Goal: Ask a question: Seek information or help from site administrators or community

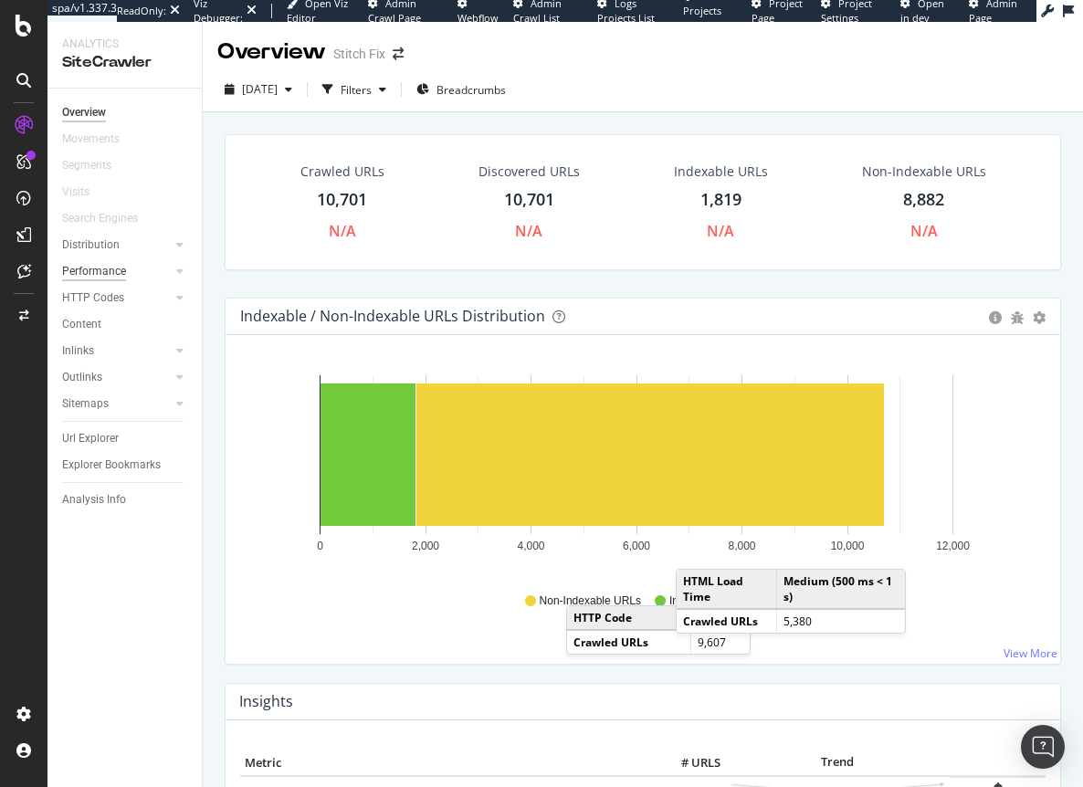
click at [99, 269] on div "Performance" at bounding box center [94, 271] width 64 height 19
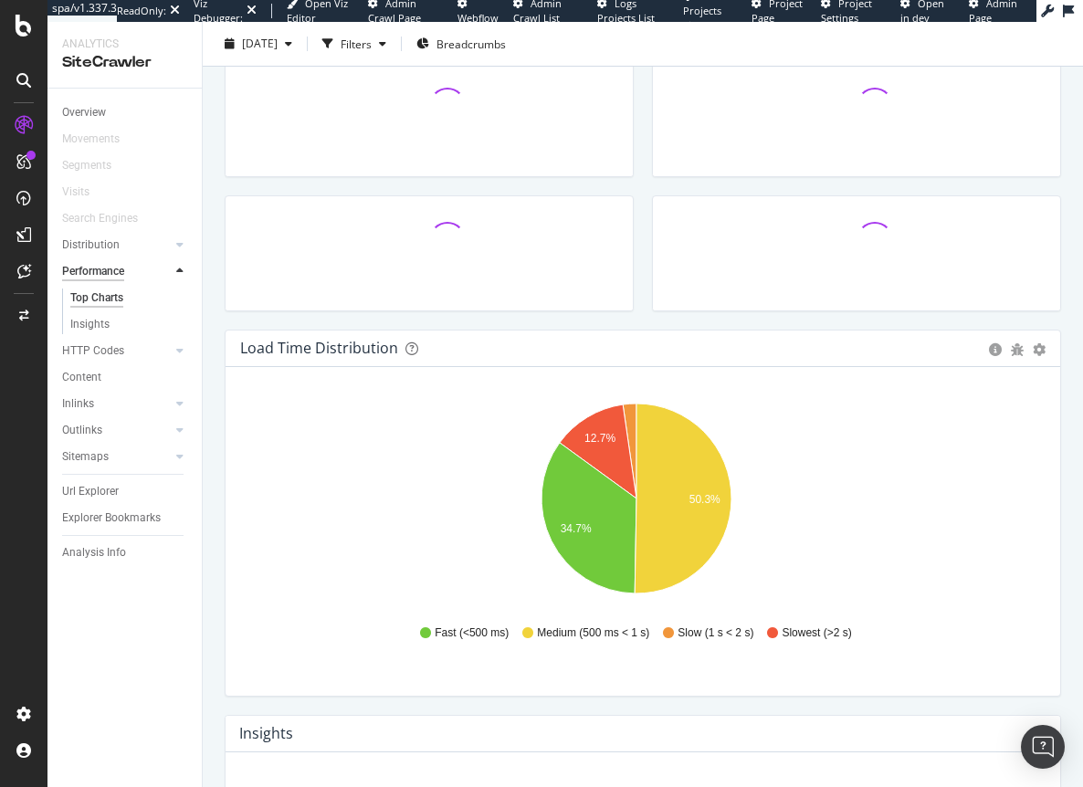
scroll to position [183, 0]
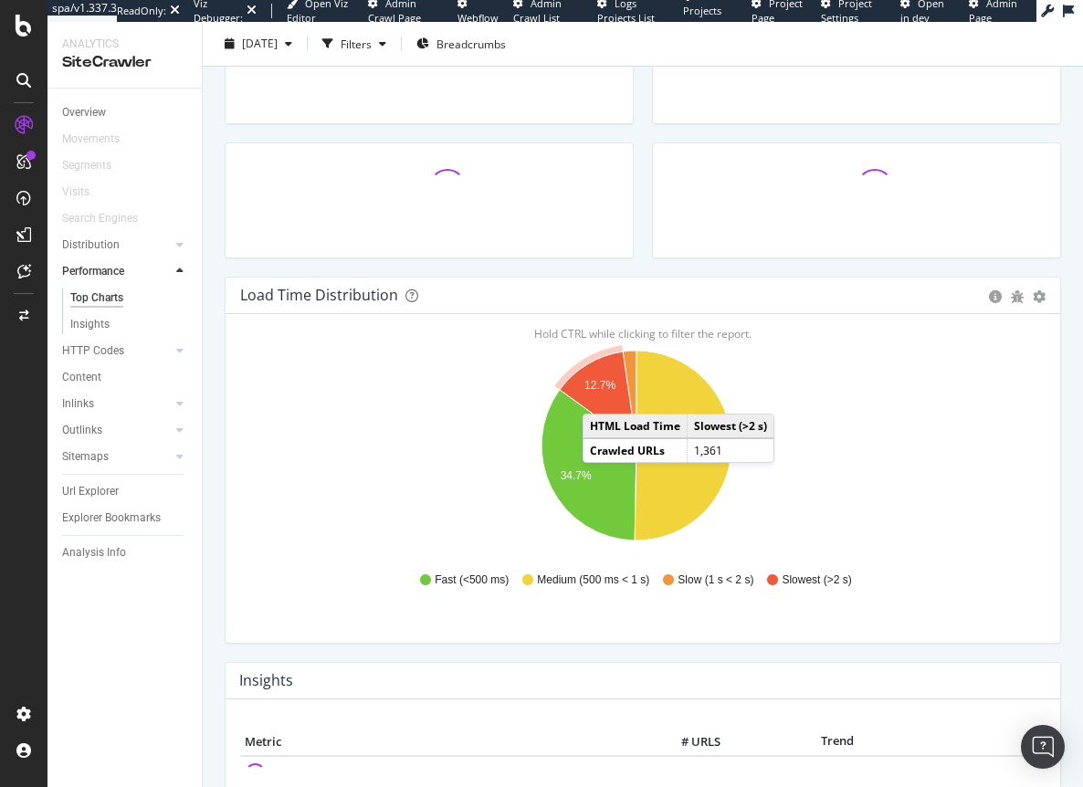
click at [601, 396] on icon "A chart." at bounding box center [598, 399] width 77 height 94
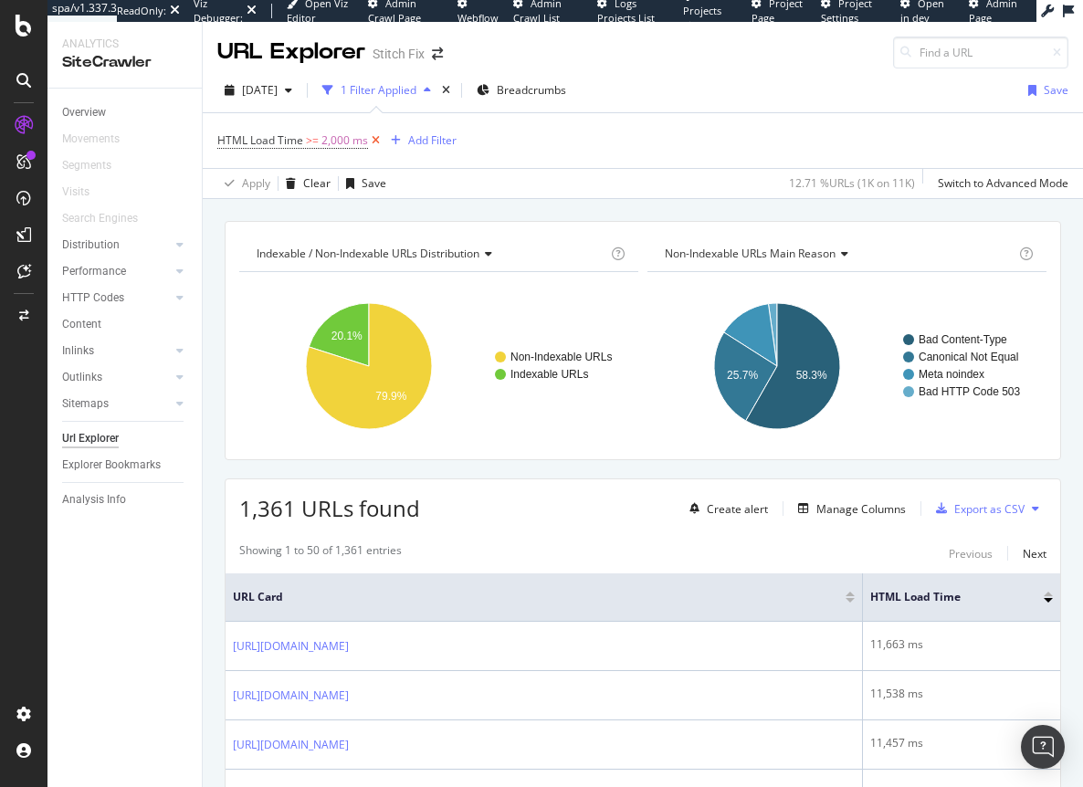
click at [375, 144] on icon at bounding box center [376, 141] width 16 height 18
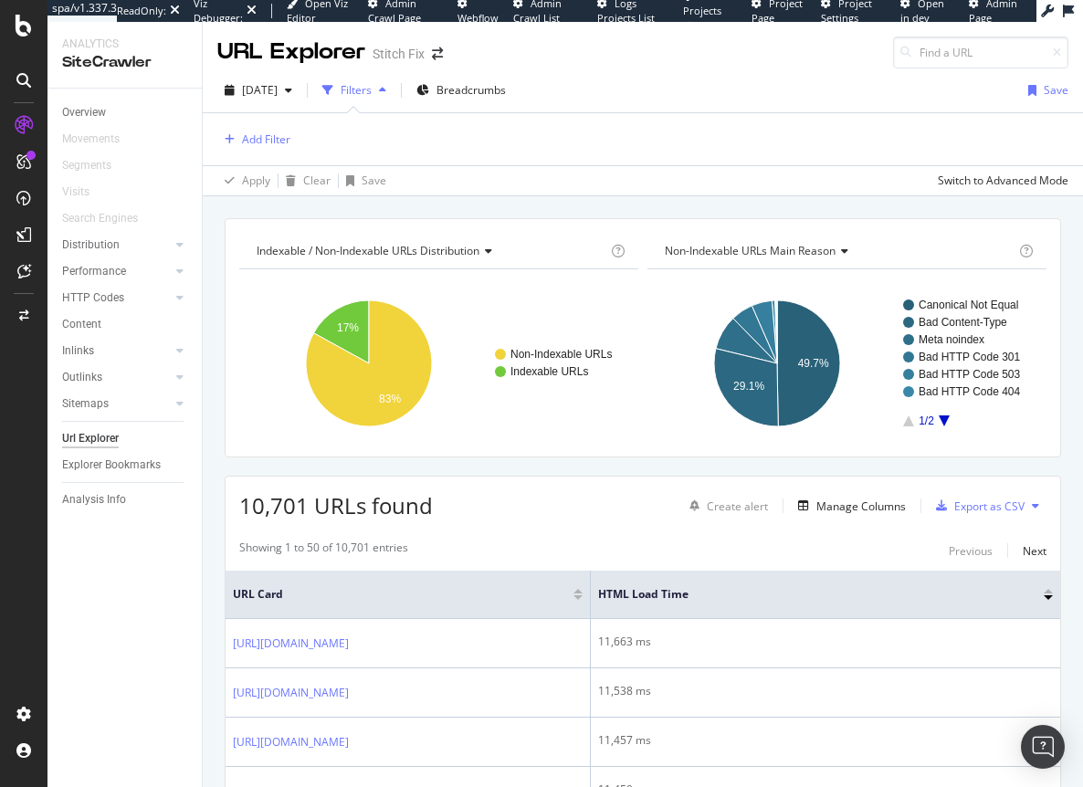
scroll to position [183, 0]
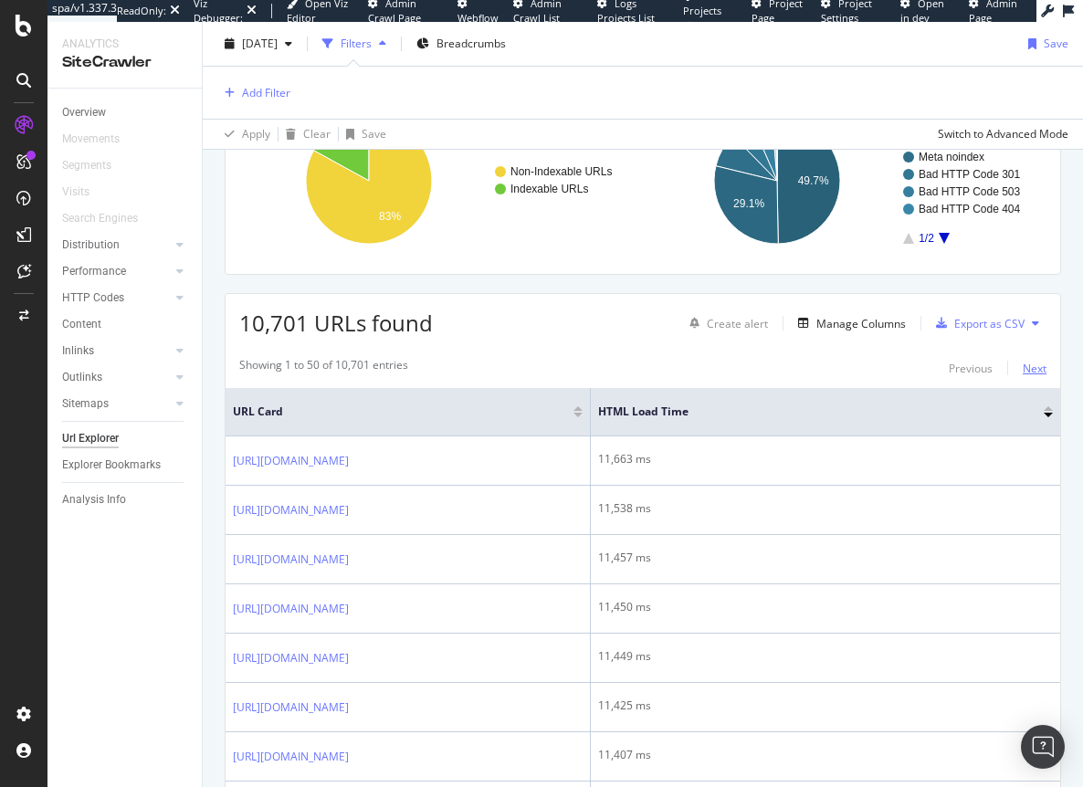
click at [1023, 378] on div "Next" at bounding box center [1035, 368] width 24 height 20
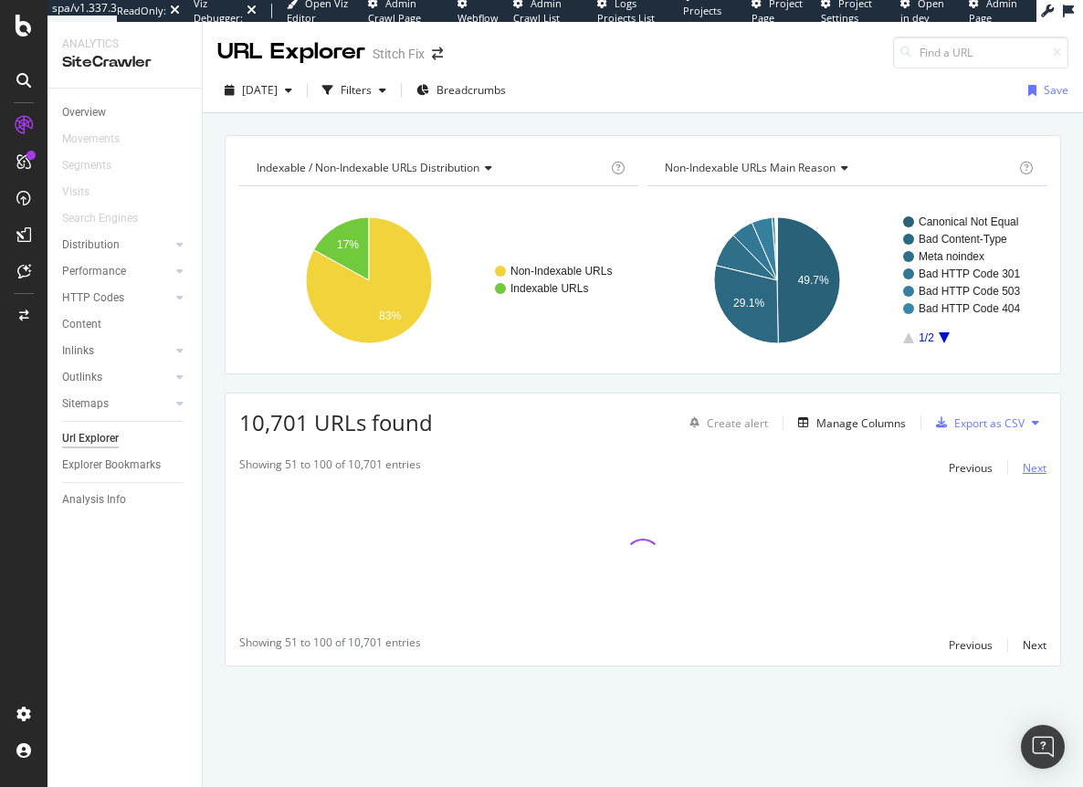
scroll to position [0, 0]
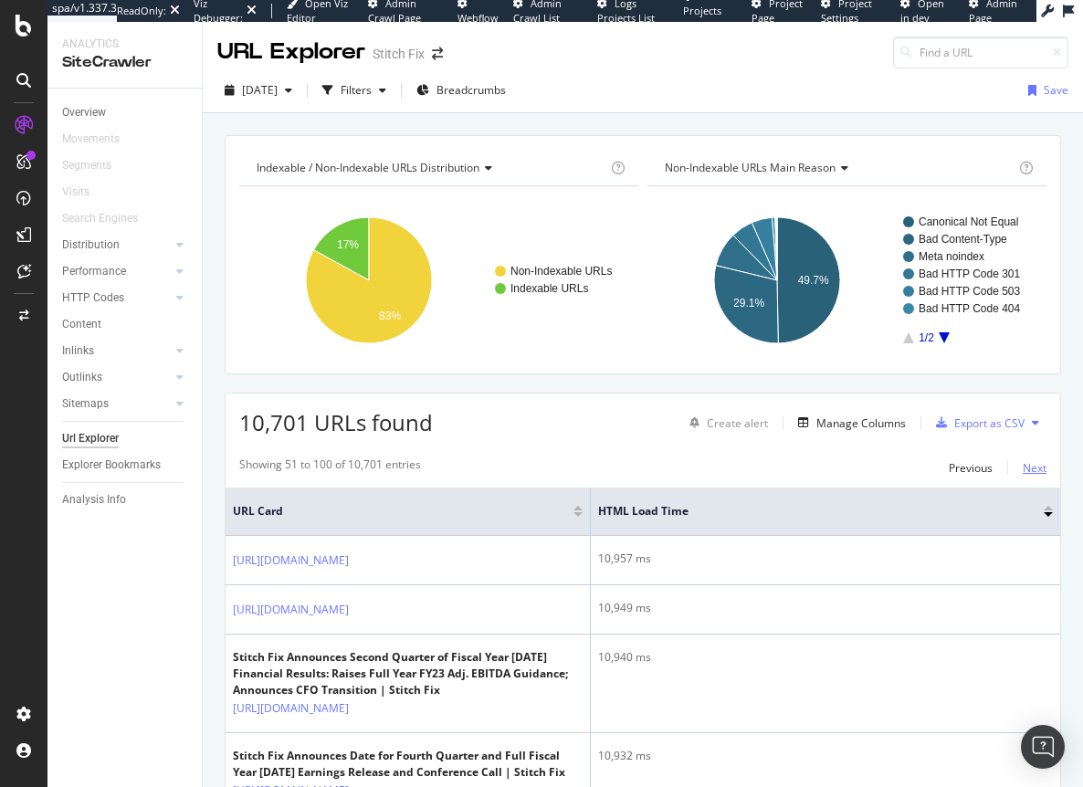
click at [1029, 476] on div "Next" at bounding box center [1035, 468] width 24 height 20
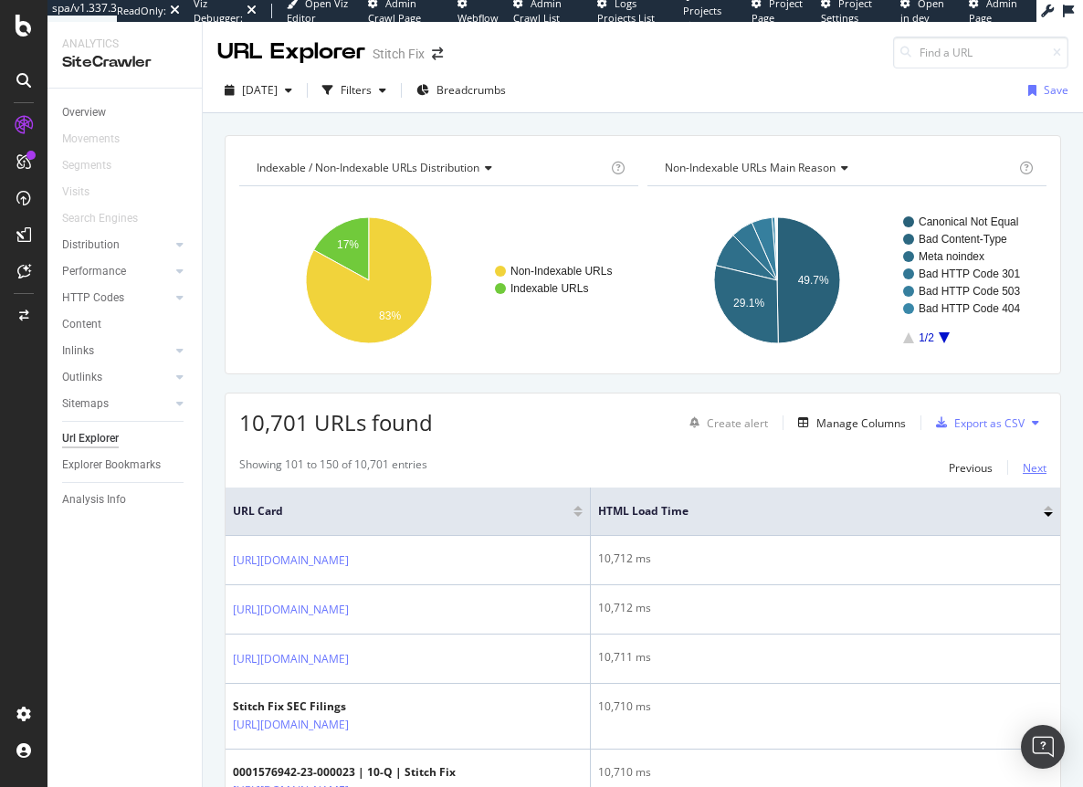
click at [1029, 476] on div "Next" at bounding box center [1035, 468] width 24 height 20
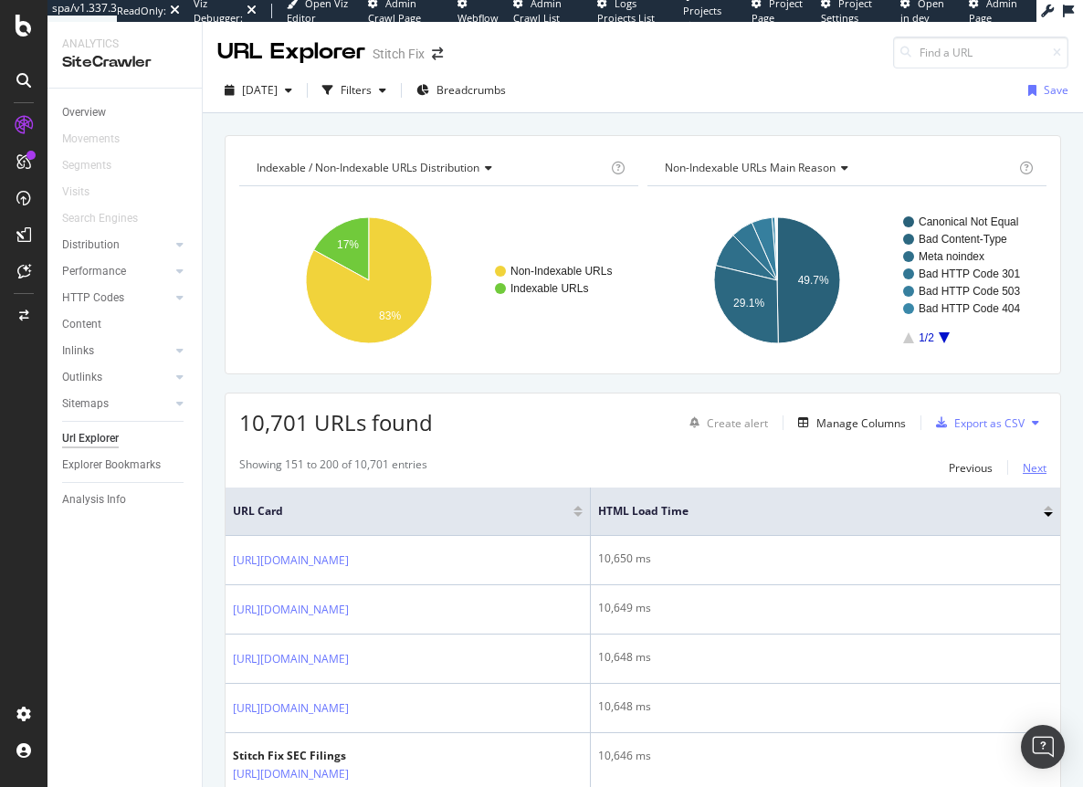
click at [1029, 476] on div "Next" at bounding box center [1035, 468] width 24 height 20
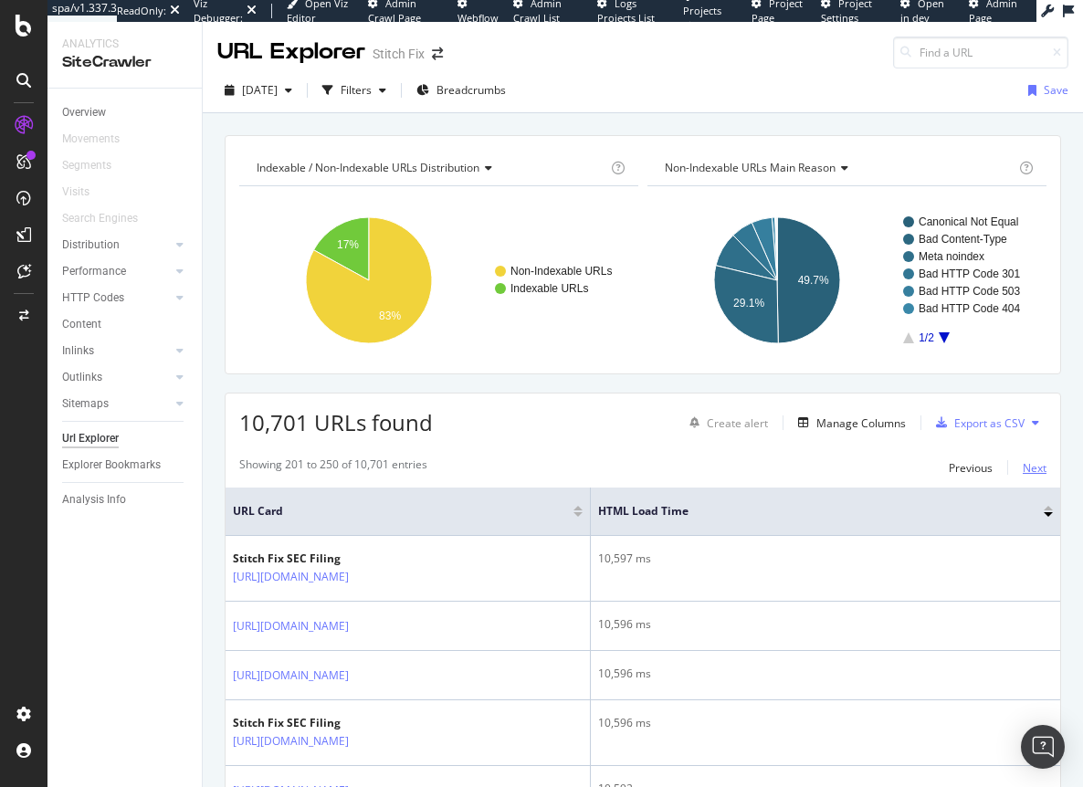
click at [1029, 476] on div "Next" at bounding box center [1035, 468] width 24 height 20
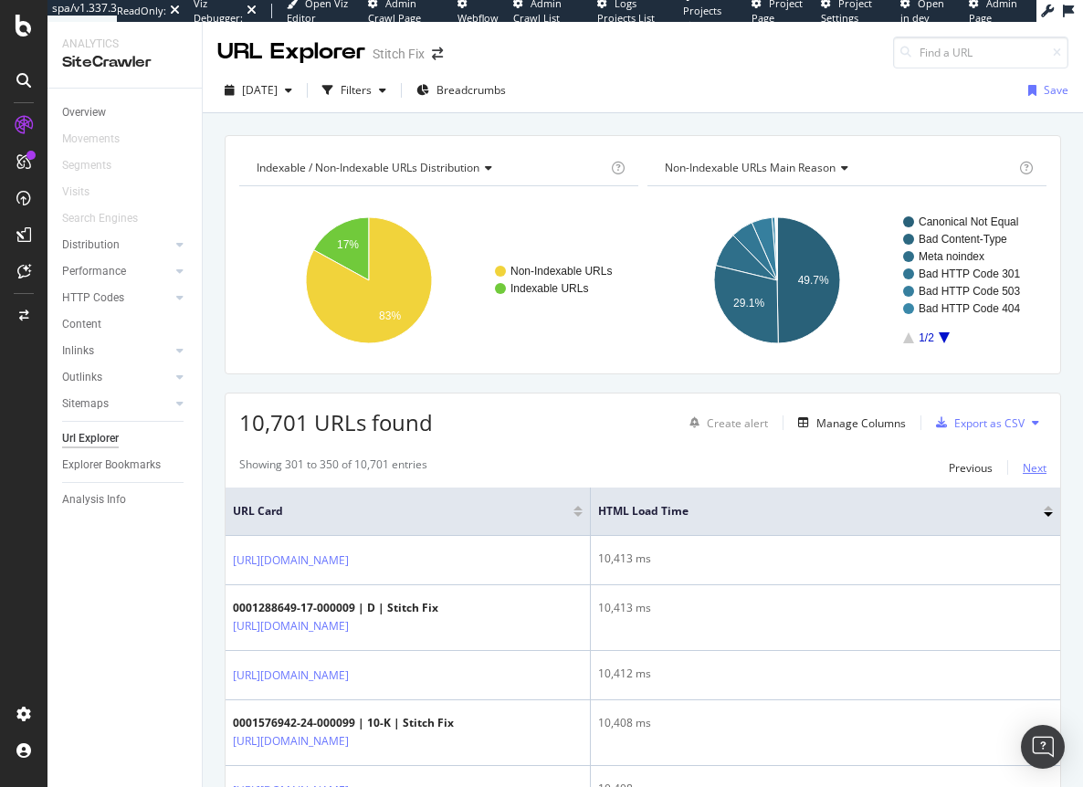
click at [1029, 476] on div "Next" at bounding box center [1035, 468] width 24 height 20
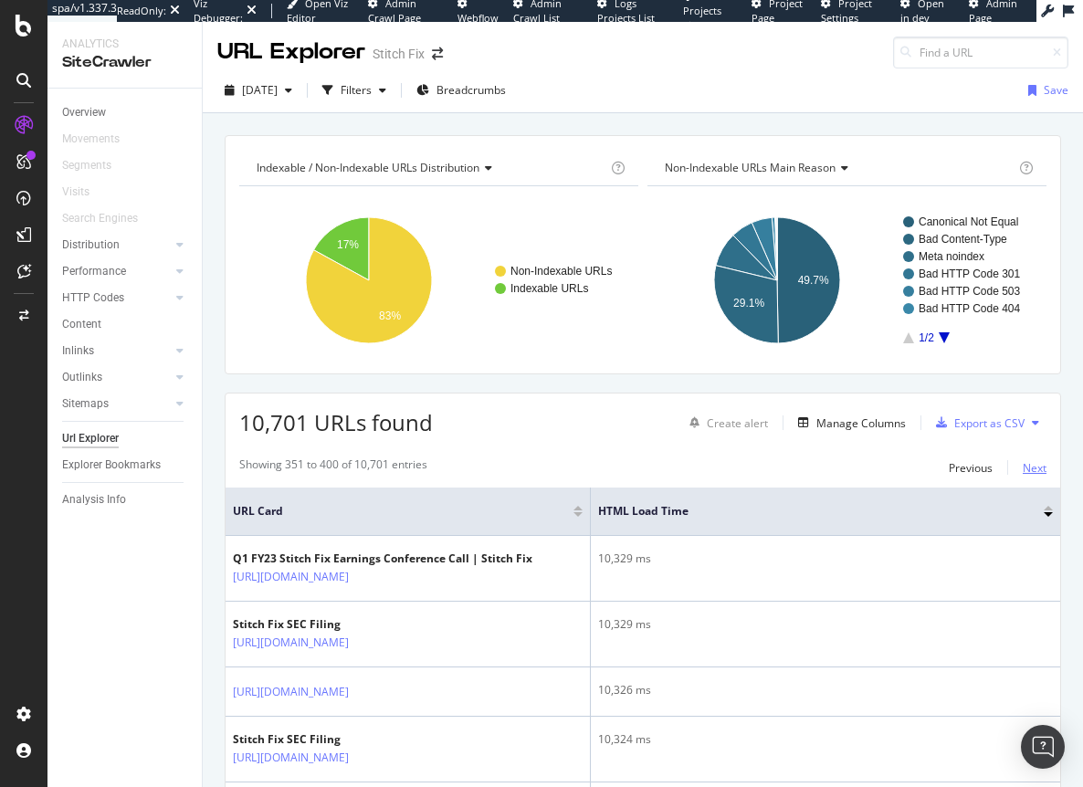
click at [1029, 476] on div "Next" at bounding box center [1035, 468] width 24 height 20
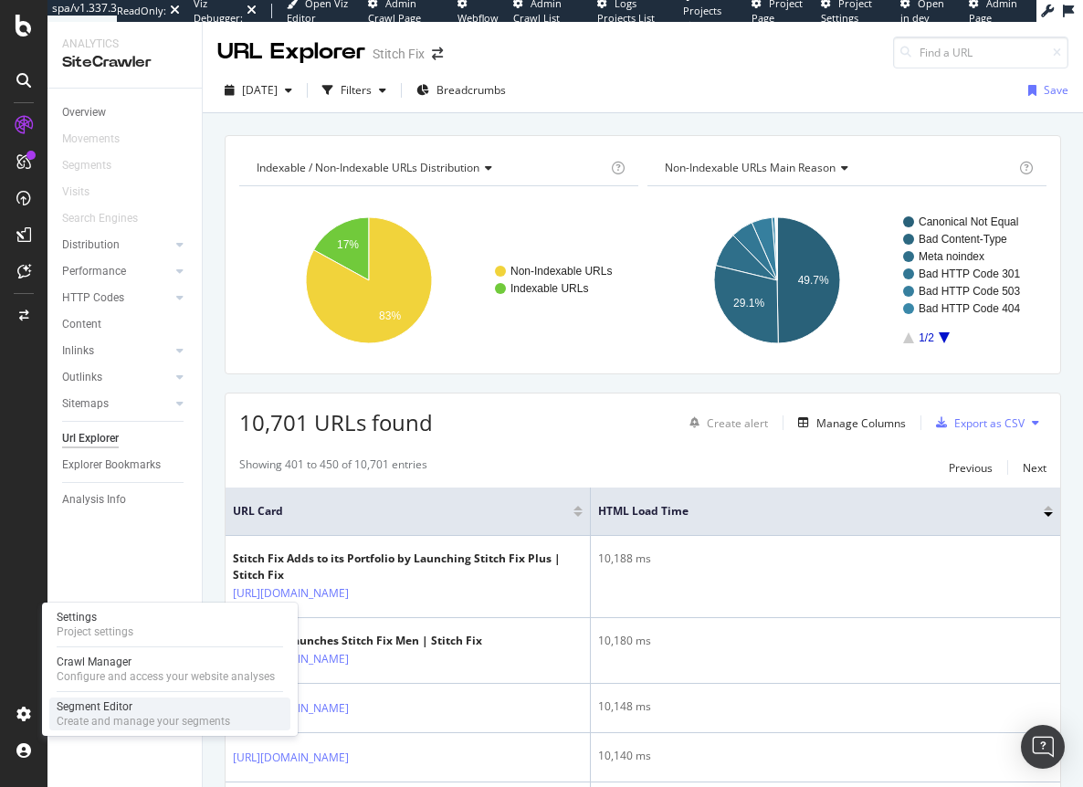
drag, startPoint x: 90, startPoint y: 713, endPoint x: 136, endPoint y: 702, distance: 48.1
click at [90, 713] on div "Segment Editor" at bounding box center [144, 707] width 174 height 15
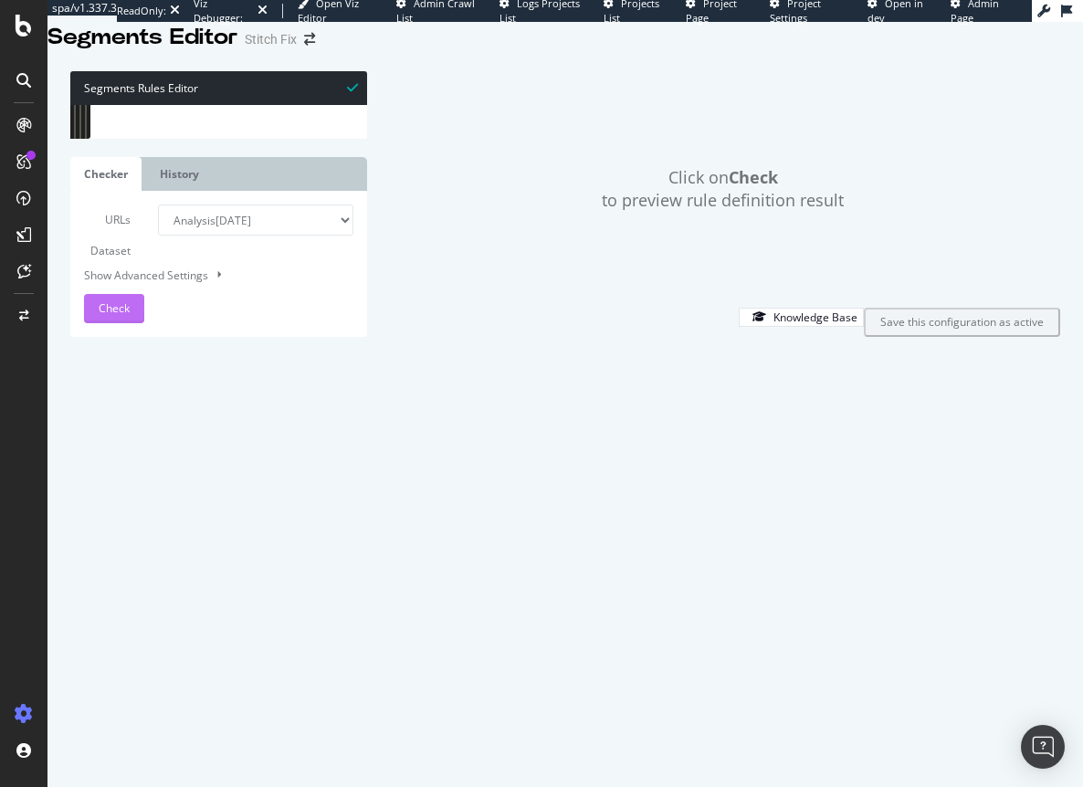
click at [112, 322] on div "Check" at bounding box center [114, 308] width 31 height 27
click at [177, 153] on div "[ segment : pagetype ] @ home path / @ unknown path /*" at bounding box center [237, 323] width 260 height 436
click at [157, 157] on div "[ segment : pagetype ] @ home path / @ unknown path /*" at bounding box center [237, 323] width 260 height 436
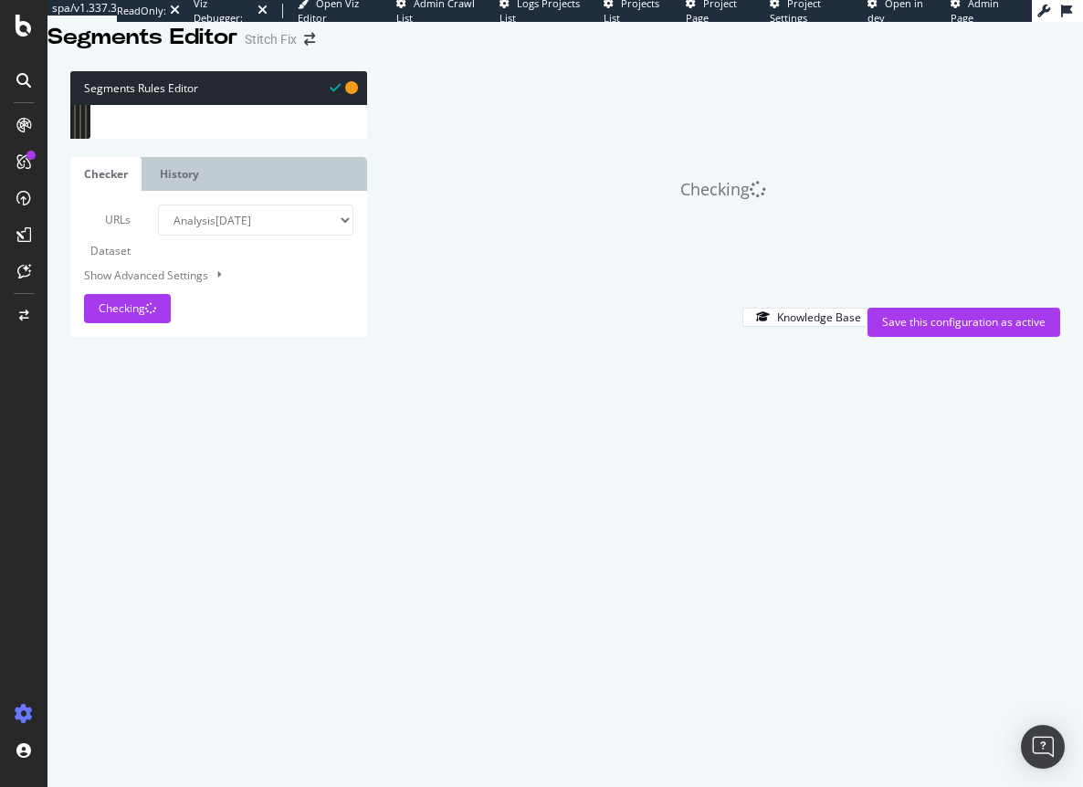
type textarea "@subdomain/investor"
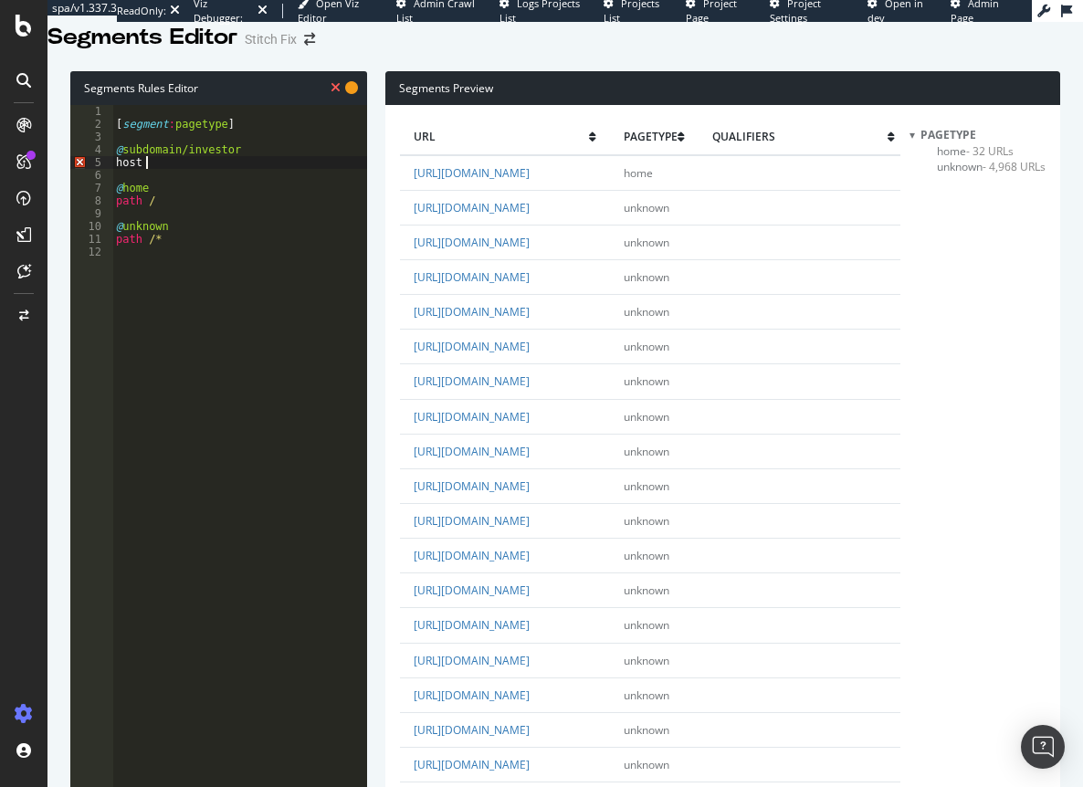
scroll to position [731, 0]
drag, startPoint x: 449, startPoint y: 527, endPoint x: 567, endPoint y: 523, distance: 118.8
copy link "[DOMAIN_NAME]"
click at [153, 189] on div "[ segment : pagetype ] @ subdomain/investor host @ home path / @ unknown path /*" at bounding box center [239, 323] width 255 height 436
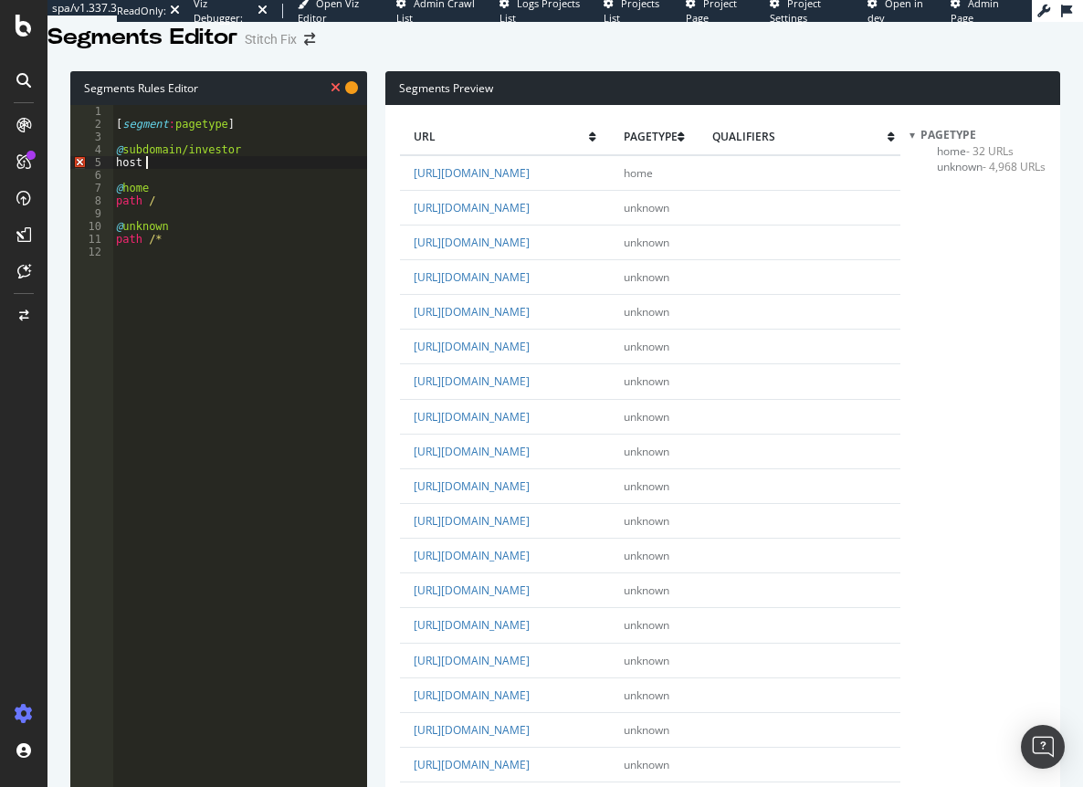
paste textarea "[DOMAIN_NAME]"
type textarea "host [DOMAIN_NAME]"
drag, startPoint x: 455, startPoint y: 323, endPoint x: 512, endPoint y: 317, distance: 57.9
click at [512, 317] on td "[URL][DOMAIN_NAME]" at bounding box center [505, 312] width 210 height 35
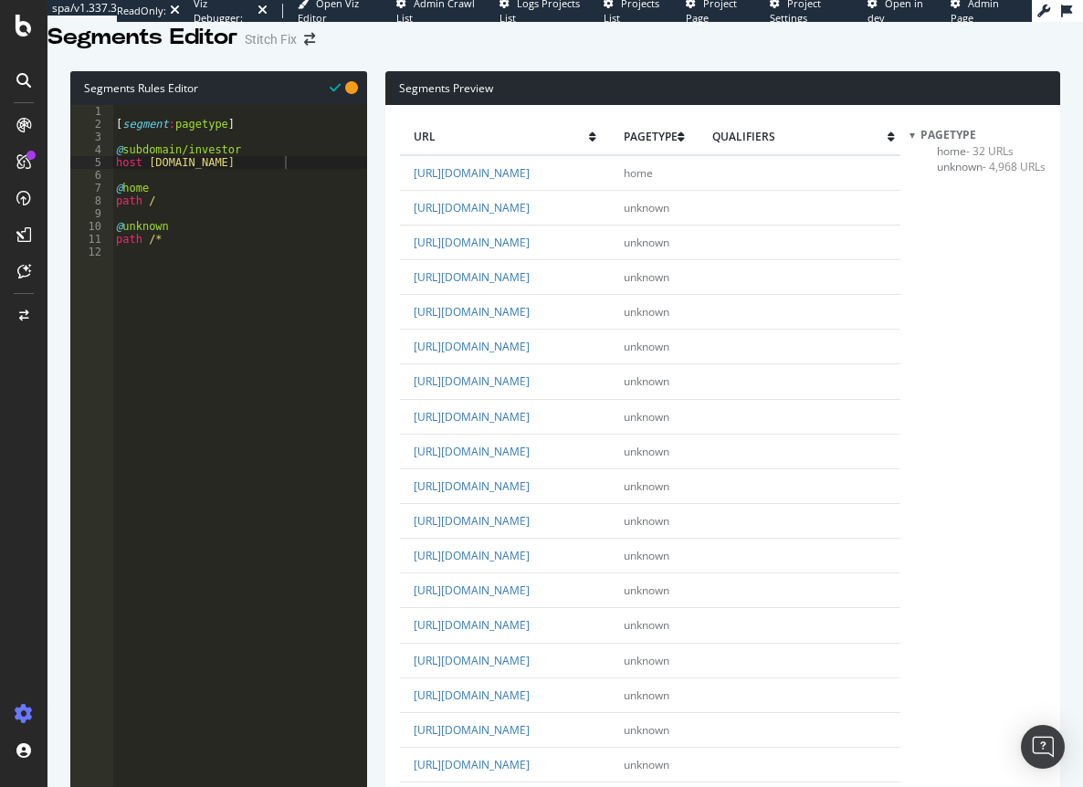
drag, startPoint x: 560, startPoint y: 322, endPoint x: 453, endPoint y: 322, distance: 106.9
click at [453, 322] on td "[URL][DOMAIN_NAME]" at bounding box center [505, 312] width 210 height 35
copy link "[DOMAIN_NAME]"
click at [289, 184] on div "[ segment : pagetype ] @ subdomain/investor host [DOMAIN_NAME] @ home path / @ …" at bounding box center [239, 323] width 255 height 436
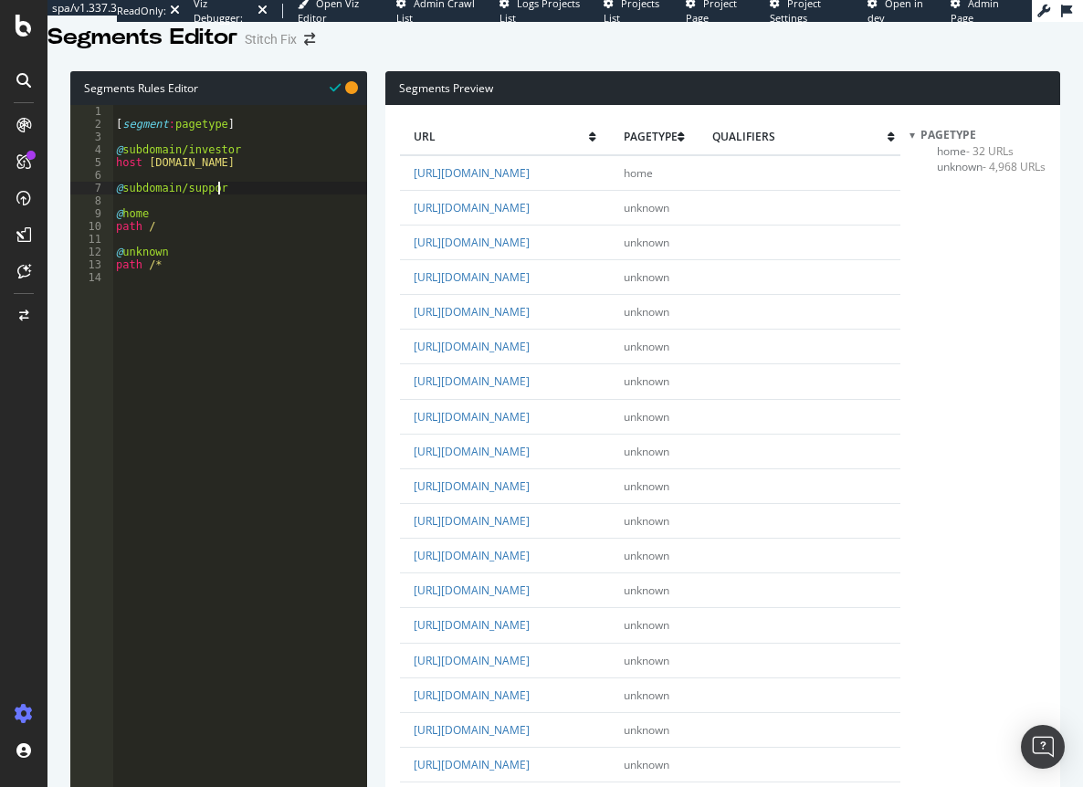
type textarea "@subdomain/support"
paste textarea "[DOMAIN_NAME]"
type textarea "host [DOMAIN_NAME]"
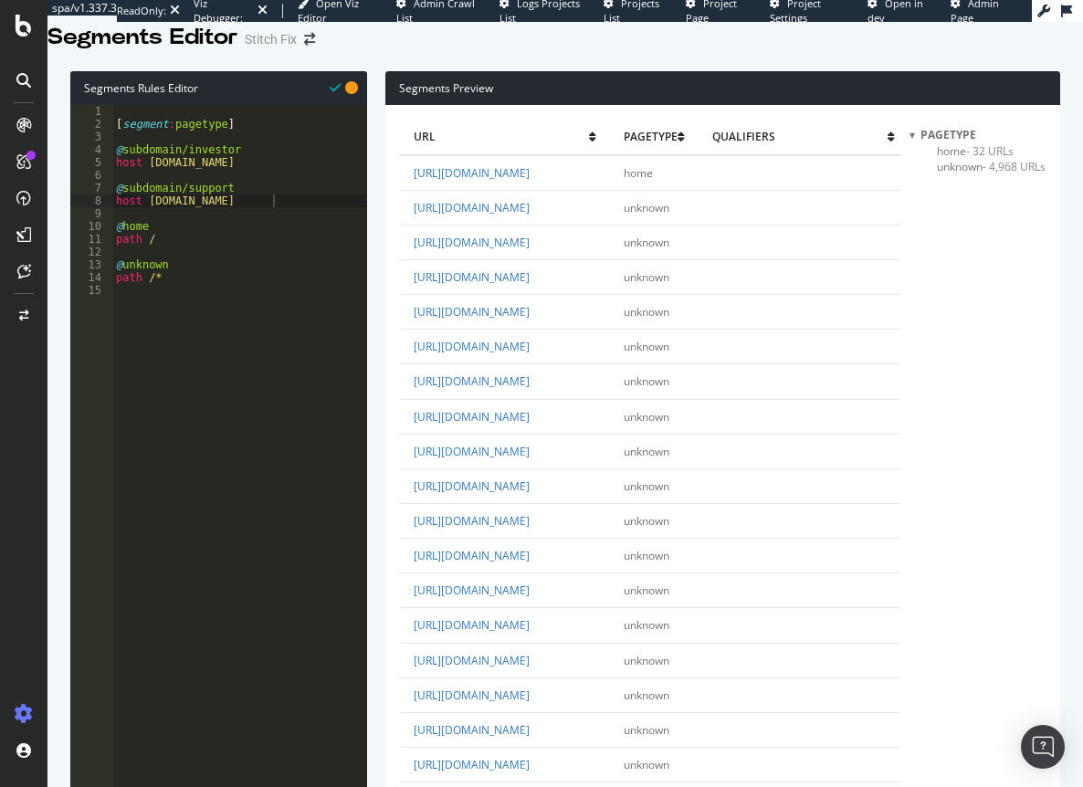
drag, startPoint x: 452, startPoint y: 416, endPoint x: 497, endPoint y: 415, distance: 44.8
drag, startPoint x: 456, startPoint y: 389, endPoint x: 591, endPoint y: 387, distance: 135.2
copy link "[DOMAIN_NAME]"
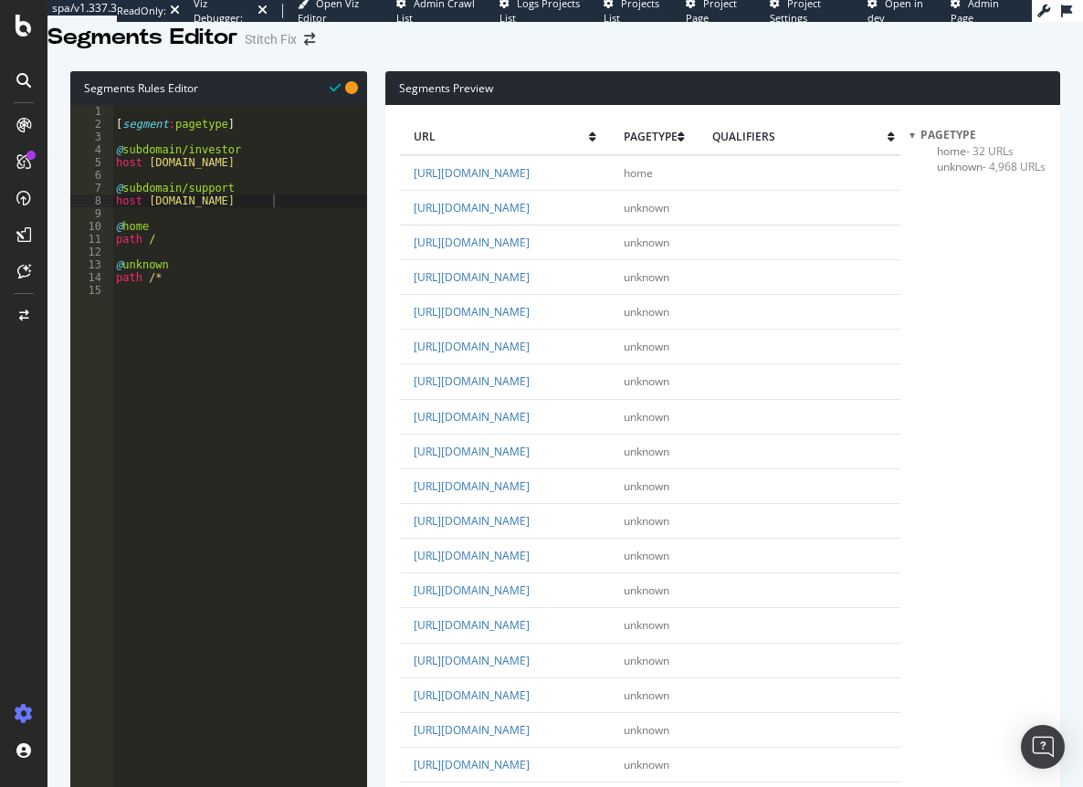
click at [277, 225] on div "[ segment : pagetype ] @ subdomain/investor host [DOMAIN_NAME] @ subdomain/supp…" at bounding box center [239, 323] width 255 height 436
type textarea "@subdomain/multithread"
paste textarea "[DOMAIN_NAME]"
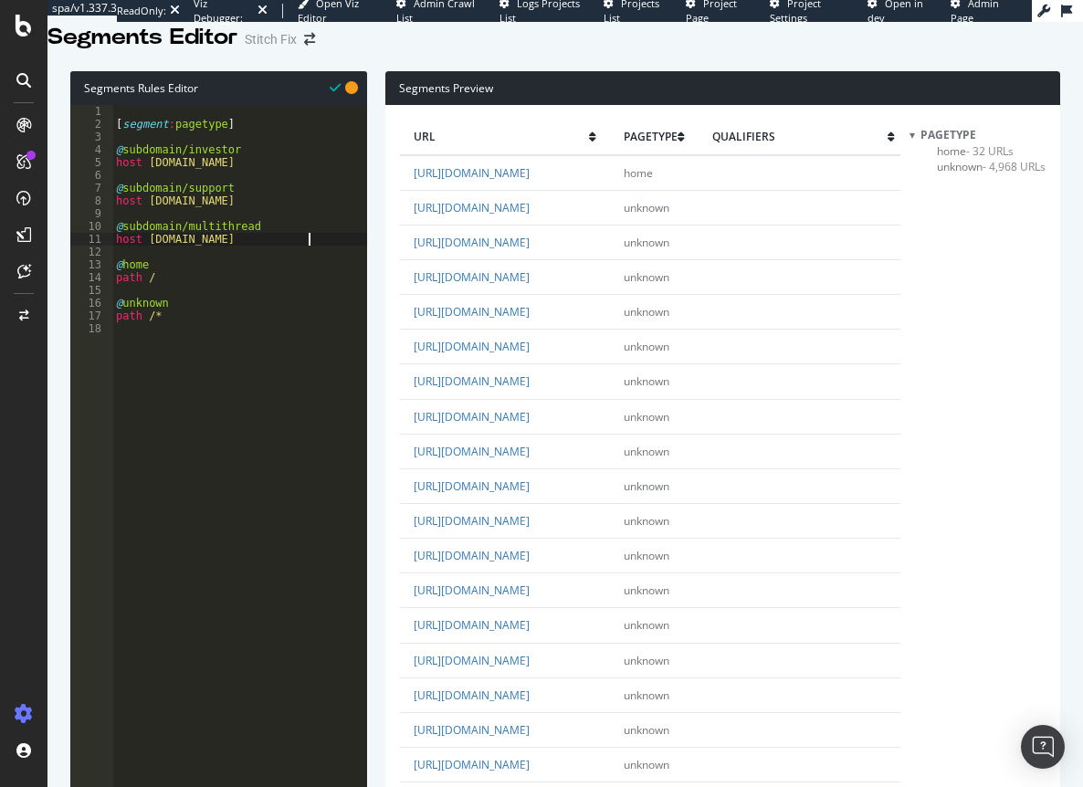
type textarea "host [DOMAIN_NAME]"
drag, startPoint x: 110, startPoint y: 735, endPoint x: 122, endPoint y: 718, distance: 21.6
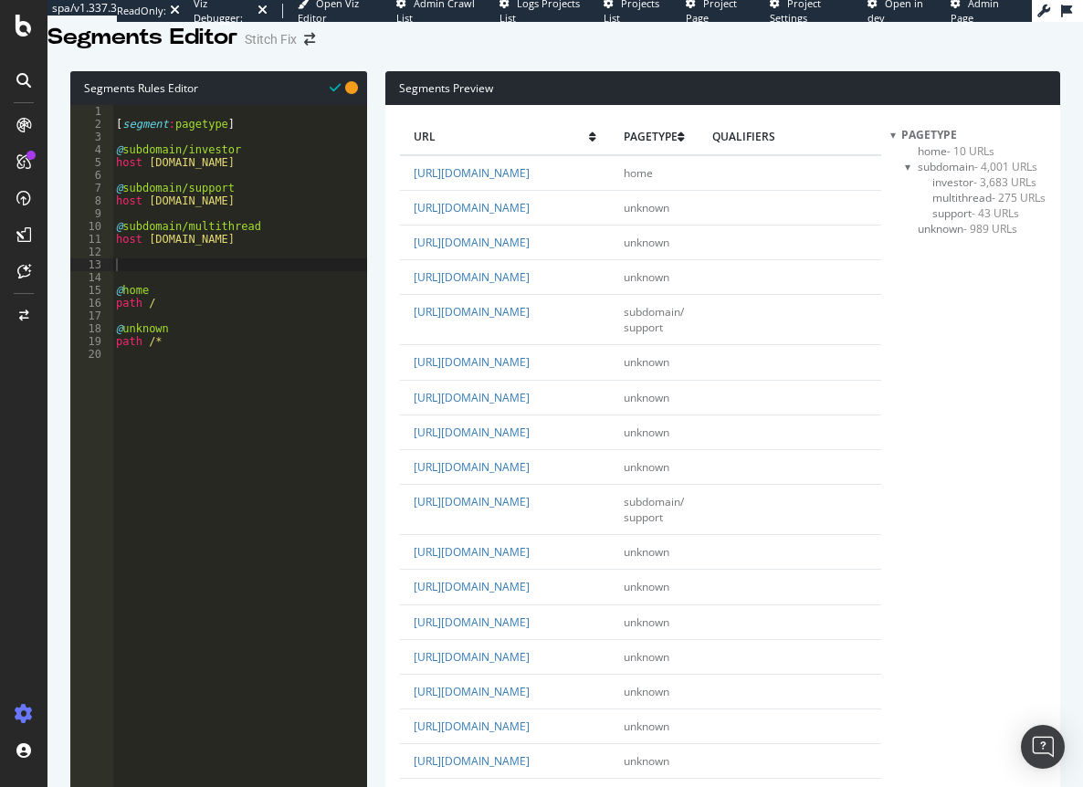
click at [933, 159] on span "home - 10 URLs" at bounding box center [956, 151] width 77 height 16
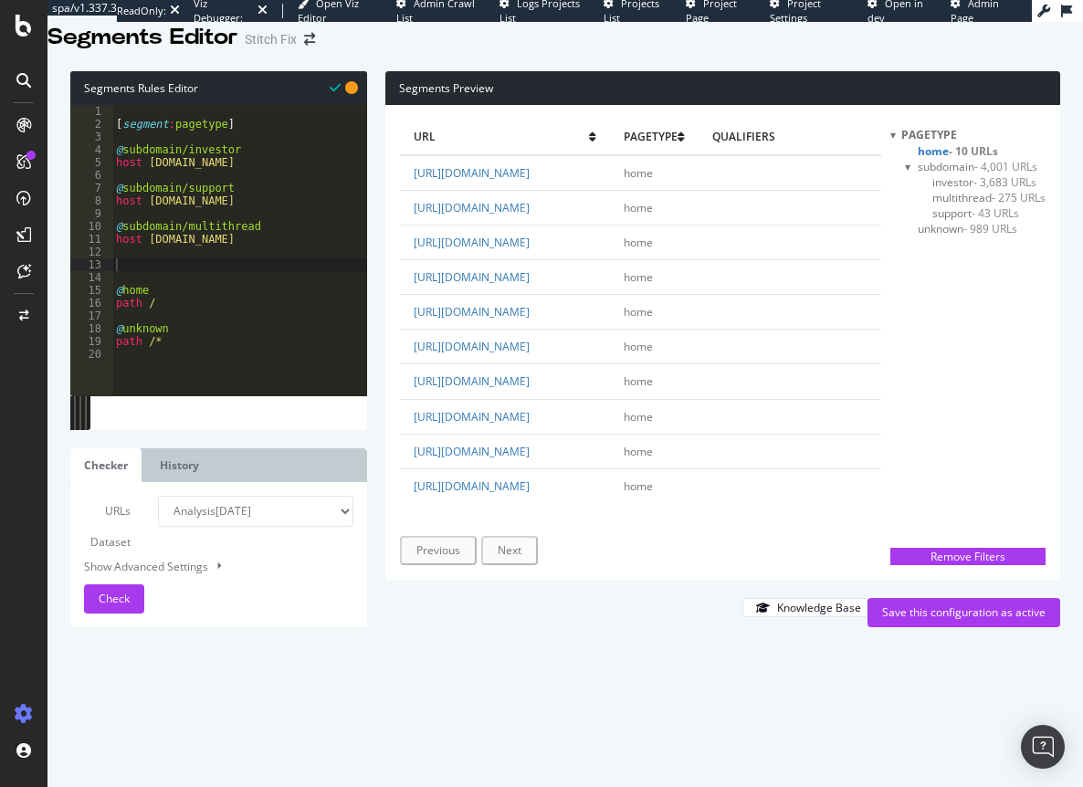
drag, startPoint x: 454, startPoint y: 241, endPoint x: 570, endPoint y: 242, distance: 116.0
click at [570, 225] on td "[URL][DOMAIN_NAME]" at bounding box center [505, 207] width 210 height 35
copy link "[DOMAIN_NAME]"
click at [138, 287] on div "[ segment : pagetype ] @ subdomain/investor host [DOMAIN_NAME] @ subdomain/supp…" at bounding box center [239, 323] width 255 height 436
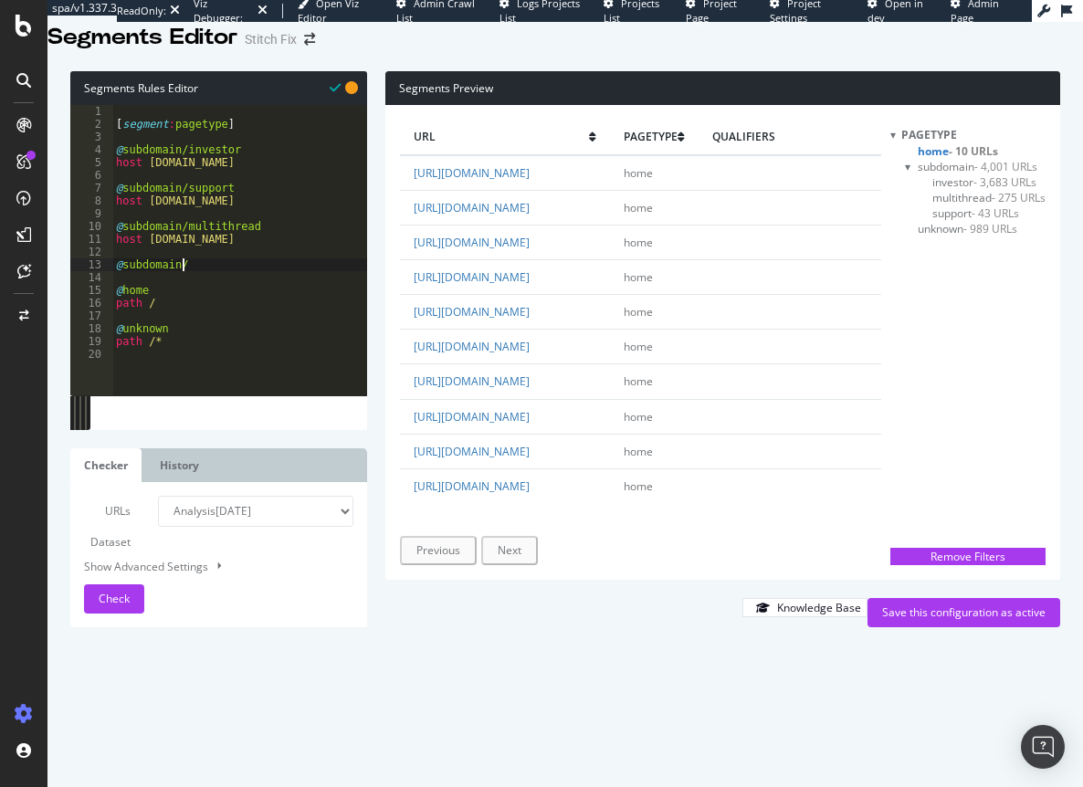
paste textarea "[DOMAIN_NAME]"
type textarea "@subdomain/[DOMAIN_NAME]"
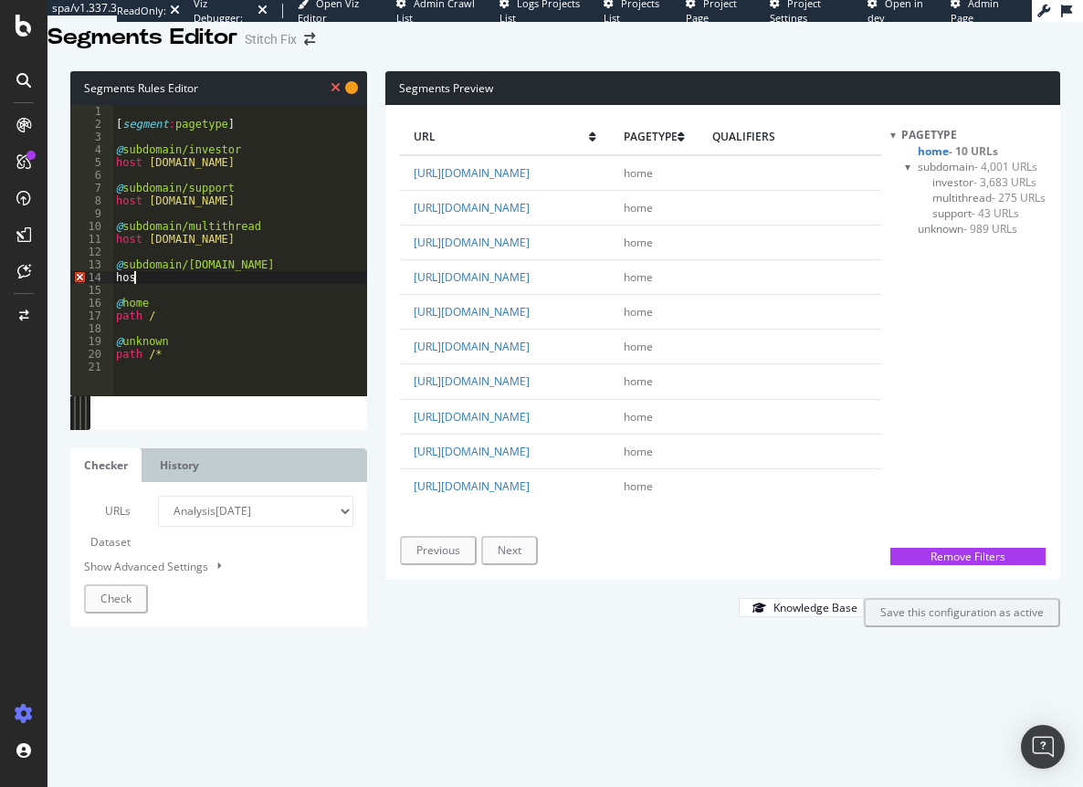
scroll to position [0, 1]
paste textarea "[DOMAIN_NAME]"
type textarea "host [DOMAIN_NAME]"
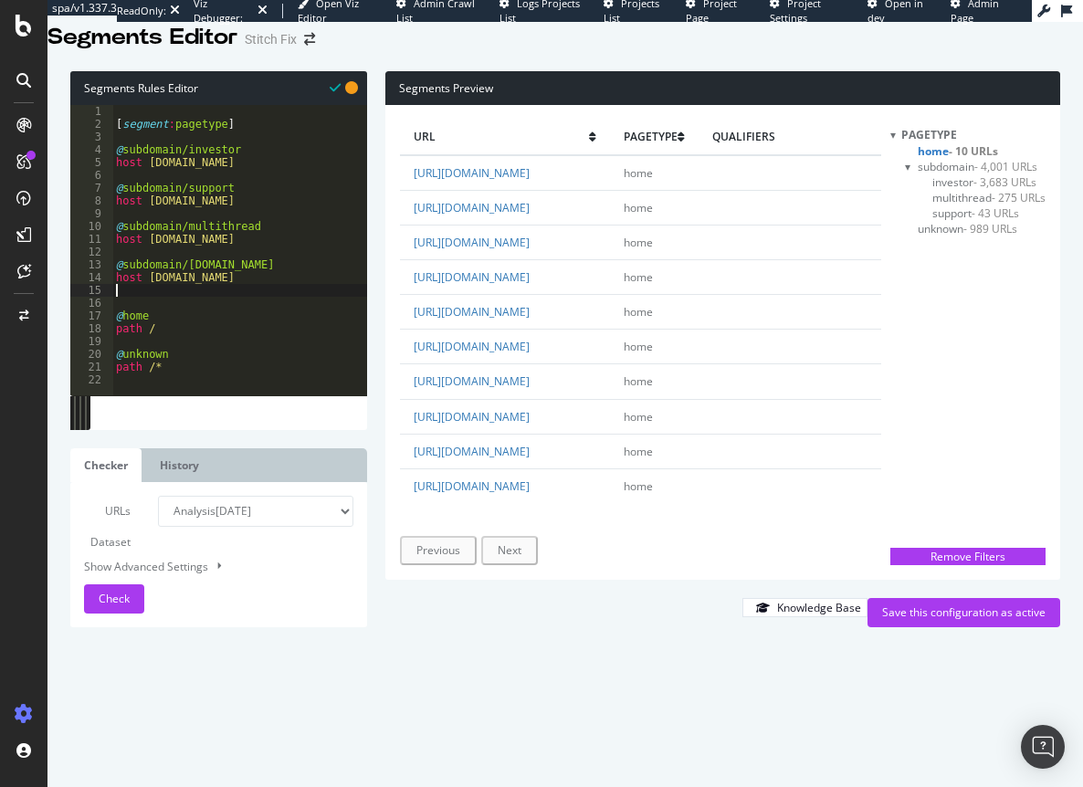
scroll to position [0, 0]
drag, startPoint x: 447, startPoint y: 277, endPoint x: 483, endPoint y: 275, distance: 36.6
click at [483, 259] on td "[URL][DOMAIN_NAME]" at bounding box center [505, 242] width 210 height 35
drag, startPoint x: 449, startPoint y: 253, endPoint x: 423, endPoint y: 292, distance: 47.4
click at [423, 259] on td "[URL][DOMAIN_NAME]" at bounding box center [505, 242] width 210 height 35
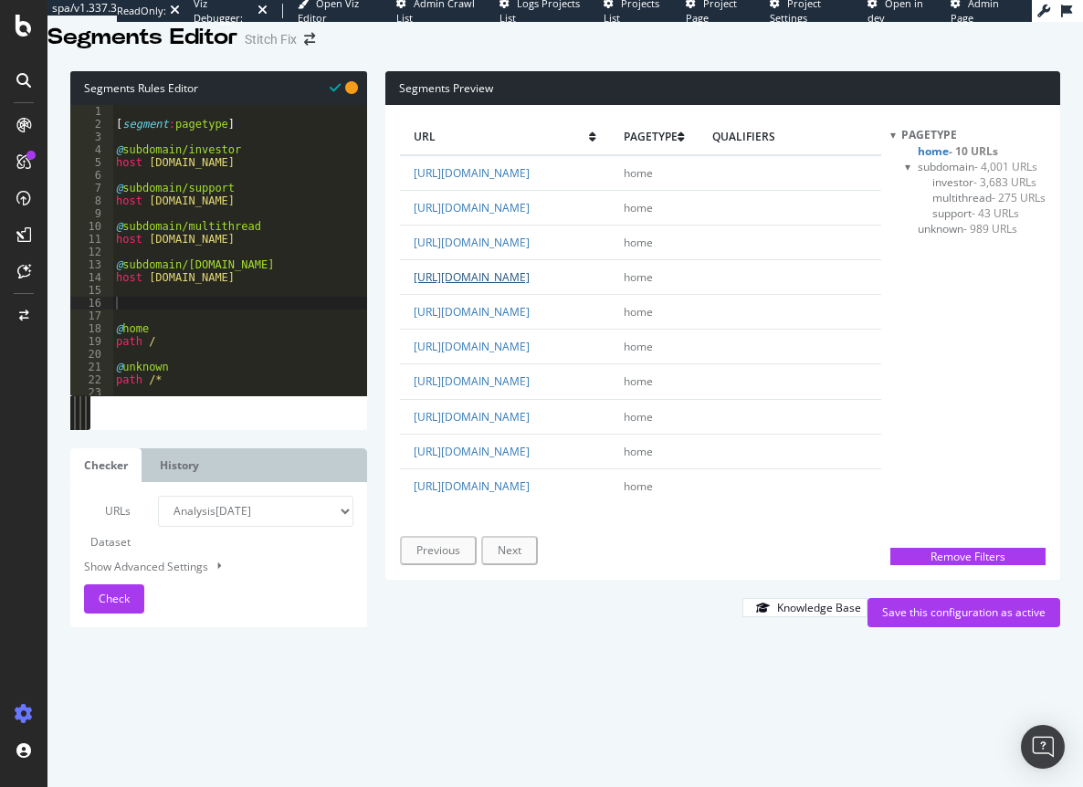
copy link "[DOMAIN_NAME]"
click at [122, 322] on div "[ segment : pagetype ] @ subdomain/investor host [DOMAIN_NAME] @ subdomain/supp…" at bounding box center [239, 323] width 255 height 436
type textarea "@subdomain/algorthym"
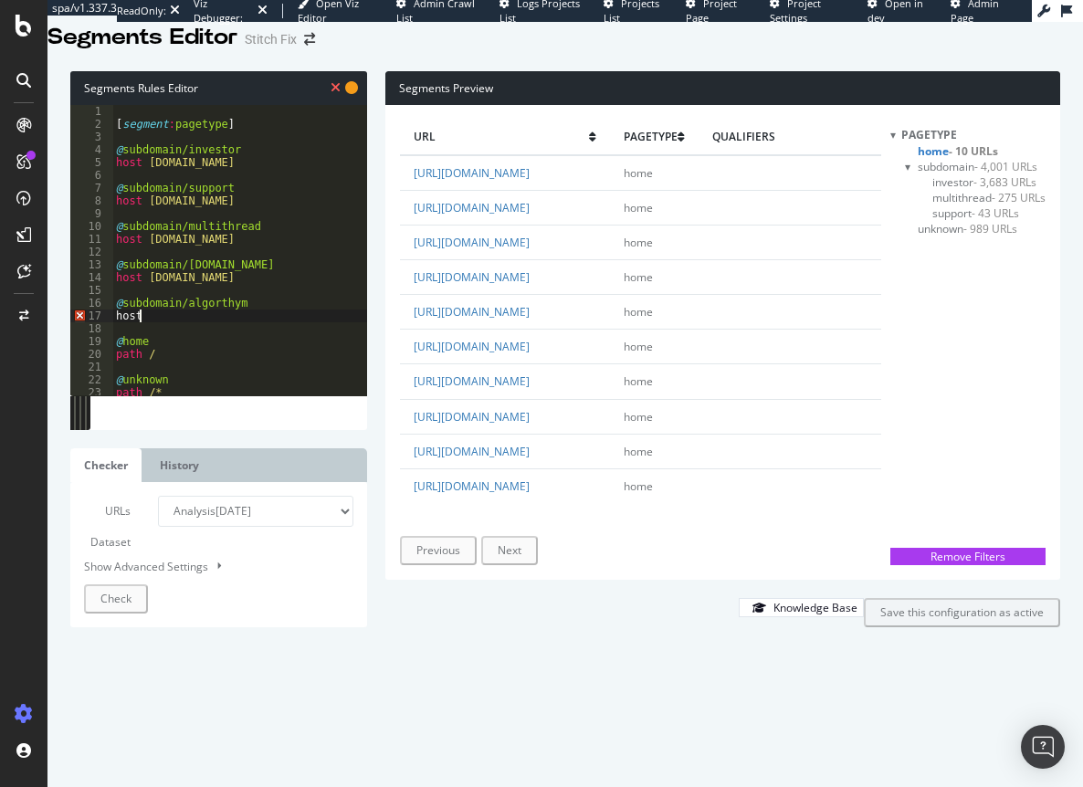
scroll to position [0, 1]
paste textarea "[DOMAIN_NAME]"
type textarea "host [DOMAIN_NAME]"
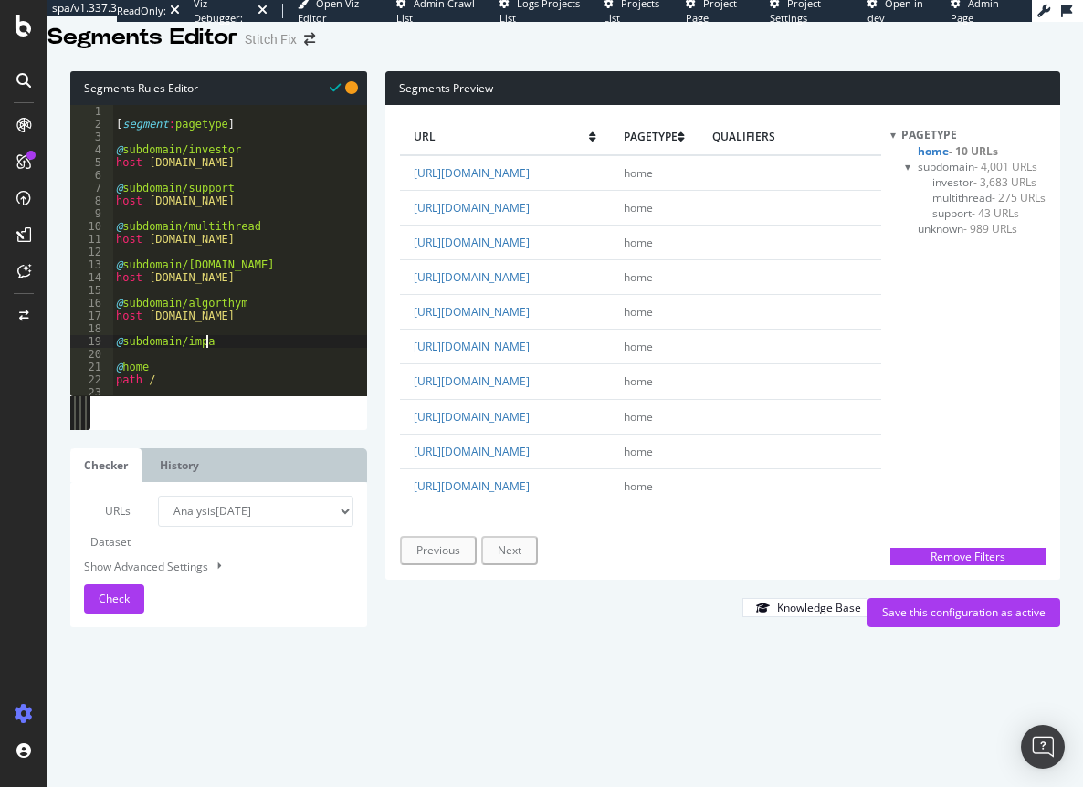
scroll to position [0, 7]
type textarea "@subdomain/impact"
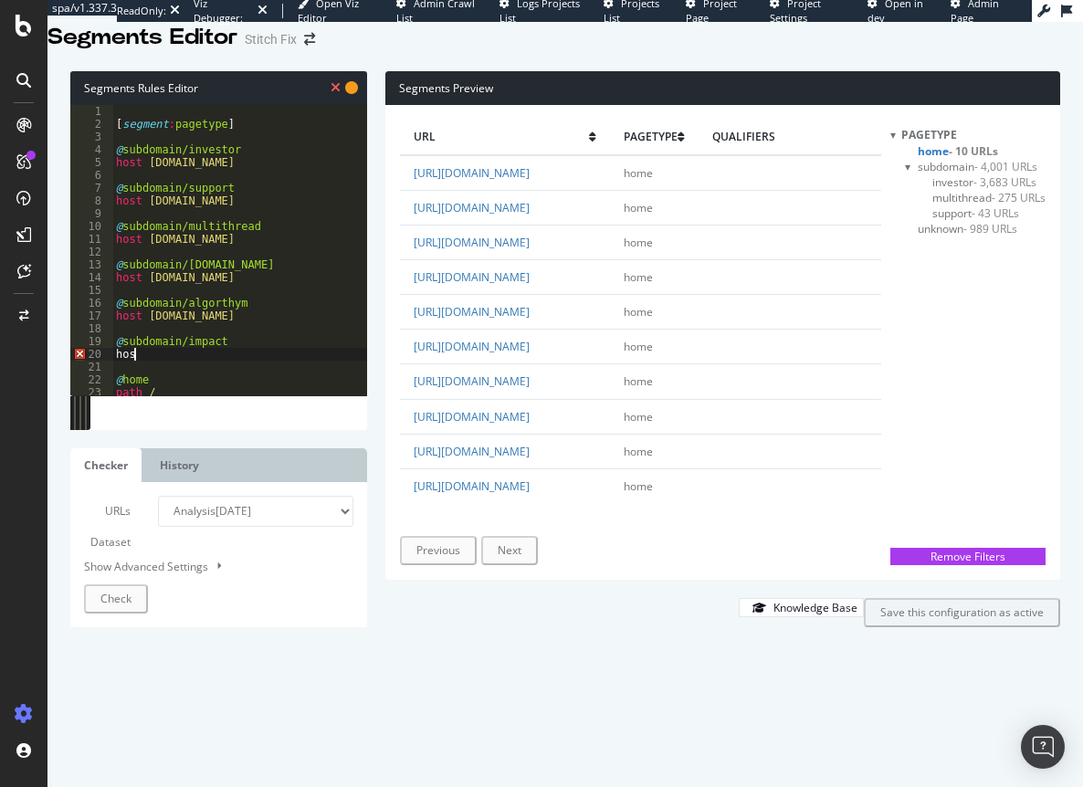
scroll to position [0, 1]
drag, startPoint x: 449, startPoint y: 327, endPoint x: 555, endPoint y: 321, distance: 106.2
click at [555, 294] on td "[URL][DOMAIN_NAME]" at bounding box center [505, 276] width 210 height 35
copy link "[DOMAIN_NAME]"
click at [151, 378] on div "[ segment : pagetype ] @ subdomain/investor host [DOMAIN_NAME] @ subdomain/supp…" at bounding box center [239, 323] width 255 height 436
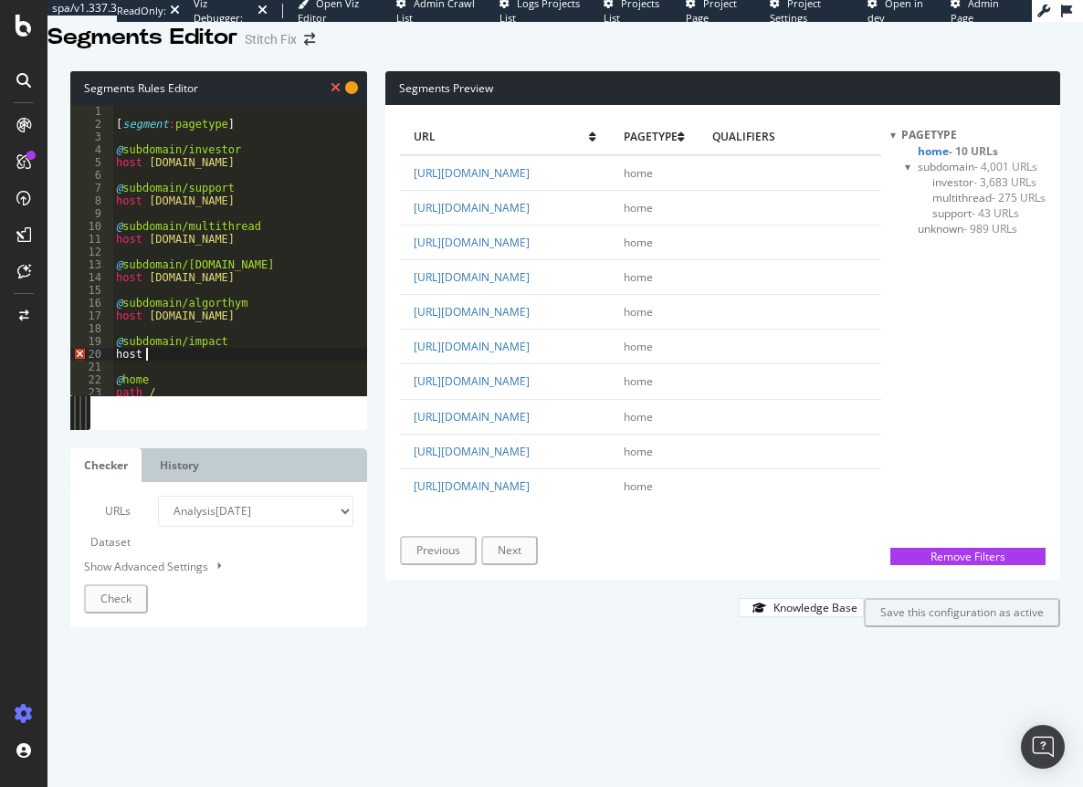
paste textarea "[DOMAIN_NAME]"
type textarea "host [DOMAIN_NAME]"
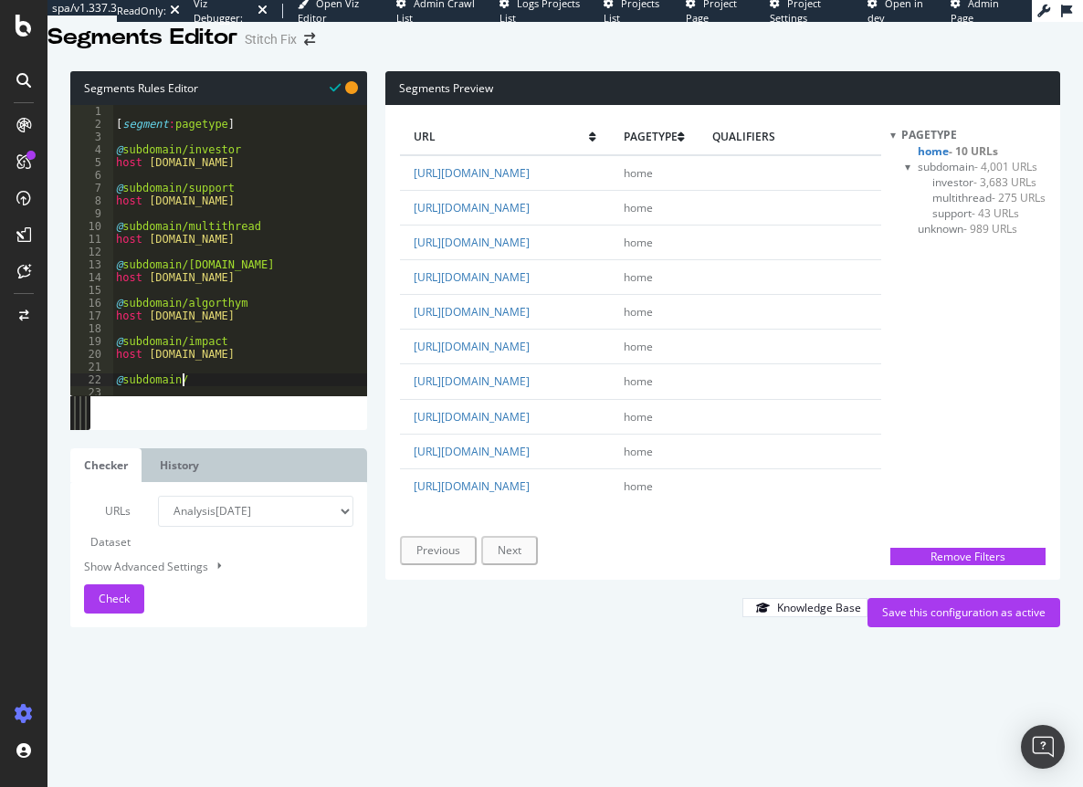
scroll to position [0, 5]
type textarea "@subdomain/blog"
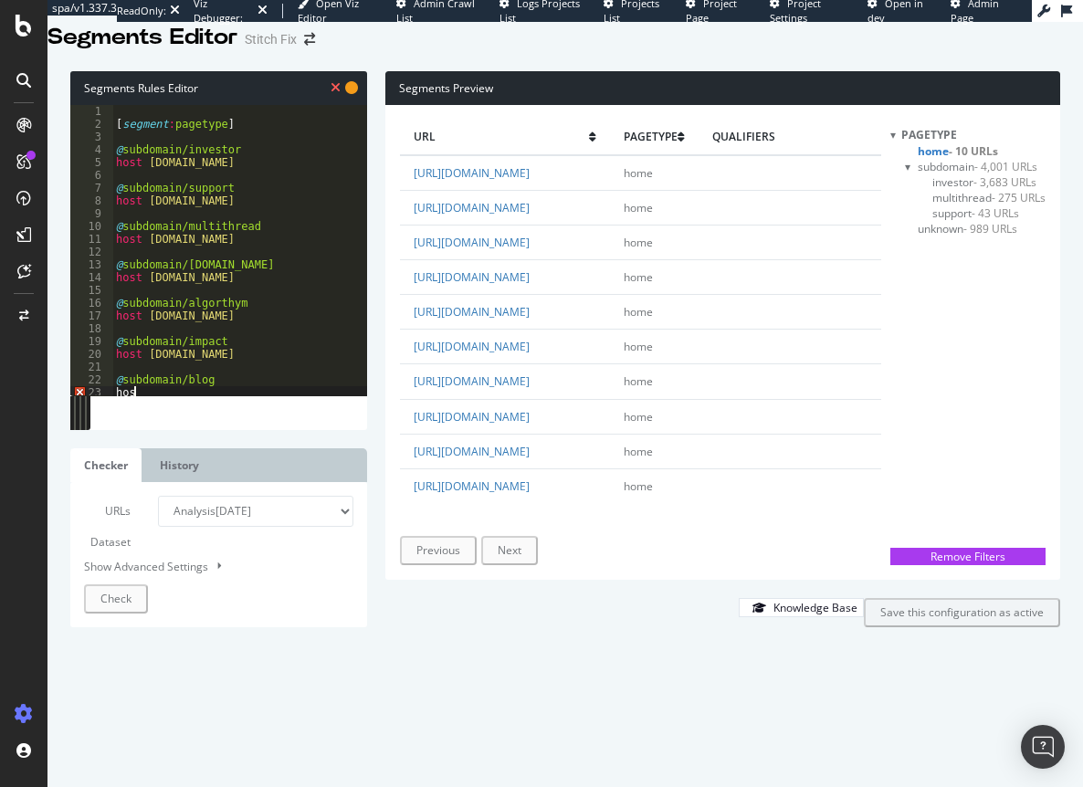
scroll to position [0, 1]
click at [452, 320] on link "[URL][DOMAIN_NAME]" at bounding box center [472, 312] width 116 height 16
drag, startPoint x: 452, startPoint y: 336, endPoint x: 537, endPoint y: 337, distance: 85.0
click at [537, 330] on td "[URL][DOMAIN_NAME]" at bounding box center [505, 312] width 210 height 35
copy link "[DOMAIN_NAME]"
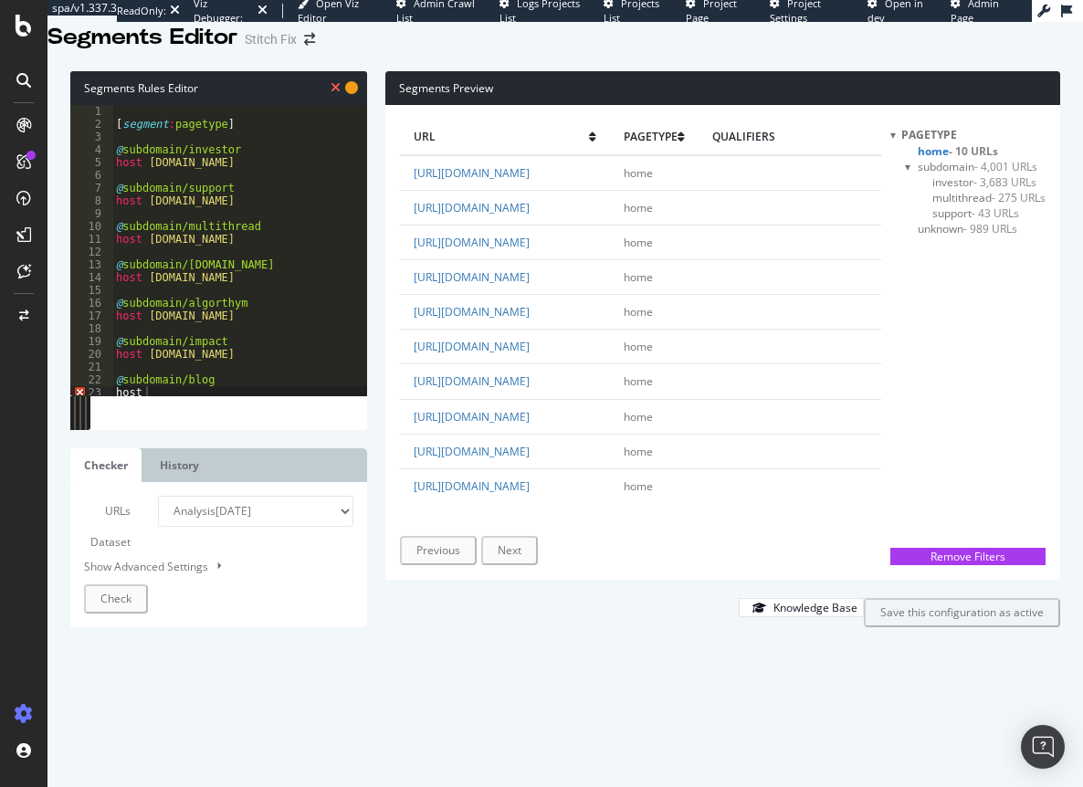
click at [248, 417] on div "[ segment : pagetype ] @ subdomain/investor host [DOMAIN_NAME] @ subdomain/supp…" at bounding box center [239, 323] width 255 height 436
paste textarea "[DOMAIN_NAME]"
type textarea "host [DOMAIN_NAME]"
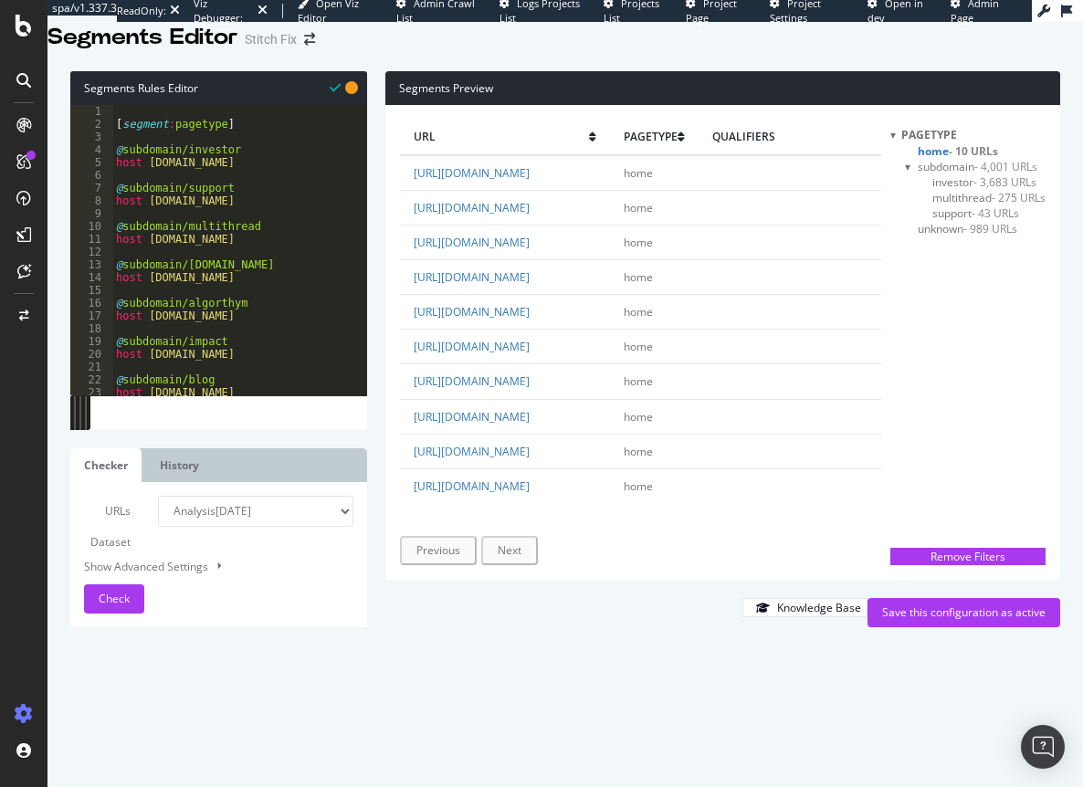
scroll to position [0, 10]
type textarea "@subdomain/cultivating-algos"
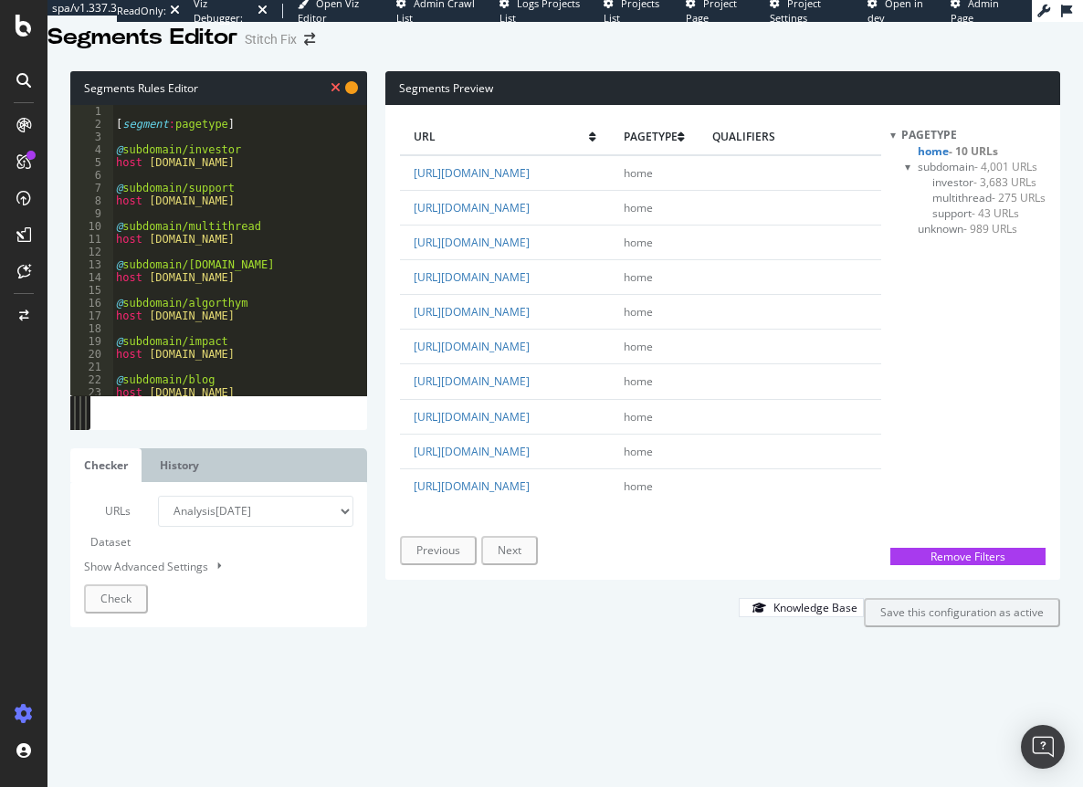
scroll to position [0, 1]
drag, startPoint x: 456, startPoint y: 438, endPoint x: 427, endPoint y: 476, distance: 48.2
click at [427, 434] on td "[URL][DOMAIN_NAME]" at bounding box center [505, 416] width 210 height 35
click at [397, 459] on div "url pagetype qualifiers [URL][DOMAIN_NAME] home [URL][DOMAIN_NAME] home [URL][D…" at bounding box center [722, 342] width 675 height 475
drag, startPoint x: 452, startPoint y: 442, endPoint x: 421, endPoint y: 474, distance: 44.6
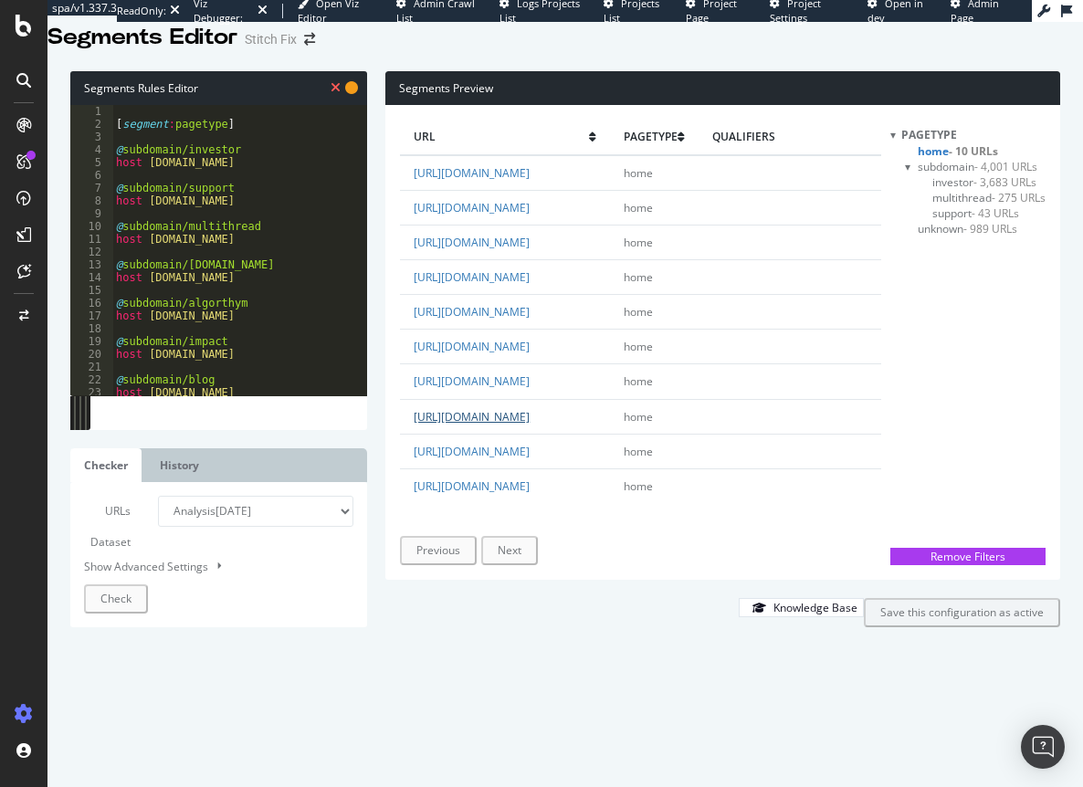
click at [421, 434] on td "[URL][DOMAIN_NAME]" at bounding box center [505, 416] width 210 height 35
copy link "[DOMAIN_NAME]"
click at [153, 456] on div "[ segment : pagetype ] @ subdomain/investor host [DOMAIN_NAME] @ subdomain/supp…" at bounding box center [232, 323] width 241 height 436
paste textarea "[DOMAIN_NAME]"
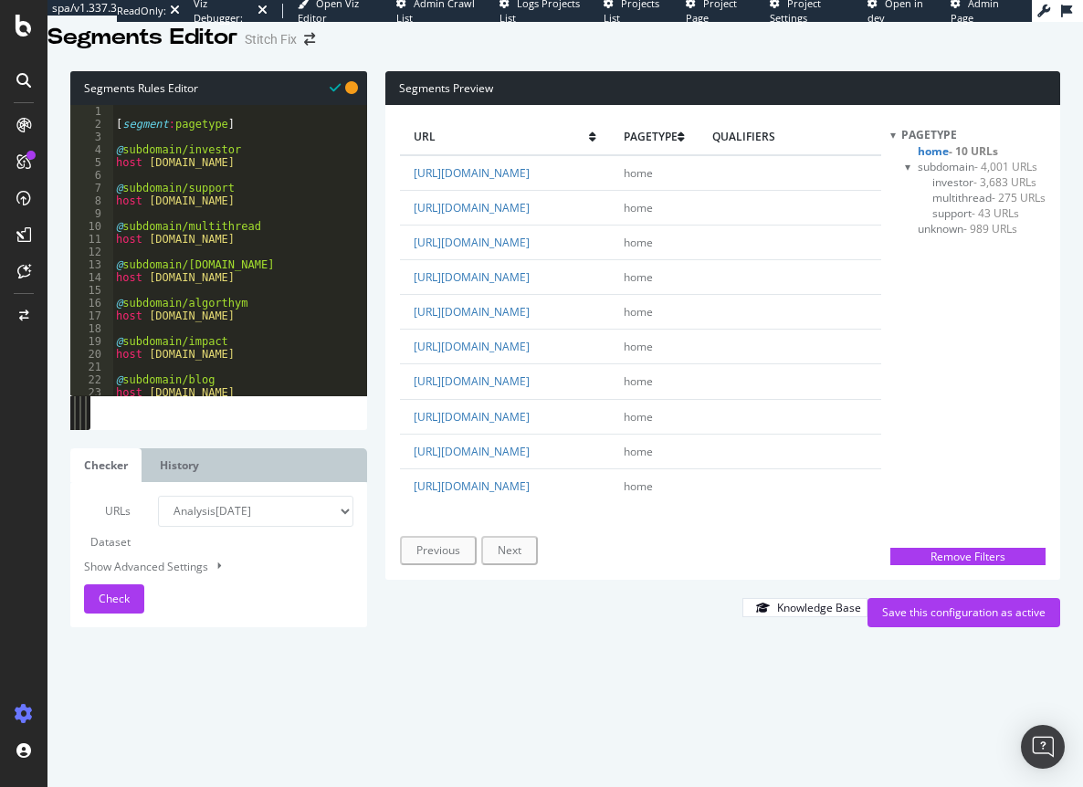
scroll to position [0, 0]
click at [944, 237] on span "unknown - 989 URLs" at bounding box center [968, 229] width 100 height 16
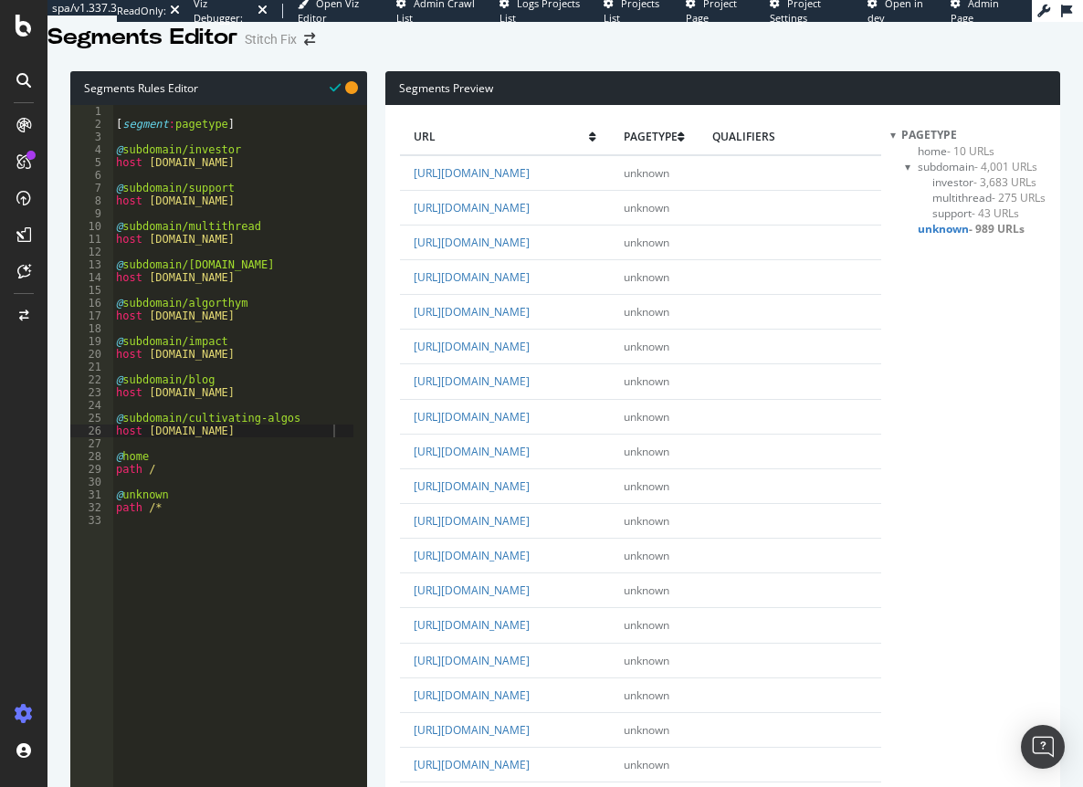
scroll to position [12, 0]
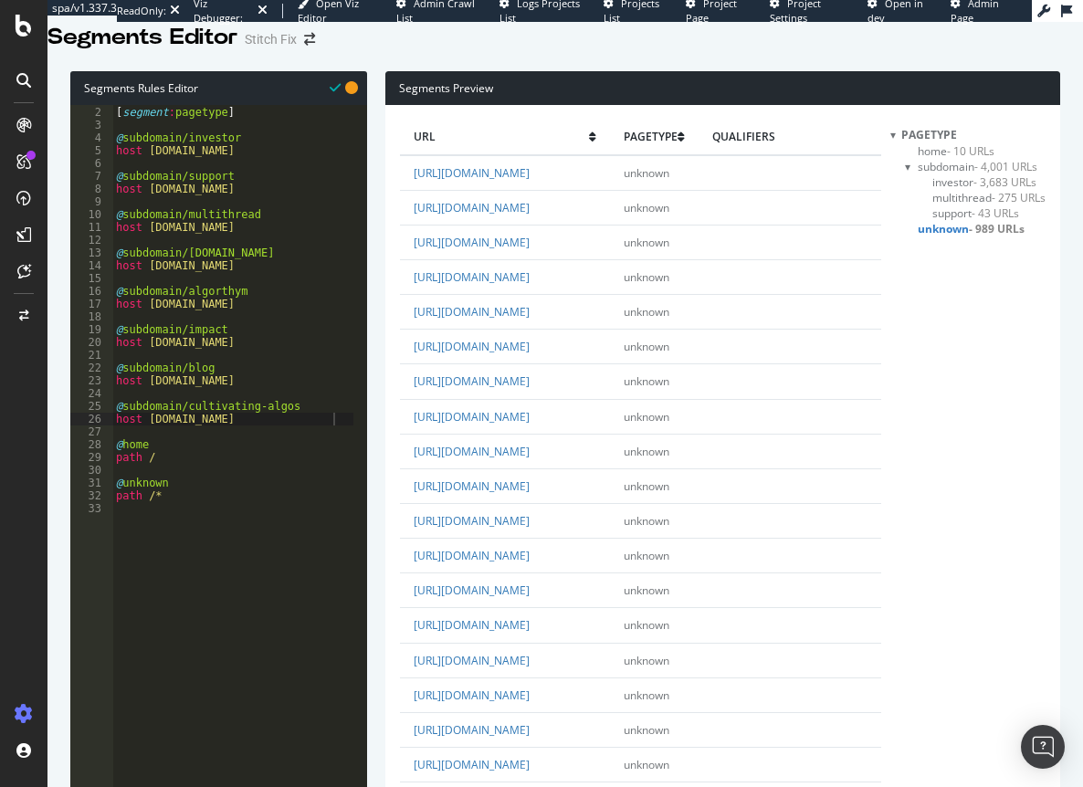
click at [188, 463] on div "[ segment : pagetype ] @ subdomain/investor host [DOMAIN_NAME] @ subdomain/supp…" at bounding box center [232, 311] width 241 height 436
type textarea "@home"
type textarea "@plp"
click at [142, 469] on div "[ segment : pagetype ] @ subdomain/investor host [DOMAIN_NAME] @ subdomain/supp…" at bounding box center [232, 311] width 241 height 436
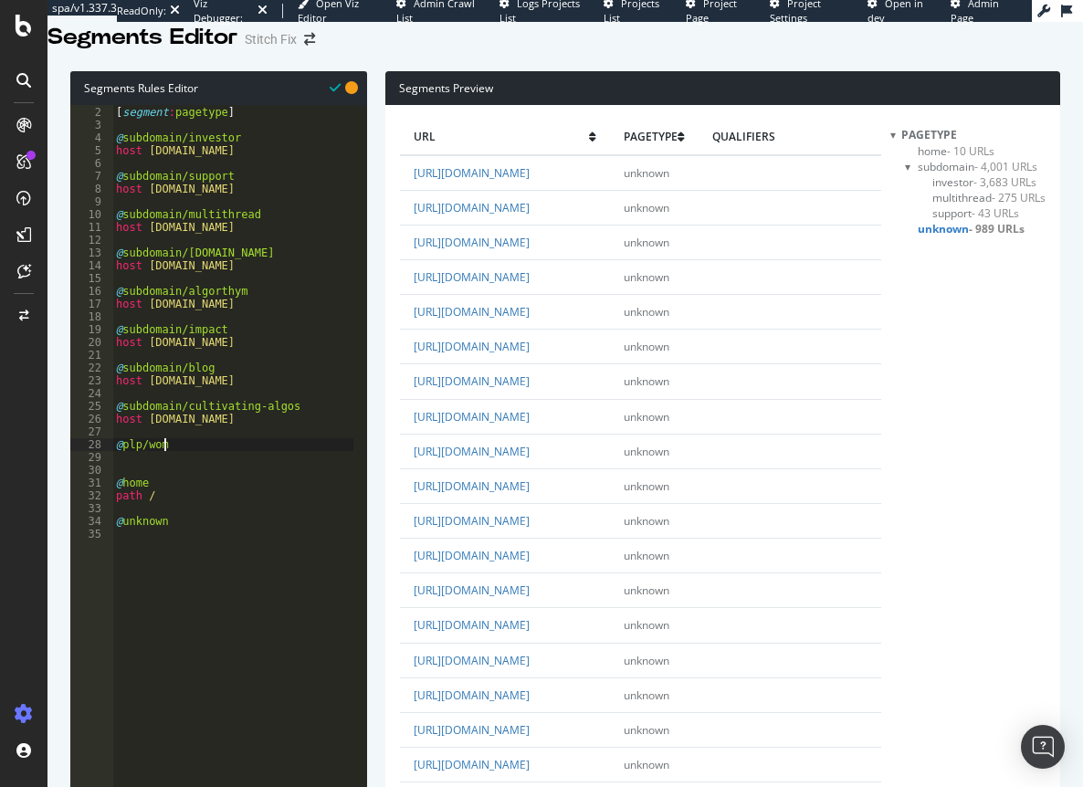
type textarea "@plp/women"
type textarea "path /women*"
click at [154, 496] on div "[ segment : pagetype ] @ subdomain/investor host [DOMAIN_NAME] @ subdomain/supp…" at bounding box center [232, 311] width 241 height 436
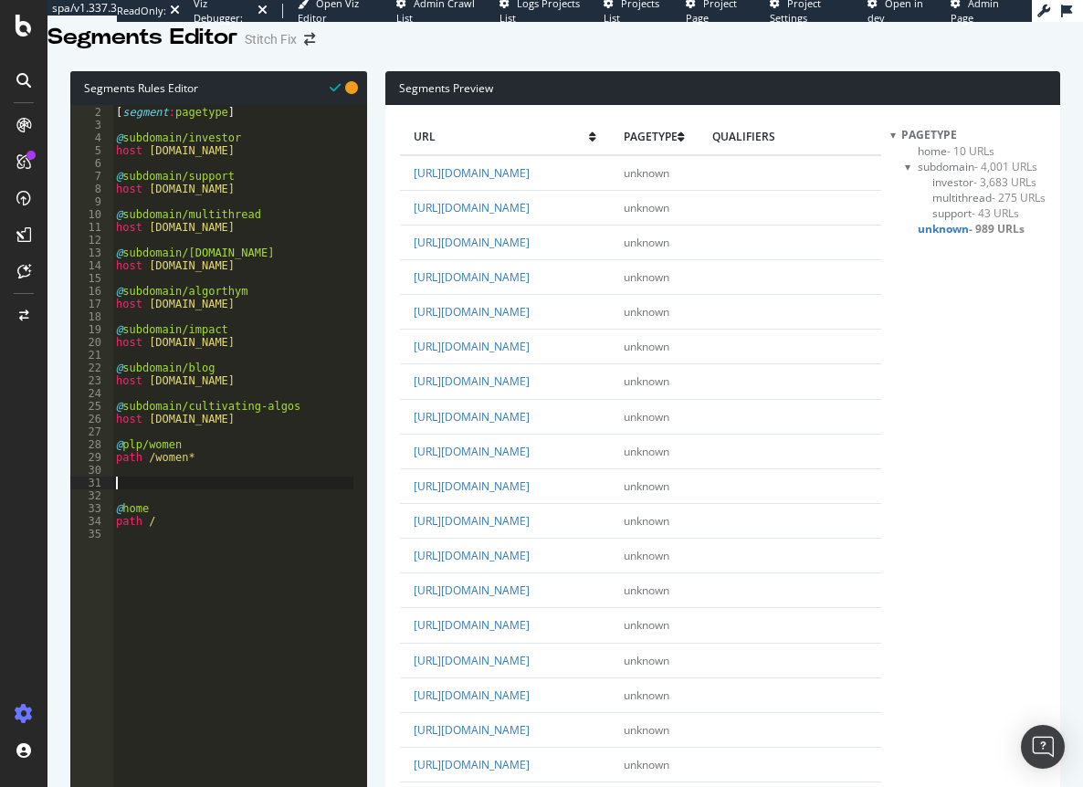
scroll to position [0, 0]
type textarea "@plp/men"
type textarea "path /men*"
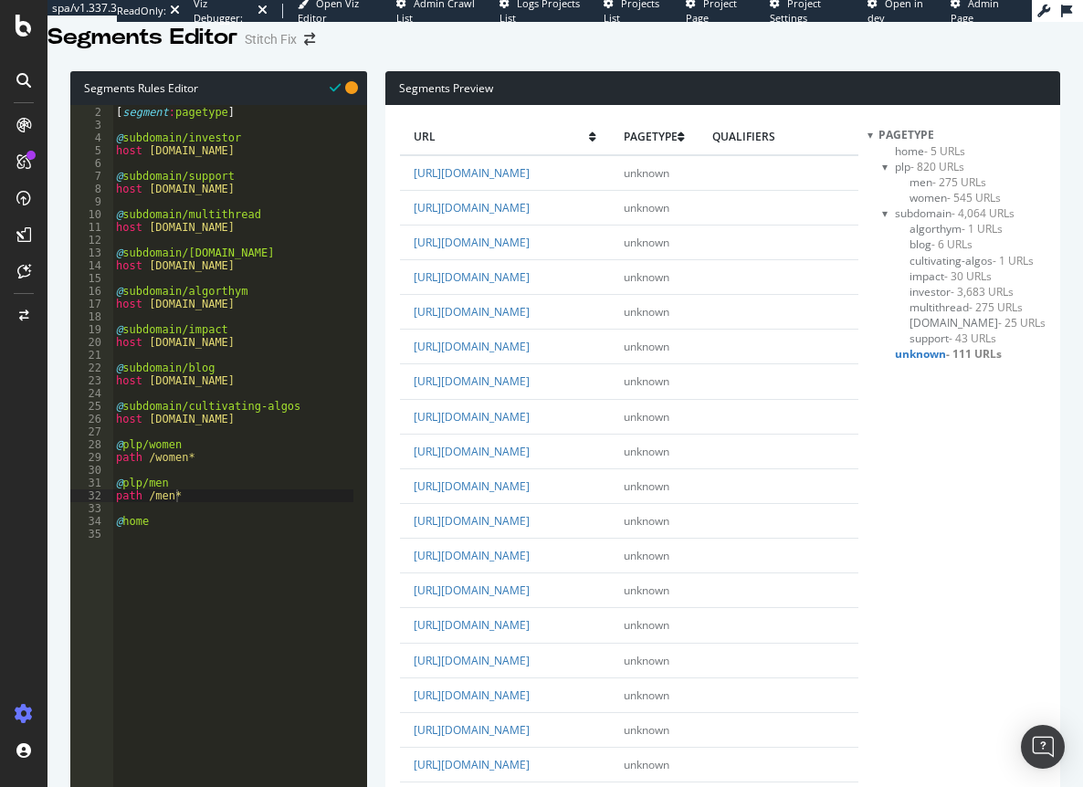
scroll to position [2832, 0]
click at [204, 506] on div "[ segment : pagetype ] @ subdomain/investor host [DOMAIN_NAME] @ subdomain/supp…" at bounding box center [232, 311] width 241 height 436
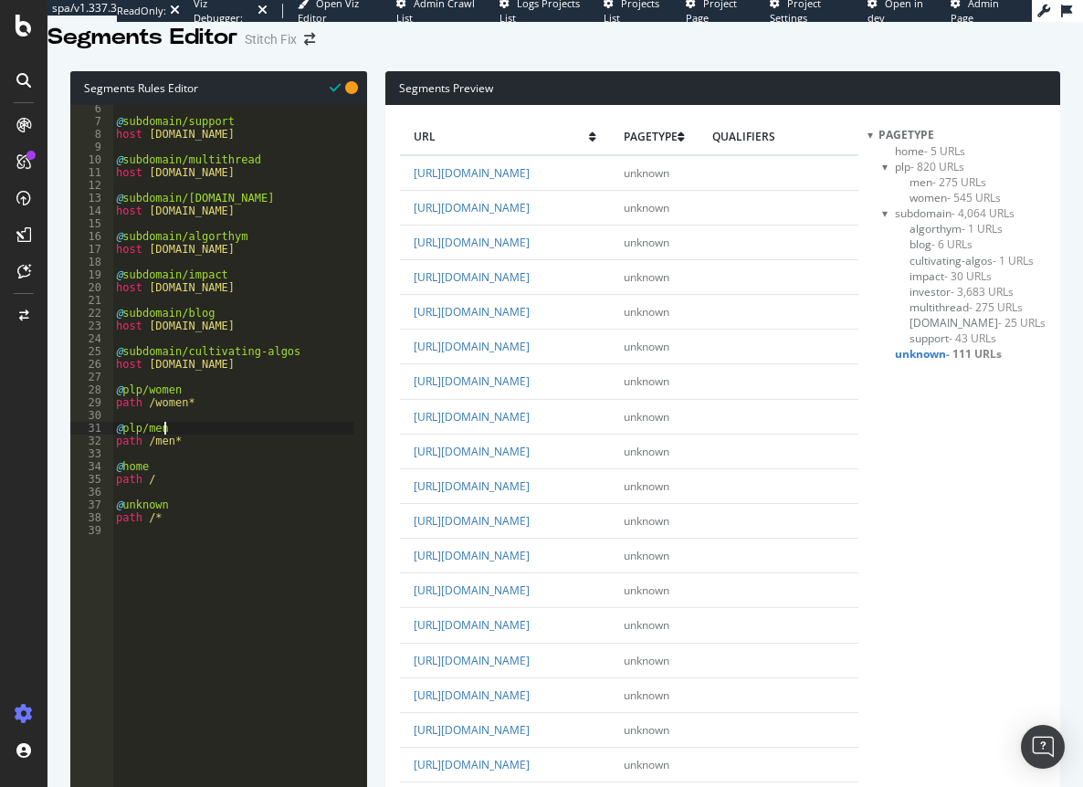
scroll to position [89, 0]
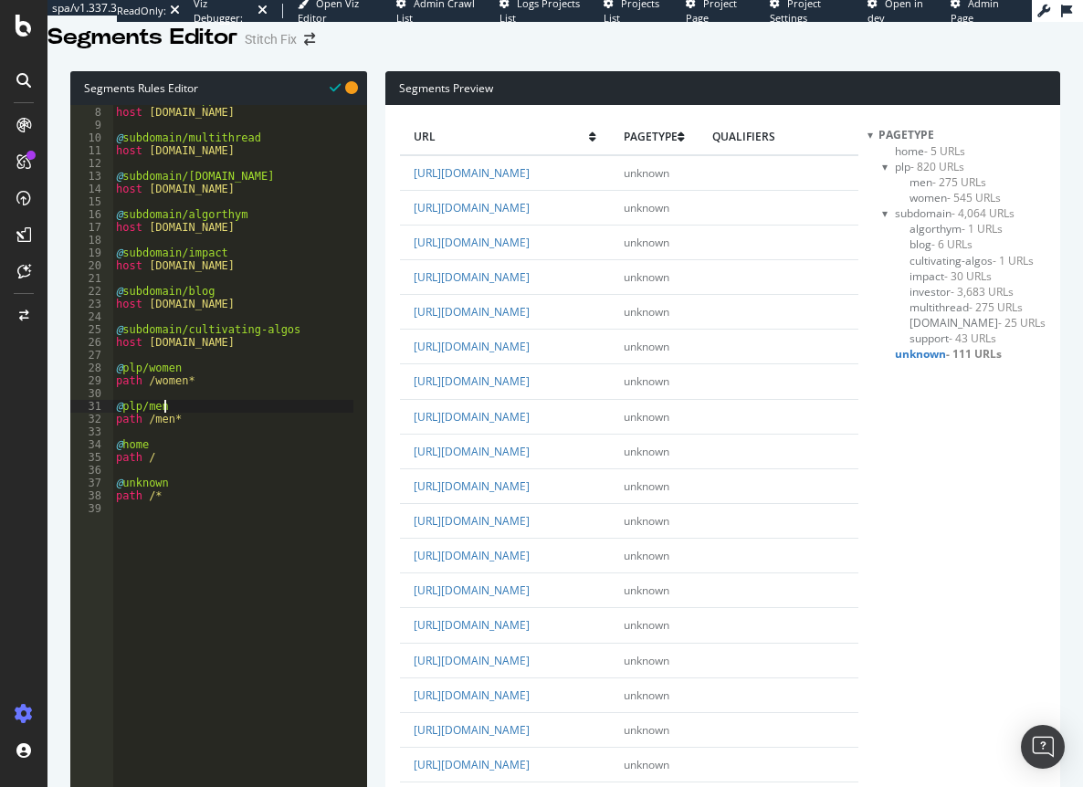
click at [180, 454] on div "@ subdomain/support host [DOMAIN_NAME] @ subdomain/multithread host [DOMAIN_NAM…" at bounding box center [232, 311] width 241 height 436
type textarea "@careers"
click at [225, 443] on div "@ subdomain/support host [DOMAIN_NAME] @ subdomain/multithread host [DOMAIN_NAM…" at bounding box center [232, 311] width 241 height 436
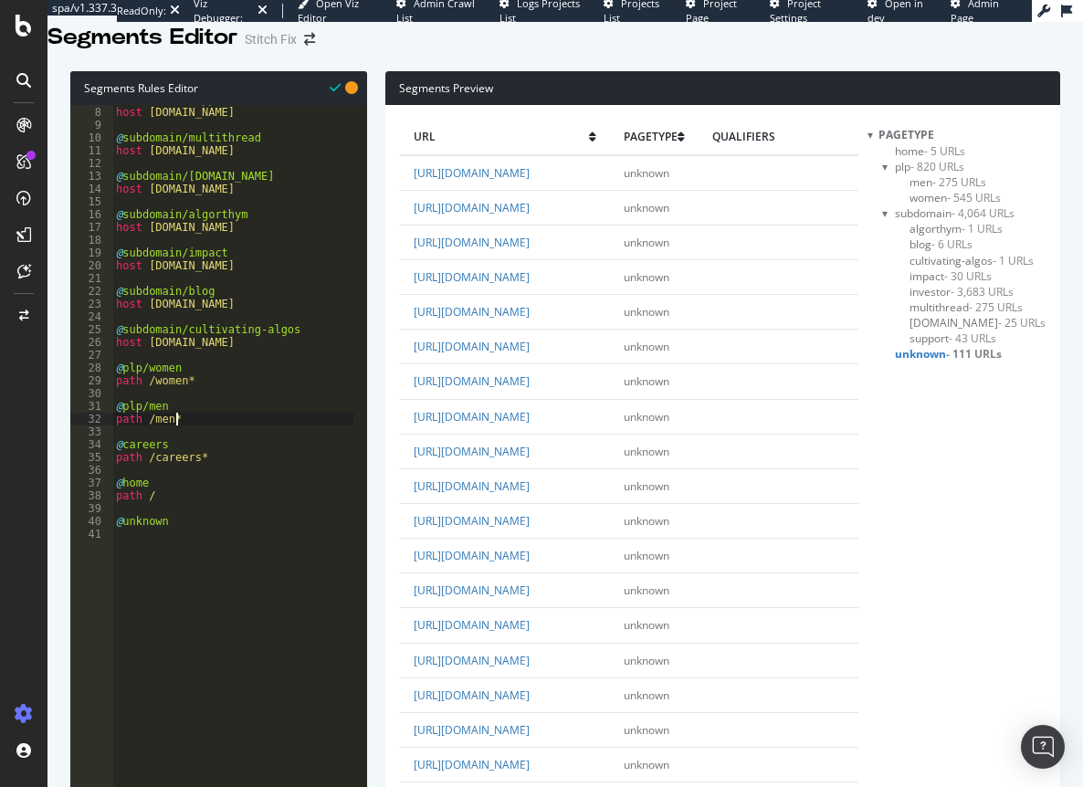
scroll to position [0, 5]
type textarea "path /men*"
type textarea "@impacy"
type textarea "@impact"
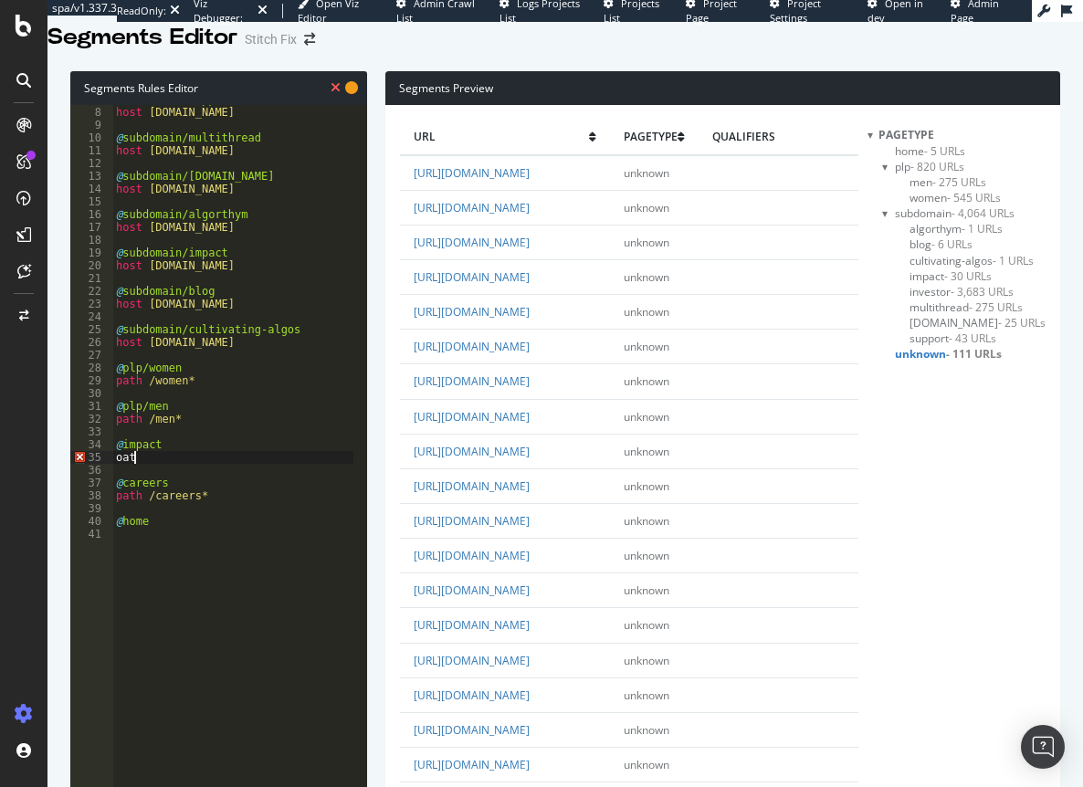
type textarea "o"
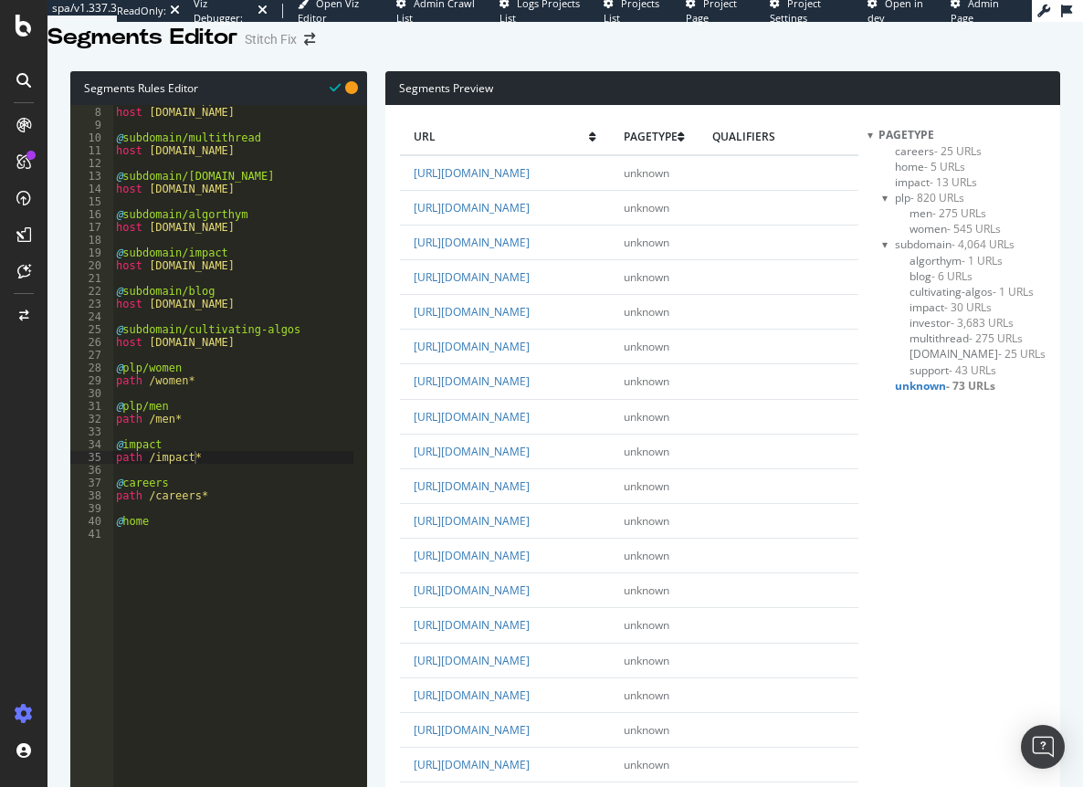
scroll to position [2284, 0]
drag, startPoint x: 451, startPoint y: 396, endPoint x: 577, endPoint y: 393, distance: 126.1
copy link "[DOMAIN_NAME]"
click at [334, 363] on div "@ subdomain/support host [DOMAIN_NAME] @ subdomain/multithread host [DOMAIN_NAM…" at bounding box center [232, 311] width 241 height 436
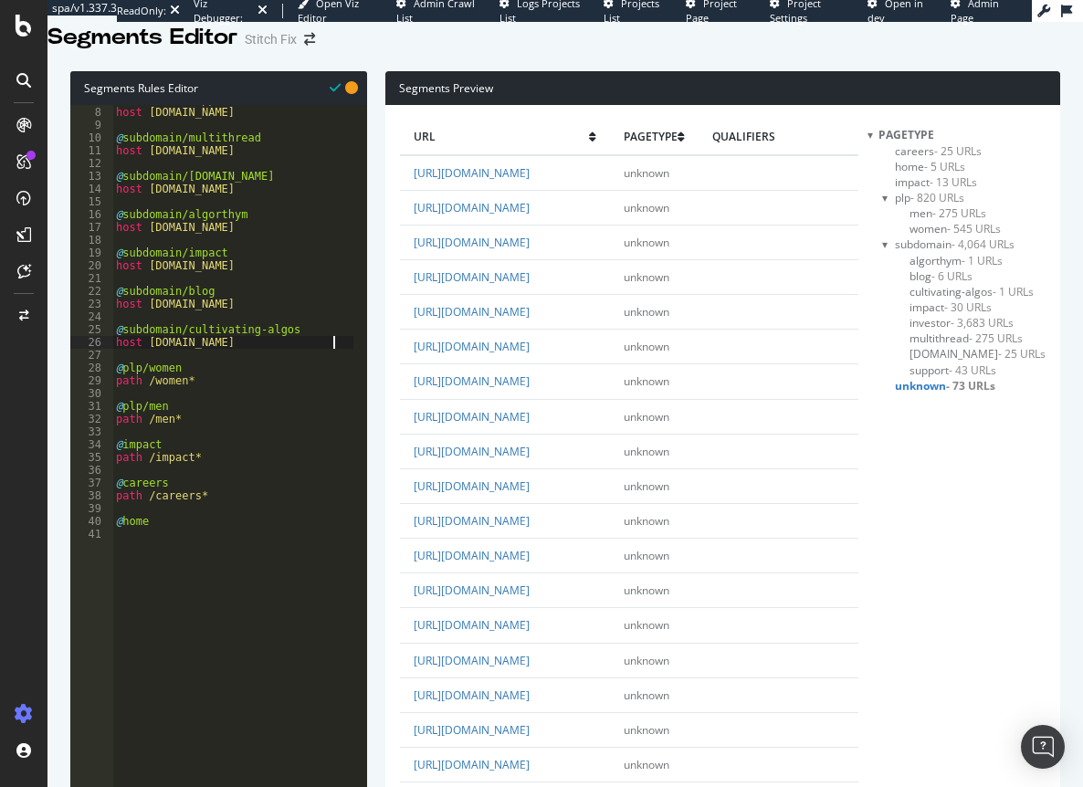
type textarea "host [DOMAIN_NAME]"
type textarea "@subdomain/mensguides"
paste textarea "[DOMAIN_NAME]"
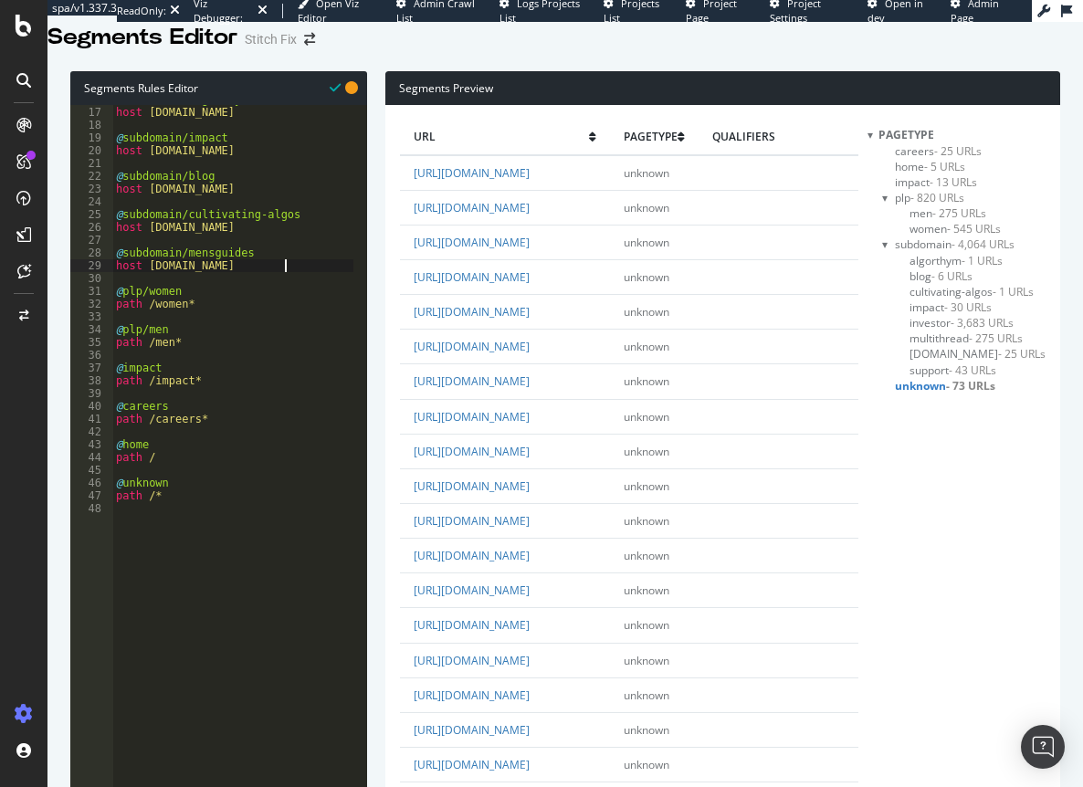
scroll to position [204, 0]
click at [216, 434] on div "@ subdomain/algorthym host [DOMAIN_NAME] @ subdomain/impact host [DOMAIN_NAME] …" at bounding box center [232, 311] width 241 height 436
type textarea "path /careers*"
type textarea "@client"
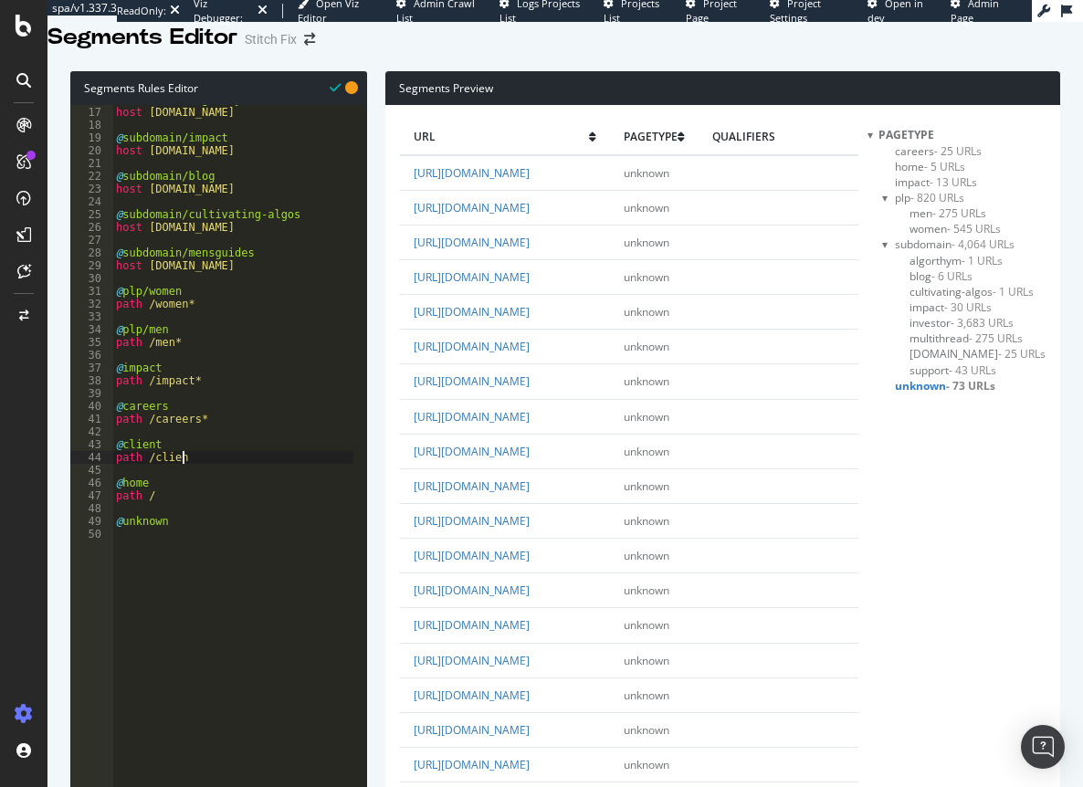
scroll to position [0, 5]
type textarea "path /client*"
click at [197, 440] on div "@ subdomain/impact host [DOMAIN_NAME] @ subdomain/blog host [DOMAIN_NAME] @ sub…" at bounding box center [232, 311] width 241 height 436
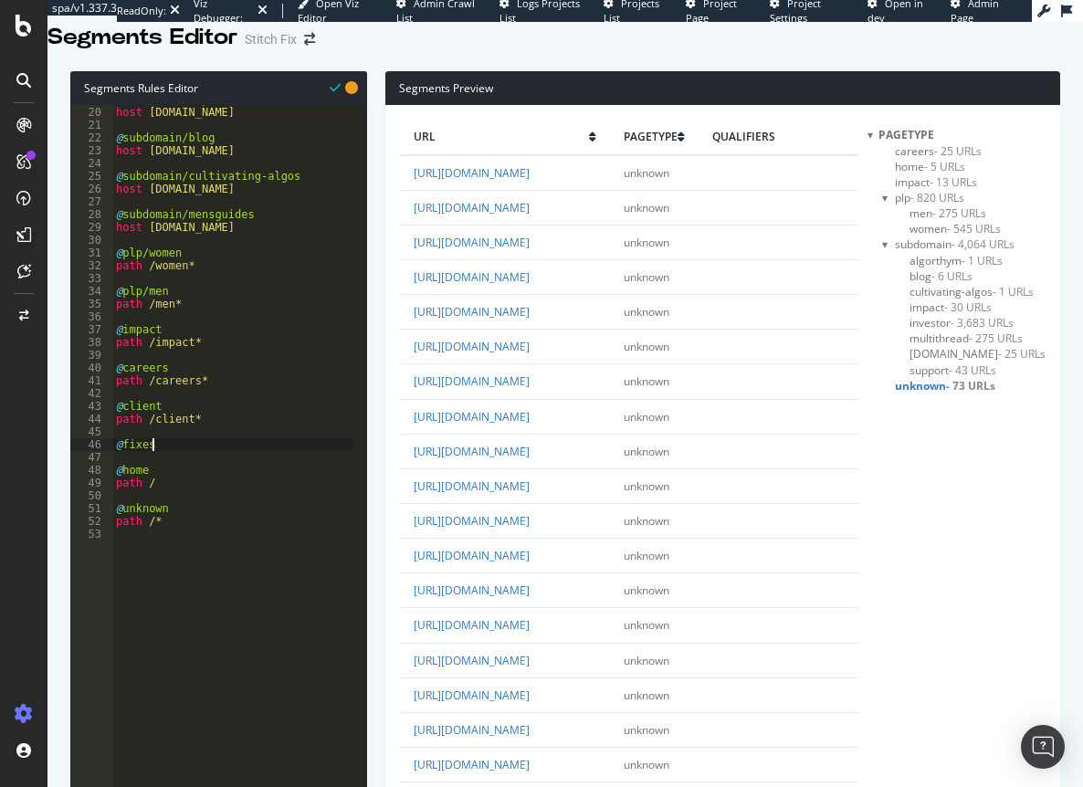
type textarea "@fixes"
type textarea "path /fixes*"
type textarea "@style"
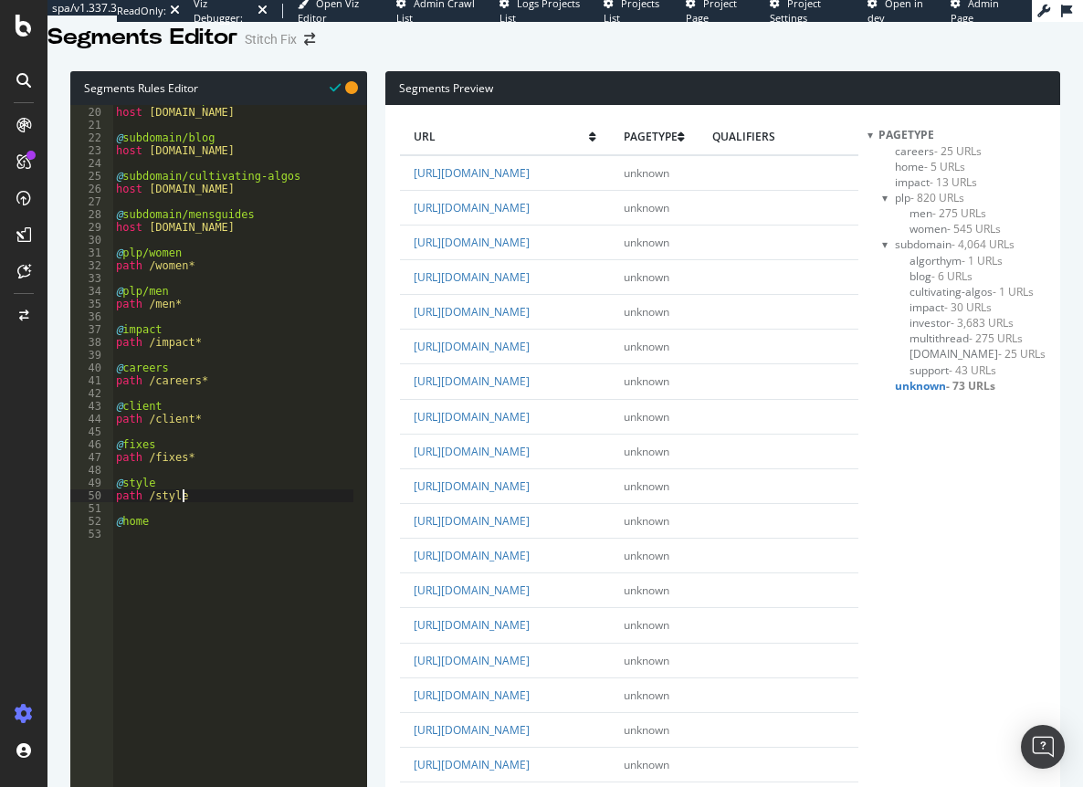
type textarea "path /style*"
click at [227, 484] on div "@ subdomain/impact host [DOMAIN_NAME] @ subdomain/blog host [DOMAIN_NAME] @ sub…" at bounding box center [232, 311] width 241 height 436
click at [215, 438] on div "@ subdomain/cultivating-algos host [DOMAIN_NAME] @ subdomain/mensguides host [D…" at bounding box center [232, 311] width 241 height 436
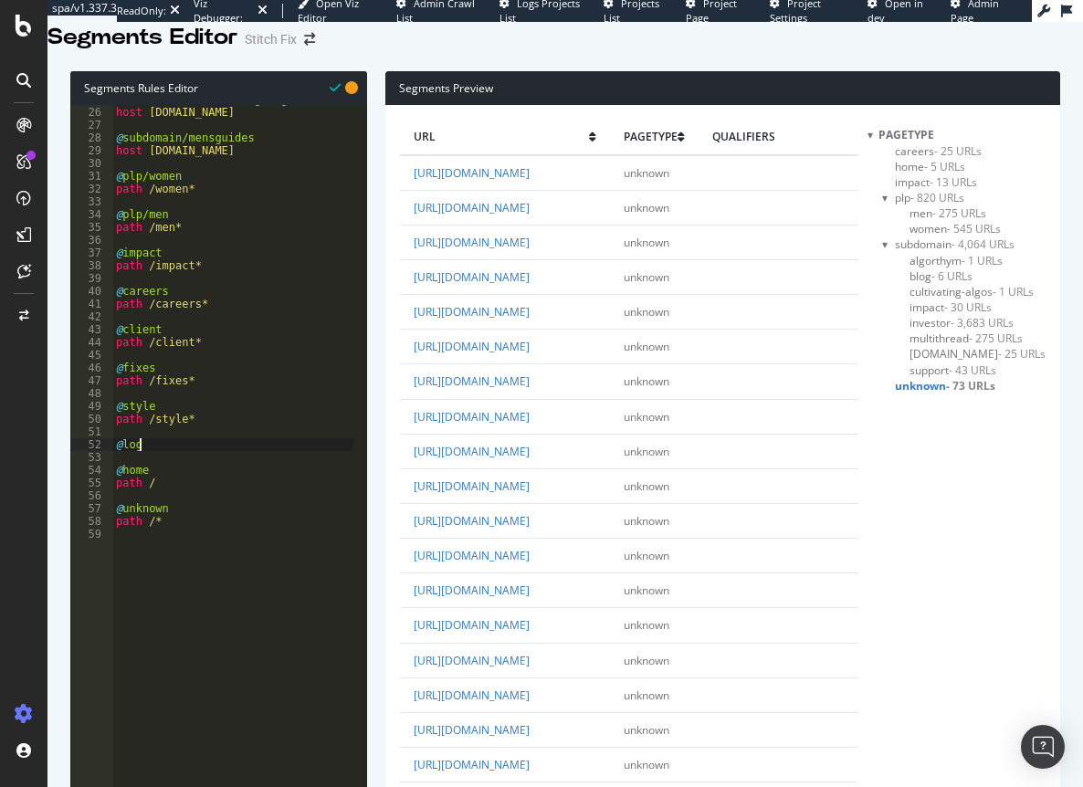
type textarea "@login"
type textarea "path /login*"
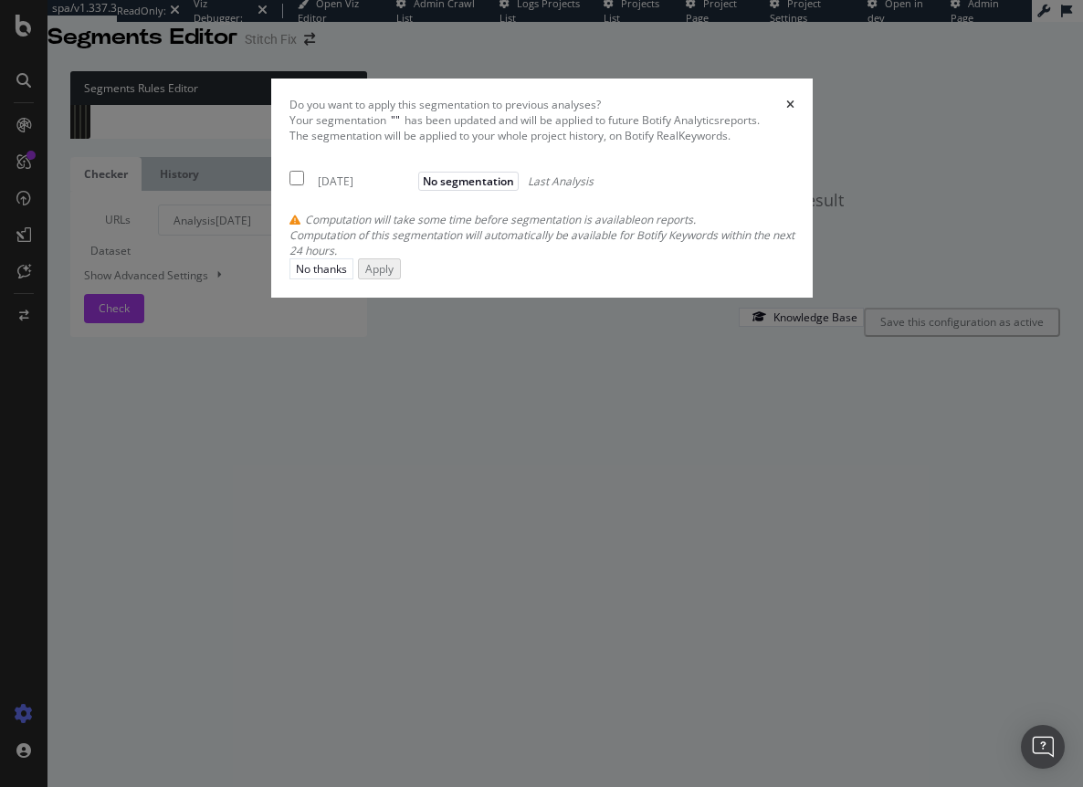
click at [290, 185] on input "modal" at bounding box center [297, 178] width 15 height 15
checkbox input "true"
click at [392, 276] on div "Apply" at bounding box center [378, 268] width 28 height 16
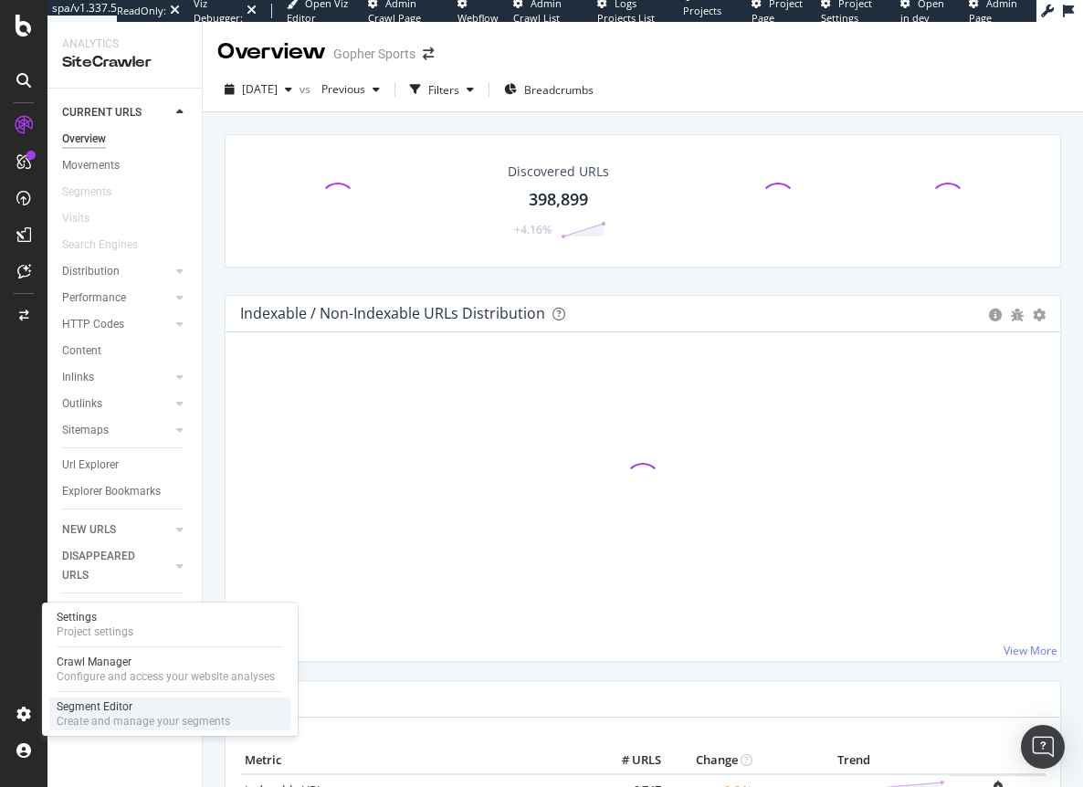
drag, startPoint x: 95, startPoint y: 708, endPoint x: 143, endPoint y: 705, distance: 47.6
click at [95, 708] on div "Segment Editor" at bounding box center [144, 707] width 174 height 15
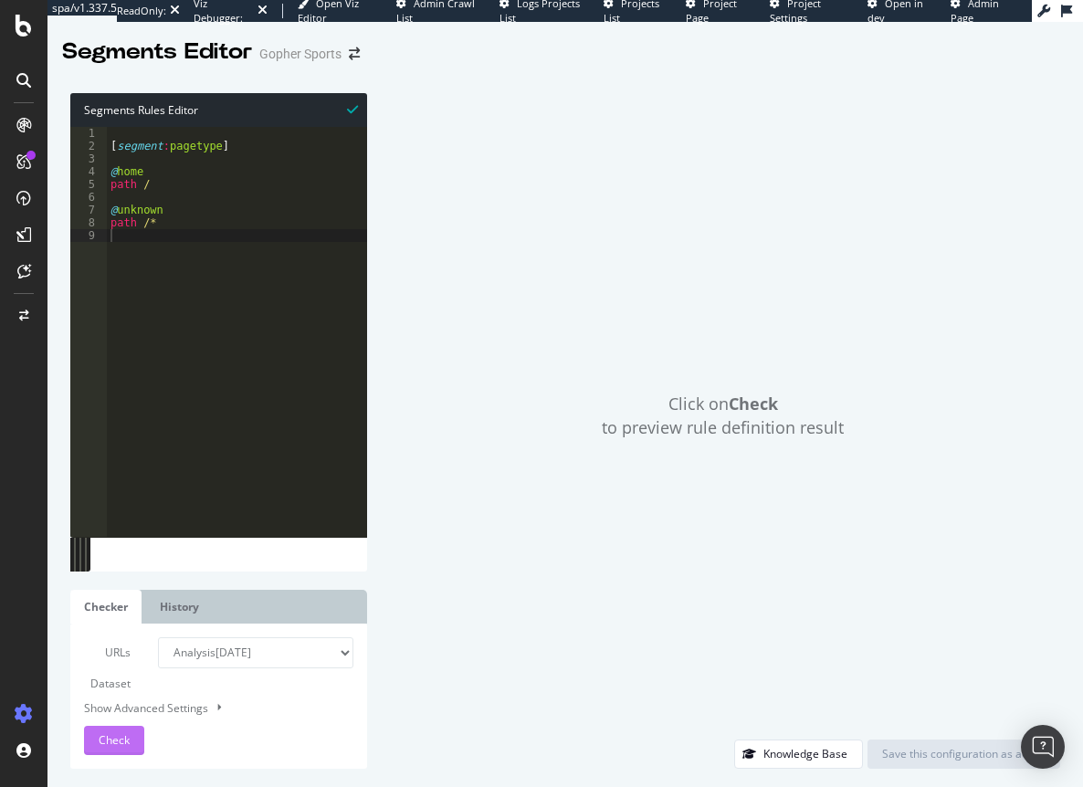
click at [101, 736] on span "Check" at bounding box center [114, 741] width 31 height 16
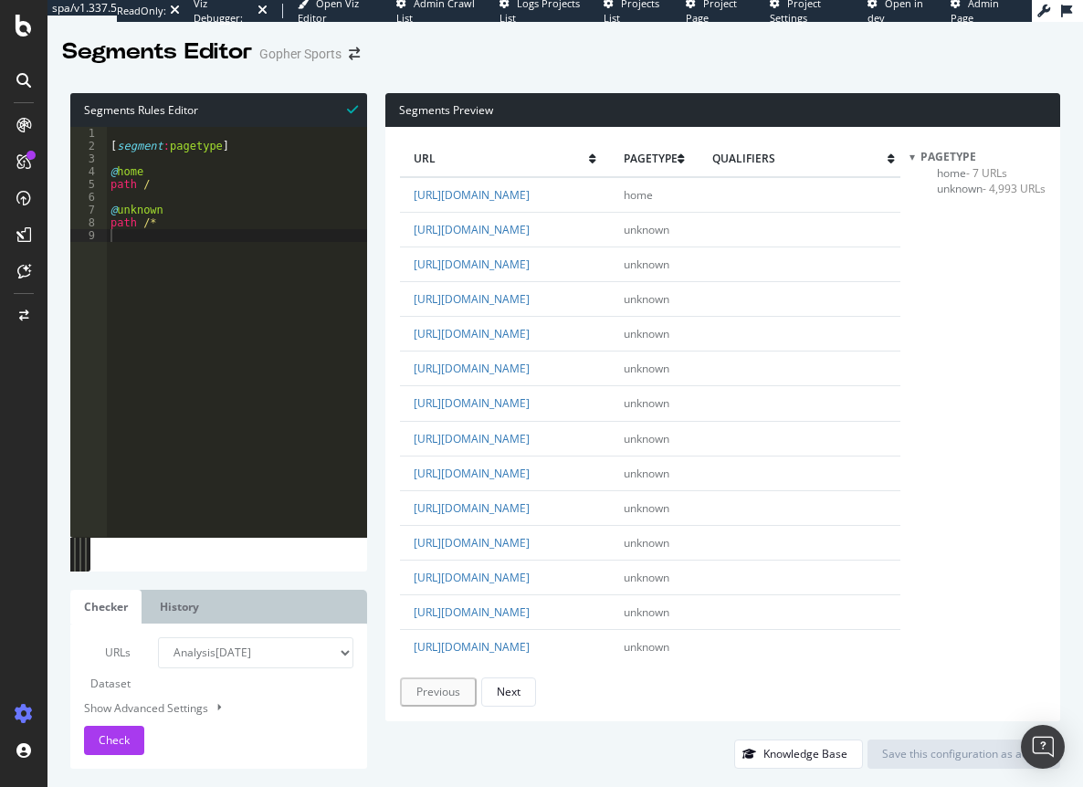
drag, startPoint x: 948, startPoint y: 171, endPoint x: 925, endPoint y: 195, distance: 33.6
click at [948, 171] on span "home - 7 URLs" at bounding box center [972, 173] width 70 height 16
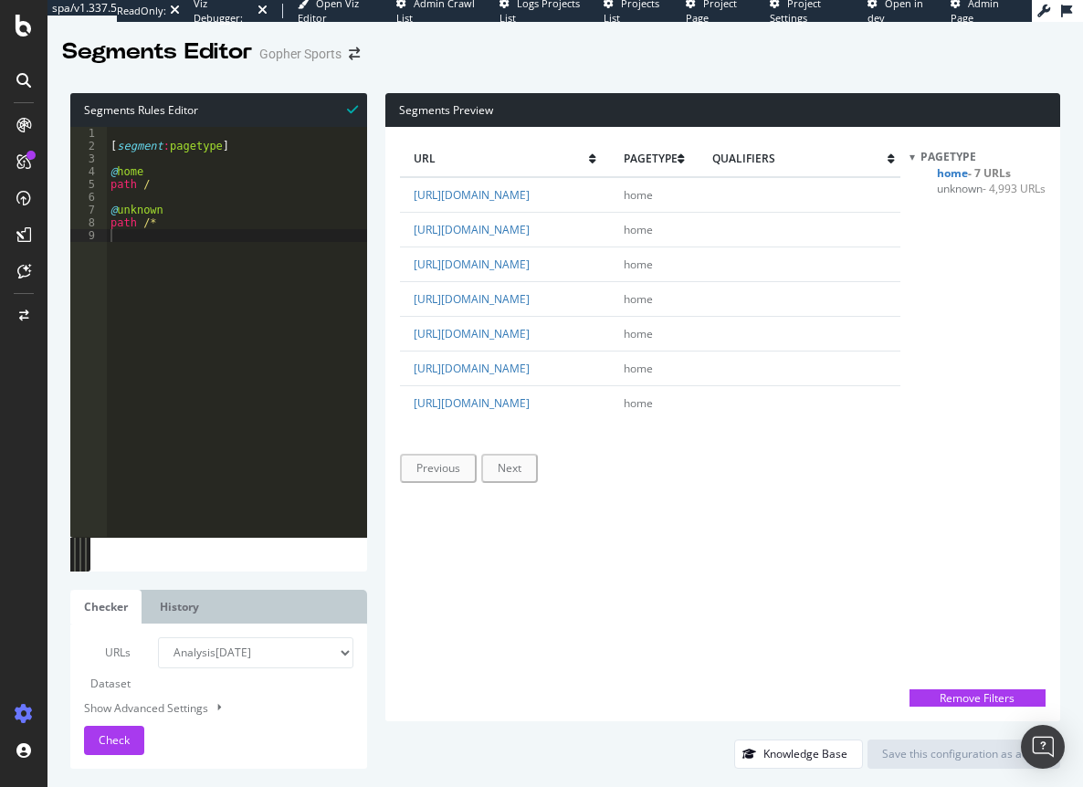
click at [185, 175] on div "[ segment : pagetype ] @ home path / @ unknown path /*" at bounding box center [237, 345] width 260 height 436
type textarea "@home"
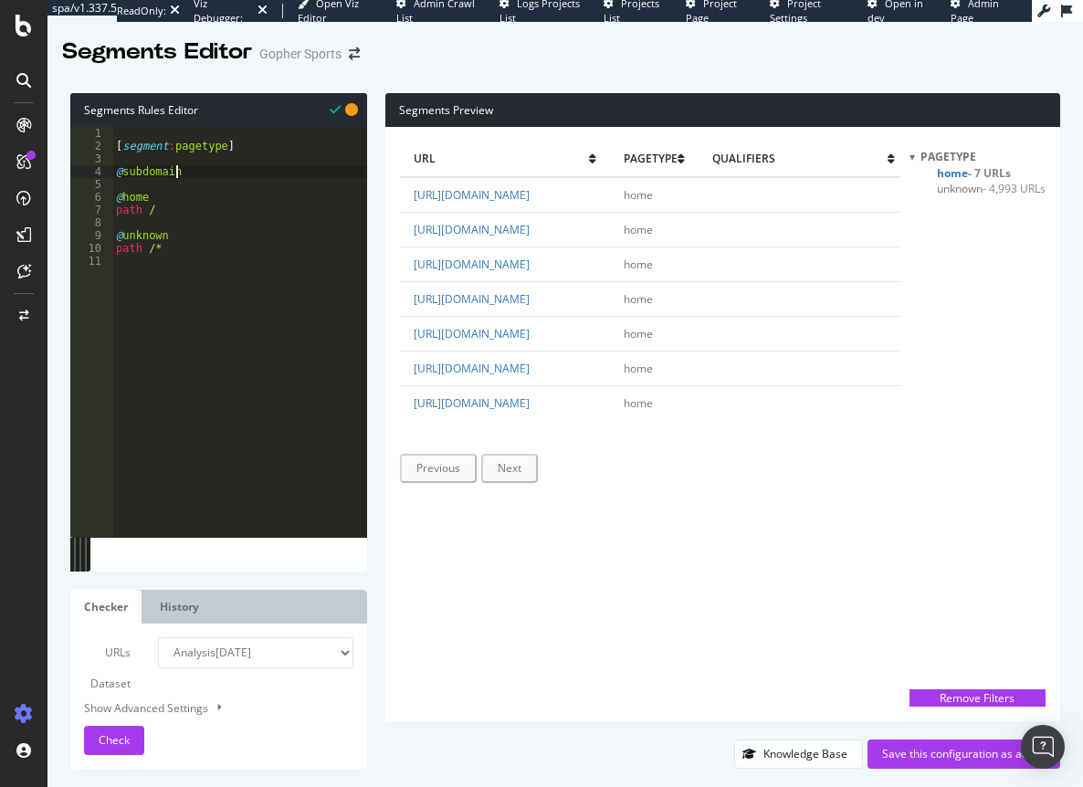
scroll to position [0, 5]
type textarea "@subdomain/pd"
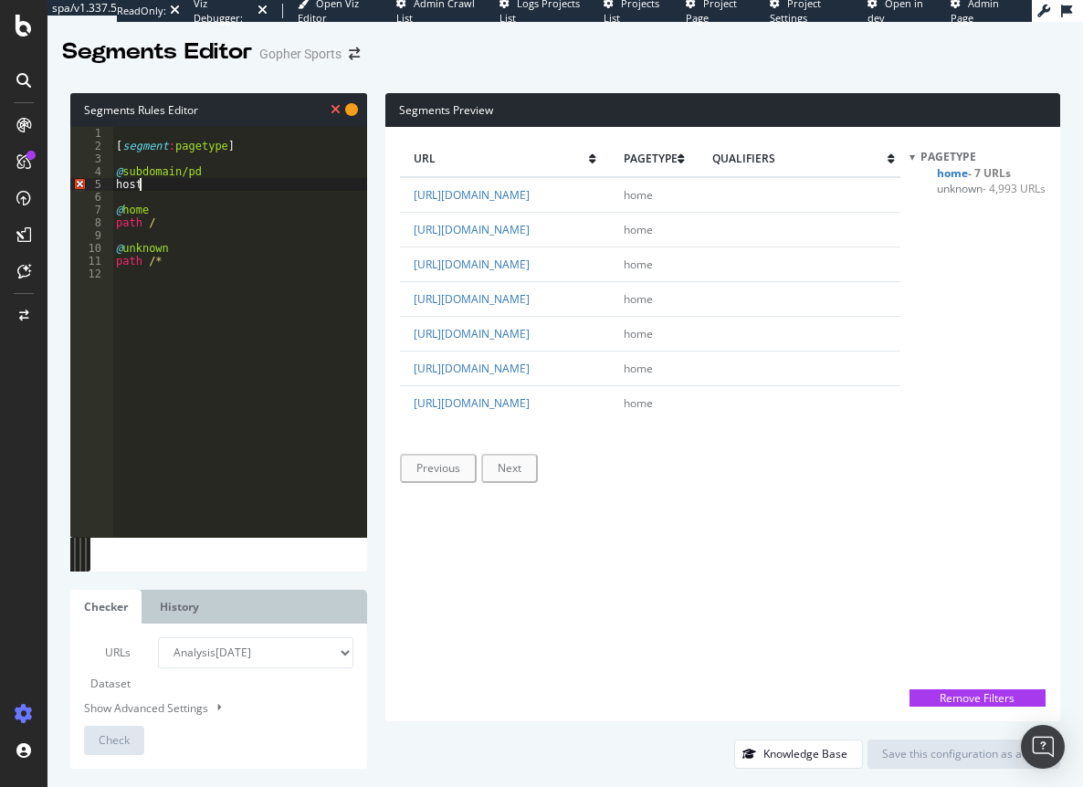
scroll to position [0, 1]
drag, startPoint x: 454, startPoint y: 214, endPoint x: 557, endPoint y: 226, distance: 103.9
click at [557, 226] on td "https://pd.gophersport.com/" at bounding box center [505, 229] width 210 height 35
copy link "pd.gophersport.com"
click at [162, 186] on div "[ segment : pagetype ] @ subdomain/pd host @ home path / @ unknown path /*" at bounding box center [239, 345] width 255 height 436
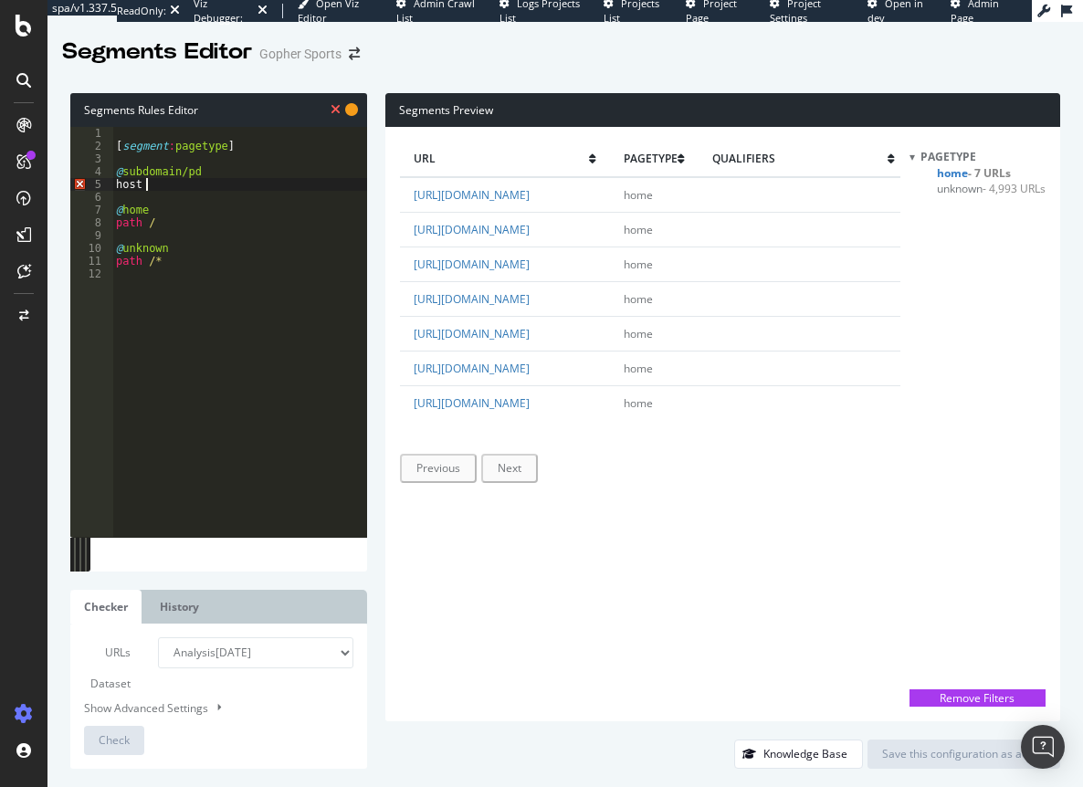
paste textarea "pd.gophersport.com"
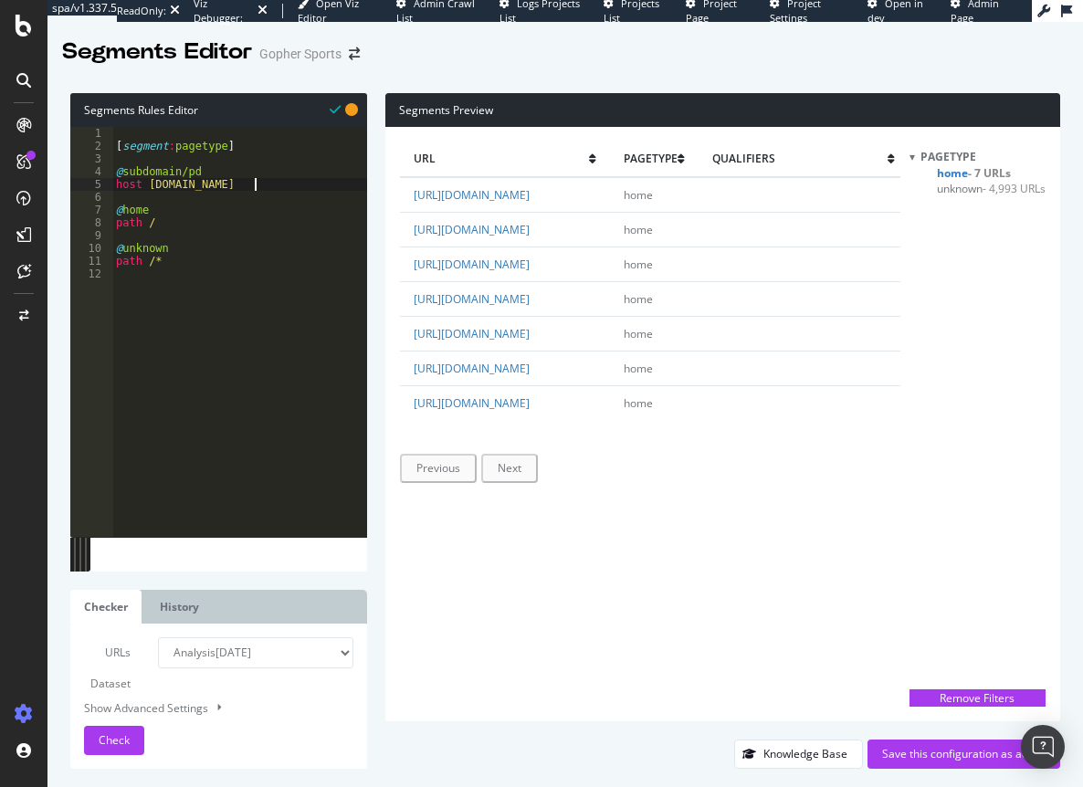
type textarea "host pd.gophersport.com"
type textarea "@subdomain/blog"
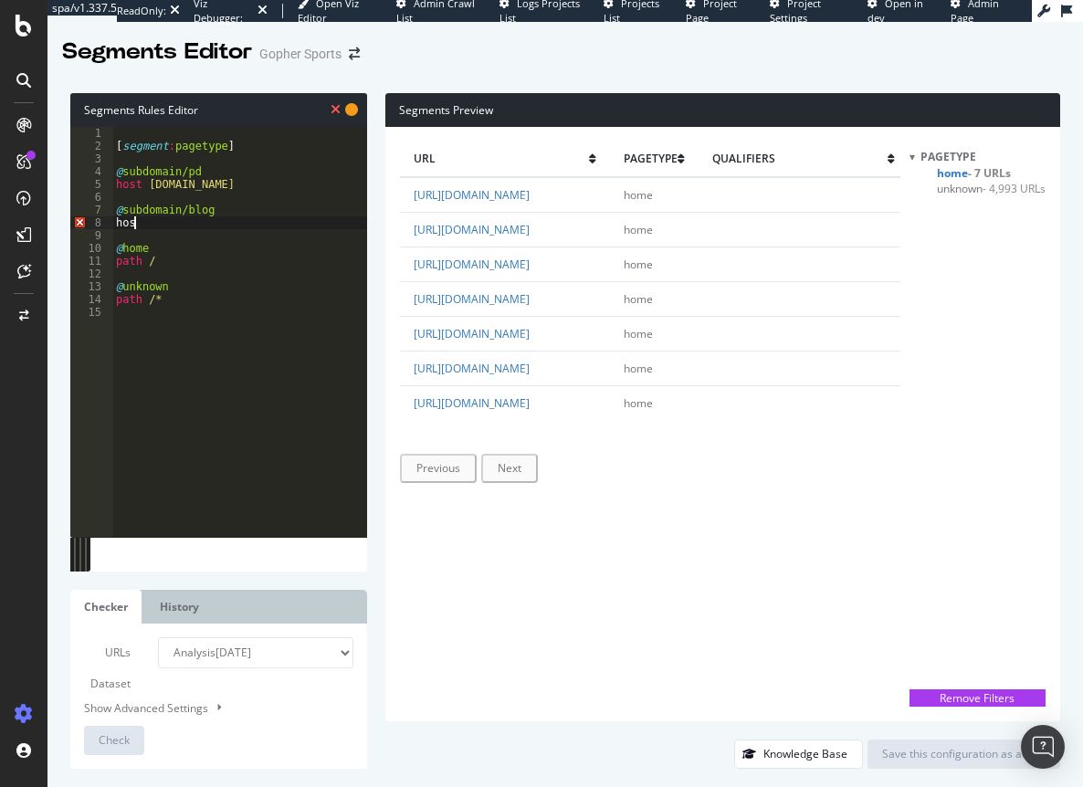
scroll to position [0, 1]
drag, startPoint x: 450, startPoint y: 251, endPoint x: 559, endPoint y: 249, distance: 108.7
click at [559, 249] on td "https://blog.gophersport.com/" at bounding box center [505, 264] width 210 height 35
copy link "blog.gophersport.co"
click at [156, 222] on div "[ segment : pagetype ] @ subdomain/pd host pd.gophersport.com @ subdomain/blog …" at bounding box center [239, 345] width 255 height 436
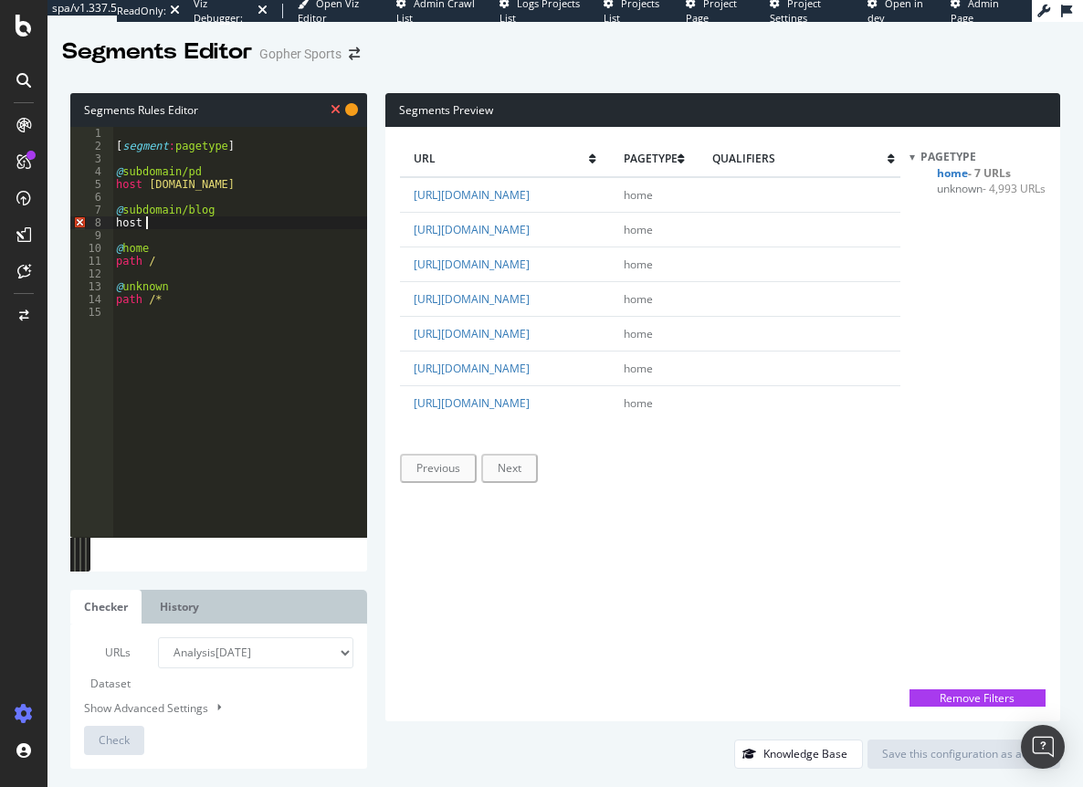
paste textarea "blog.gophersport.co"
type textarea "host blog.gophersport.co"
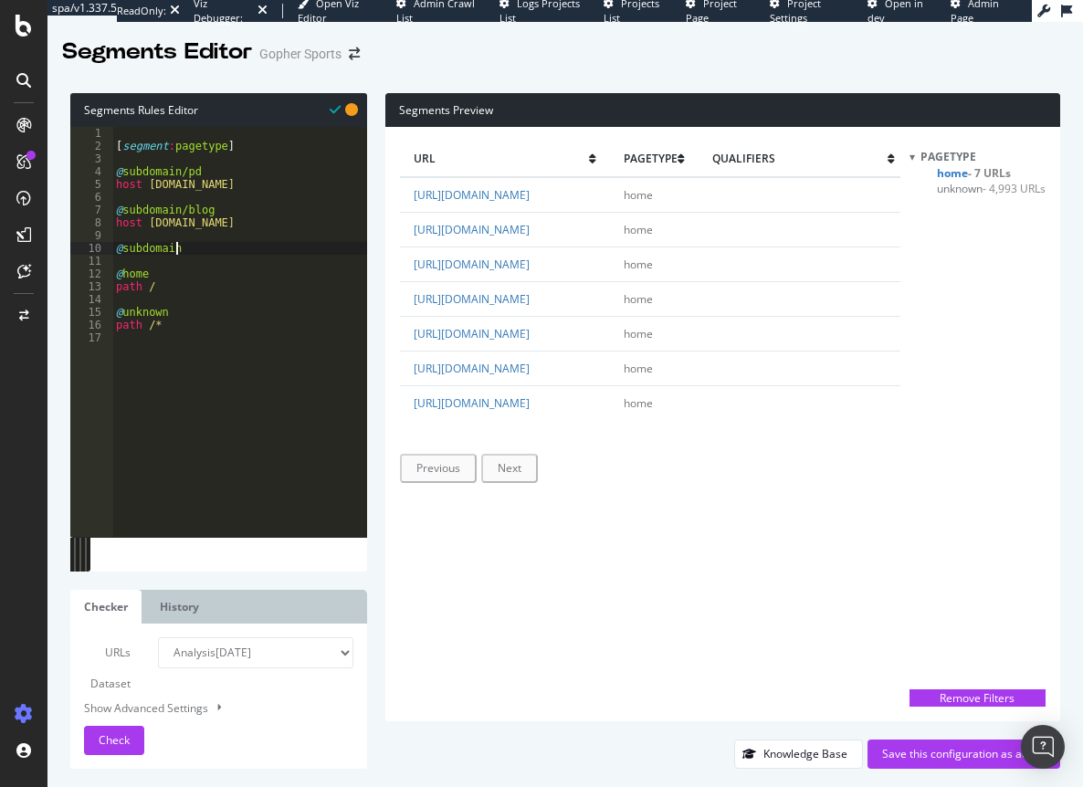
scroll to position [0, 5]
type textarea "@subdomain/mcprod"
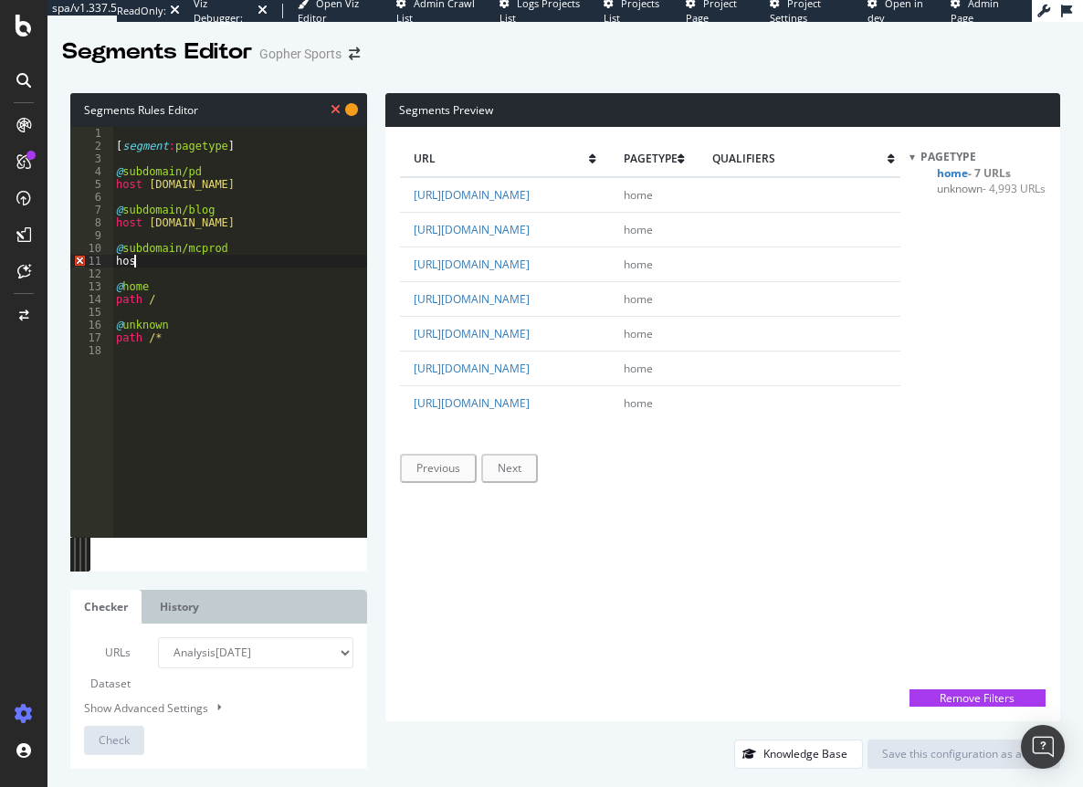
scroll to position [0, 1]
drag, startPoint x: 453, startPoint y: 287, endPoint x: 583, endPoint y: 288, distance: 129.7
click at [583, 288] on td "https://mcprod.gophersport.com/" at bounding box center [505, 298] width 210 height 35
copy link "mcprod.gophersport.com"
click at [154, 259] on div "[ segment : pagetype ] @ subdomain/pd host pd.gophersport.com @ subdomain/blog …" at bounding box center [239, 345] width 255 height 436
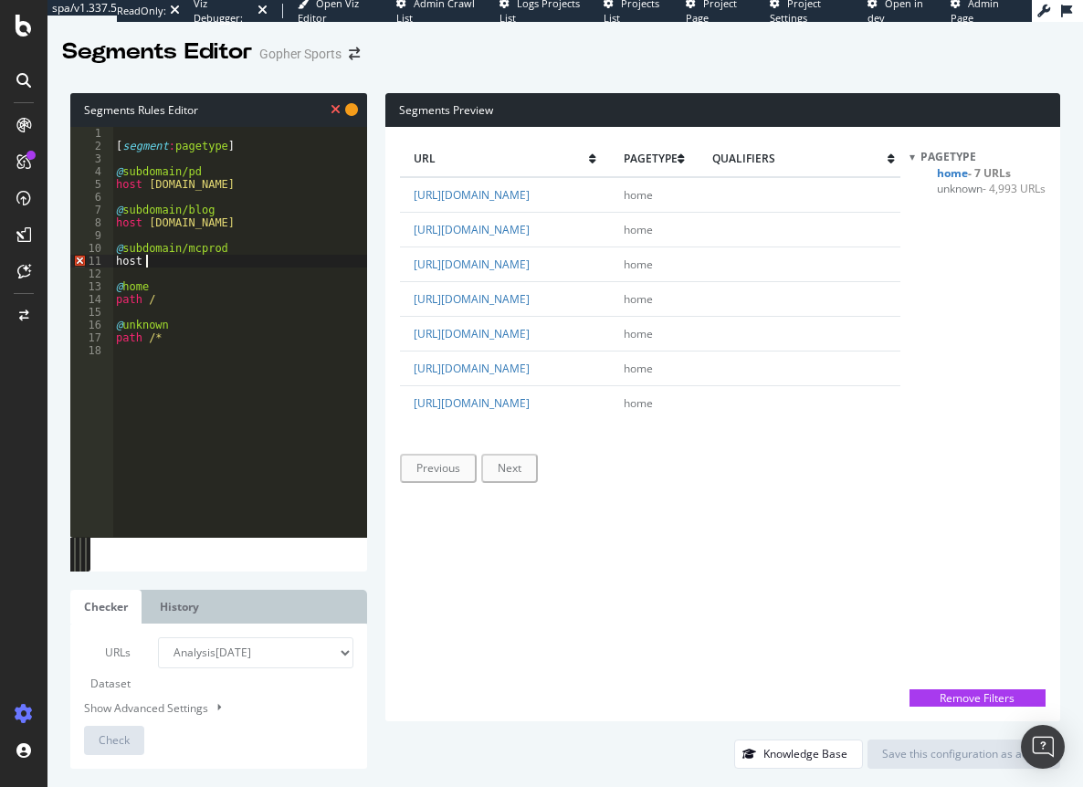
paste textarea "mcprod.gophersport.com"
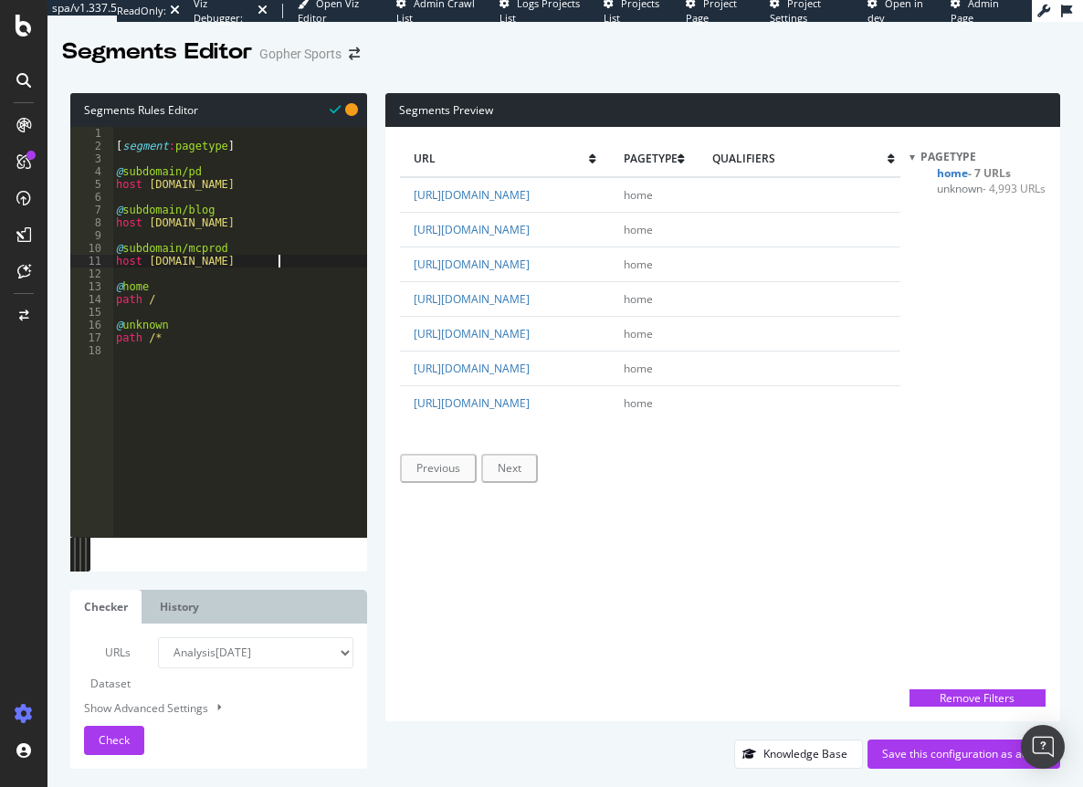
type textarea "host mcprod.gophersport.com"
click at [966, 192] on span "unknown - 4,993 URLs" at bounding box center [991, 189] width 109 height 16
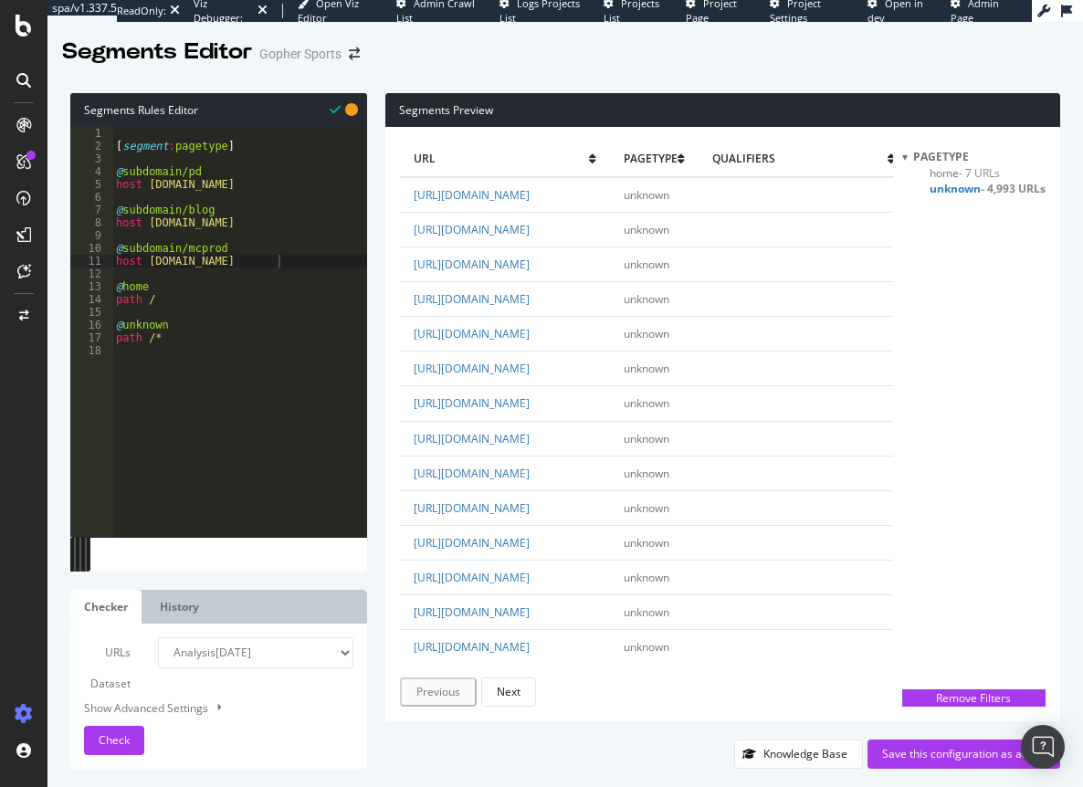
click at [297, 264] on div "[ segment : pagetype ] @ subdomain/pd host pd.gophersport.com @ subdomain/blog …" at bounding box center [239, 345] width 255 height 436
type textarea "@sales"
type textarea "path /sales*"
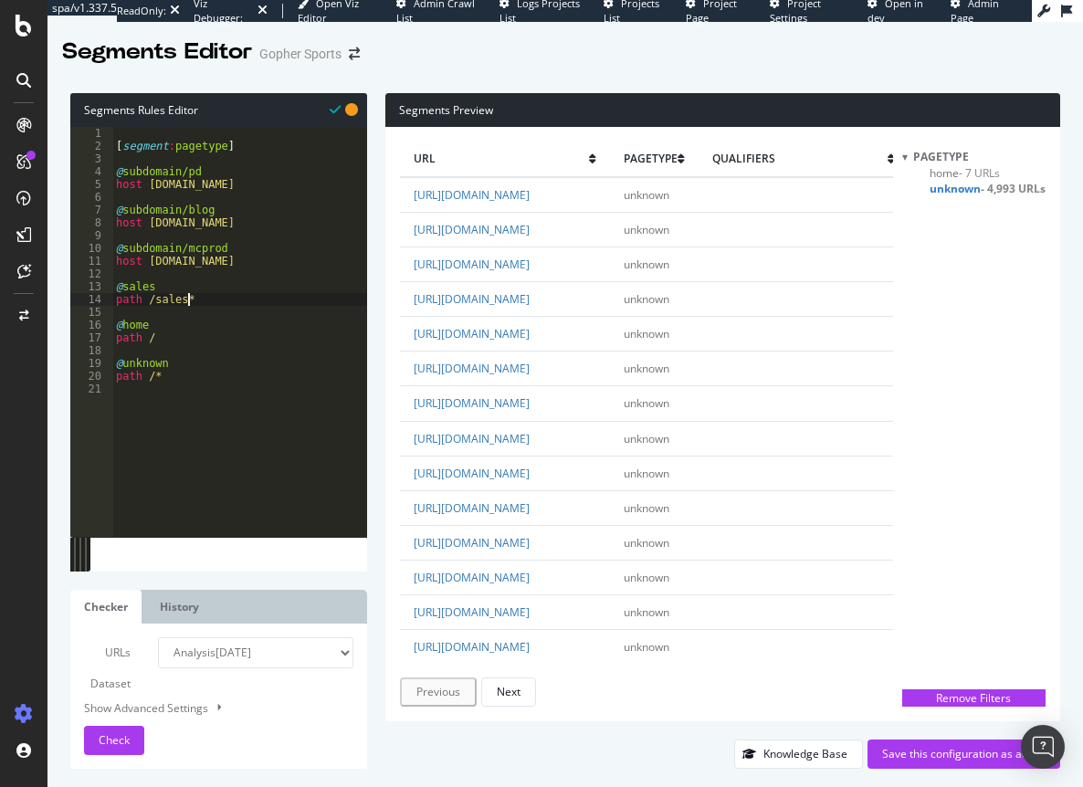
click at [195, 298] on div "[ segment : pagetype ] @ subdomain/pd host pd.gophersport.com @ subdomain/blog …" at bounding box center [239, 345] width 255 height 436
type textarea "@checkout"
type textarea "path /checkout*"
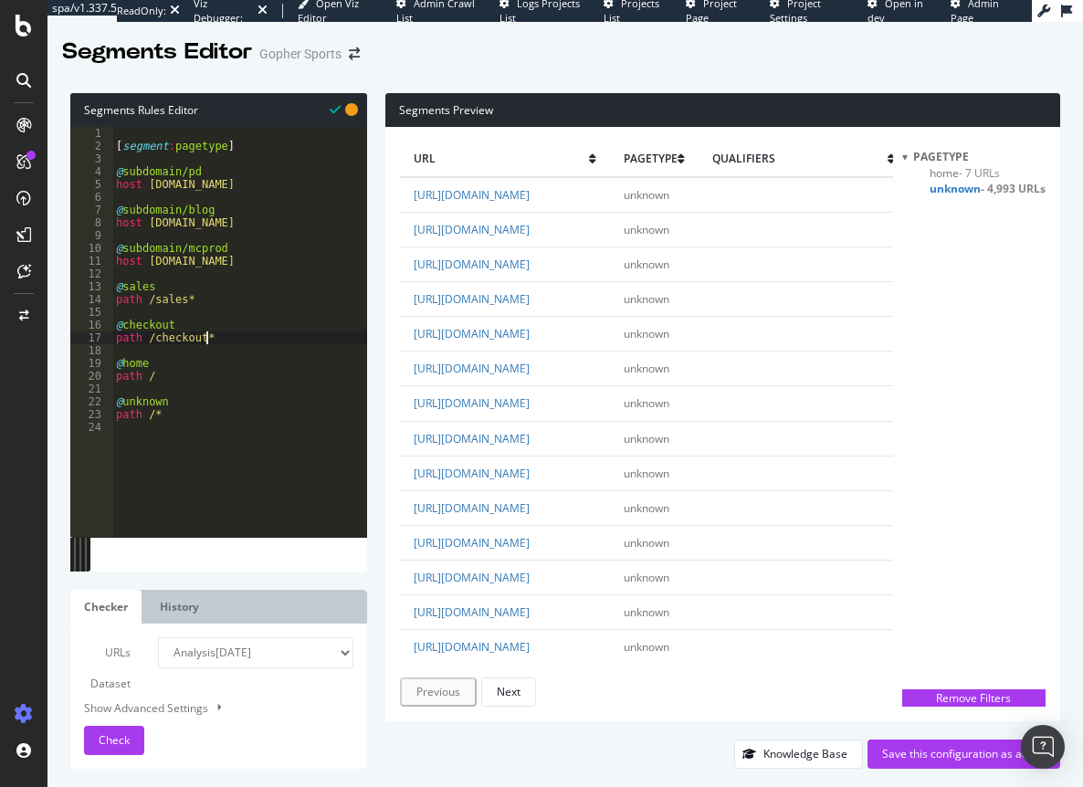
scroll to position [0, 0]
type textarea "@"
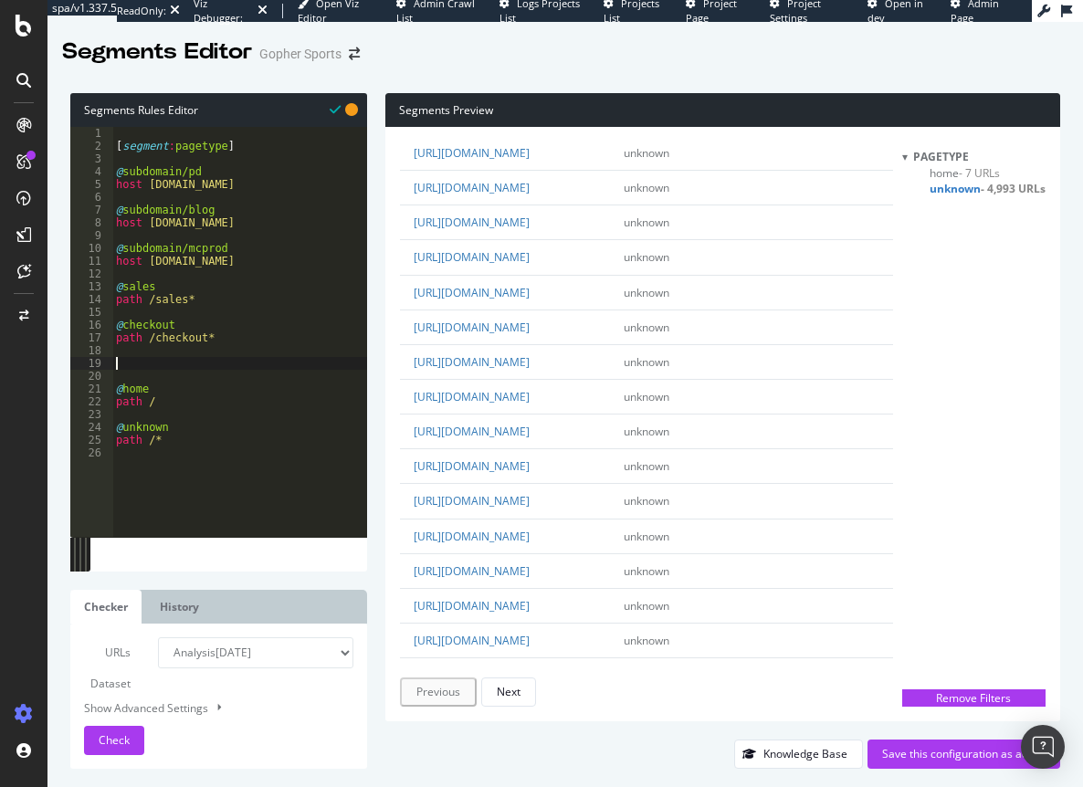
click at [119, 278] on div "[ segment : pagetype ] @ subdomain/pd host pd.gophersport.com @ subdomain/blog …" at bounding box center [239, 345] width 255 height 436
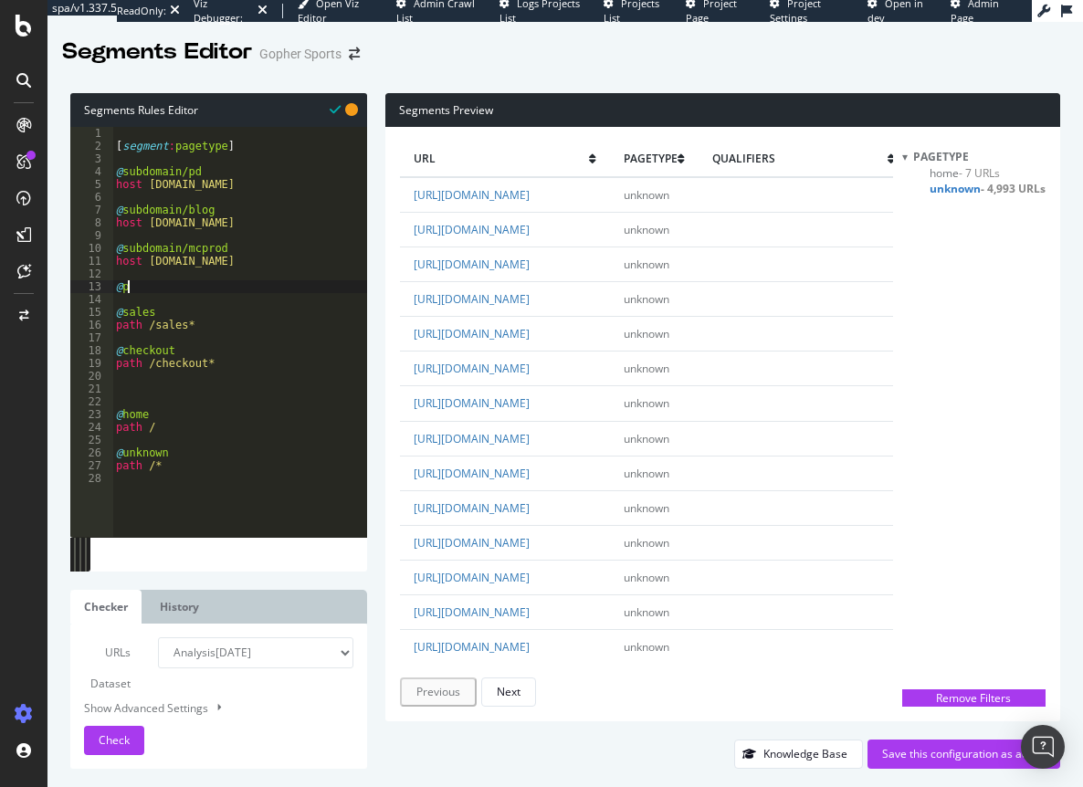
type textarea "@pe"
click at [121, 288] on div "[ segment : pagetype ] @ subdomain/pd host pd.gophersport.com @ subdomain/blog …" at bounding box center [239, 345] width 255 height 436
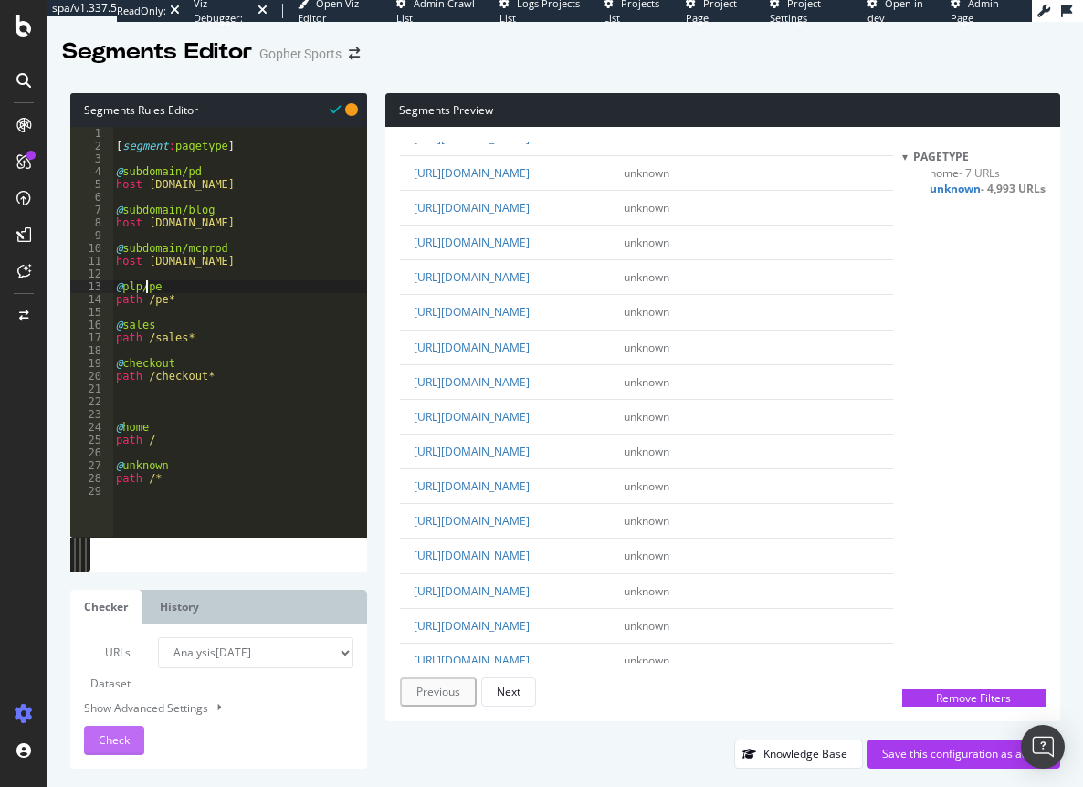
click at [125, 738] on span "Check" at bounding box center [114, 741] width 31 height 16
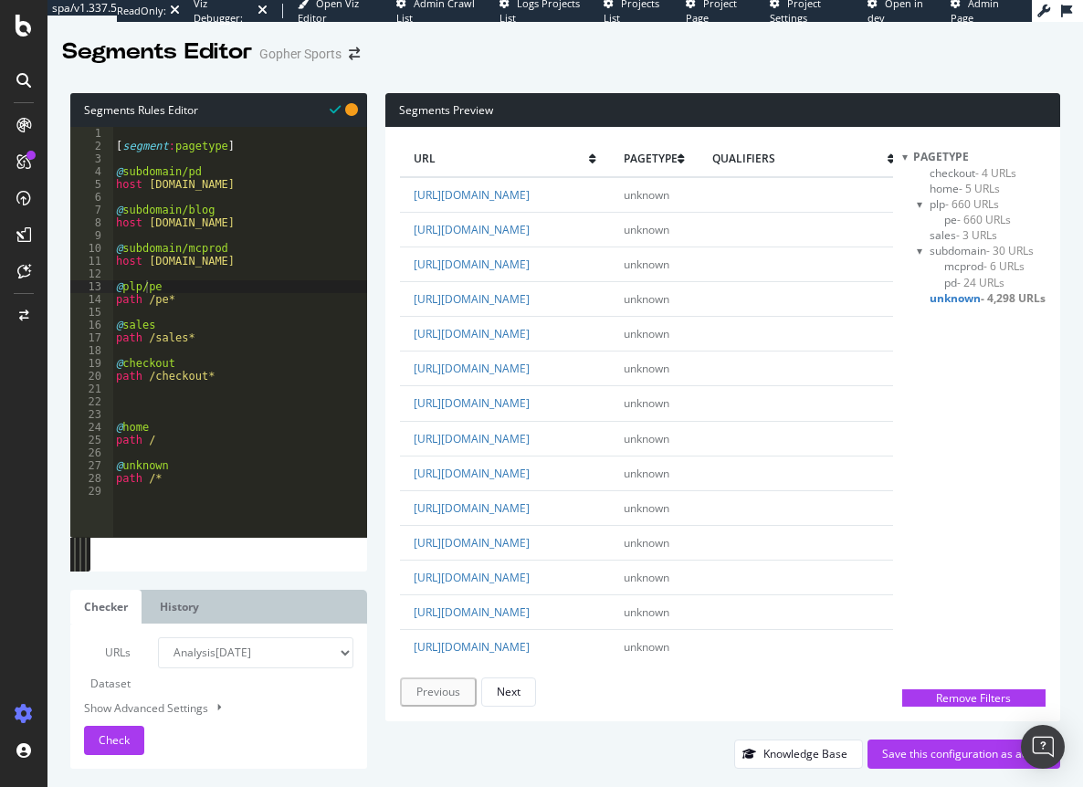
click at [183, 298] on div "[ segment : pagetype ] @ subdomain/pd host pd.gophersport.com @ subdomain/blog …" at bounding box center [239, 345] width 255 height 436
type textarea "path /pe*"
type textarea "@lpl/sports"
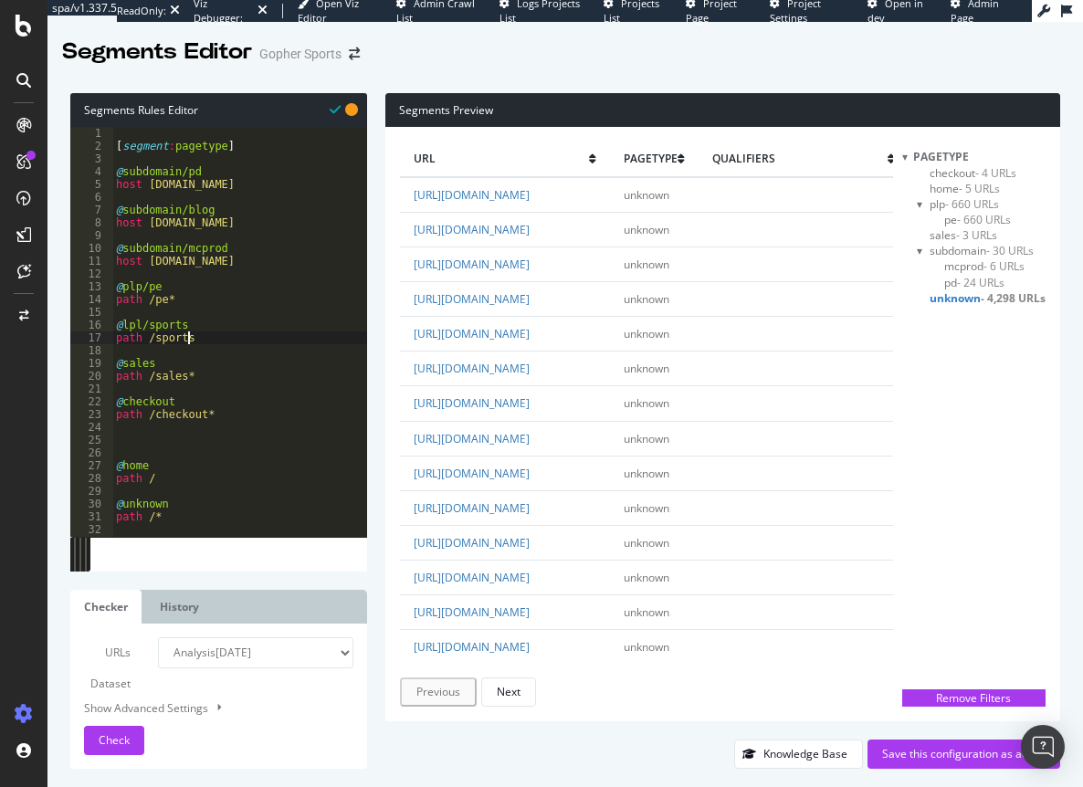
type textarea "path /sports*"
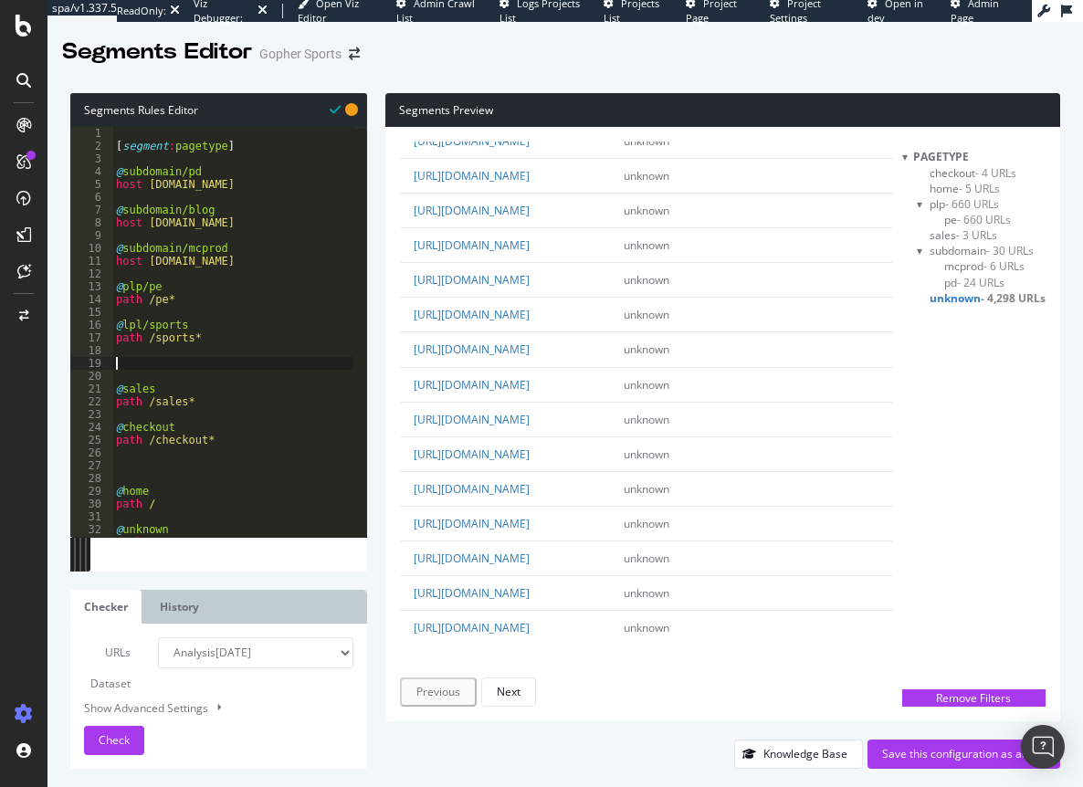
scroll to position [4579, 0]
click at [122, 741] on span "Check" at bounding box center [114, 741] width 31 height 16
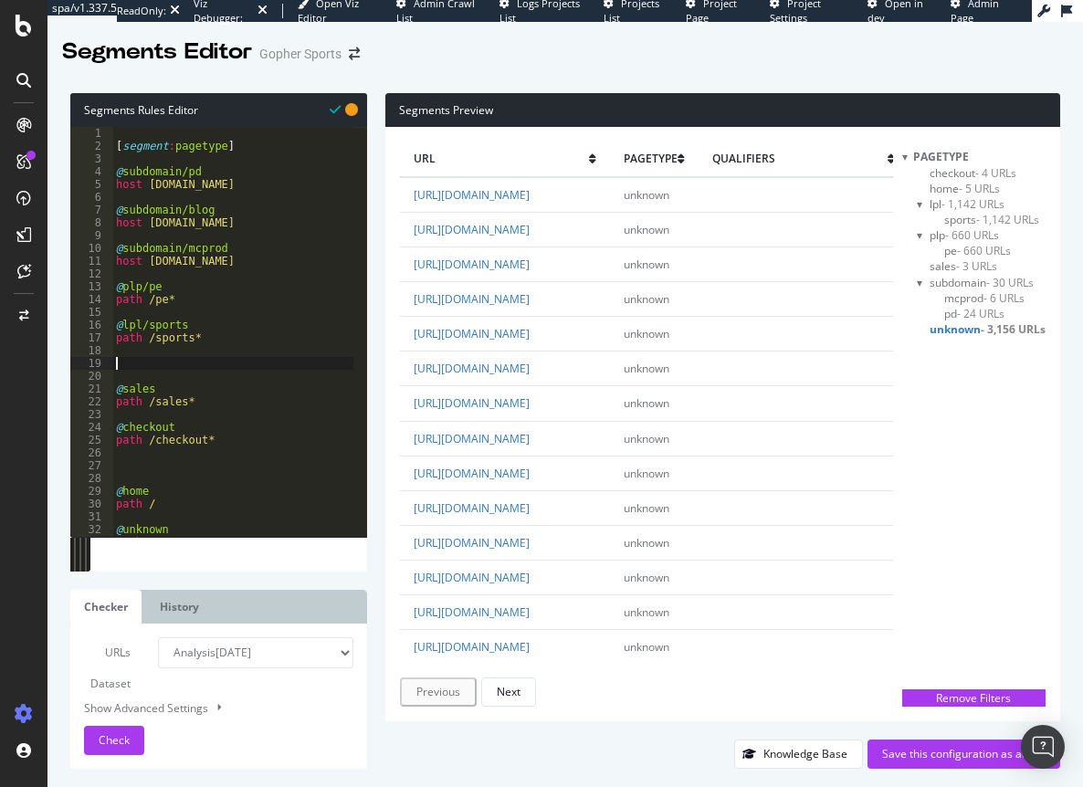
click at [159, 364] on div "[ segment : pagetype ] @ subdomain/pd host pd.gophersport.com @ subdomain/blog …" at bounding box center [232, 345] width 241 height 436
type textarea "@"
type textarea "path /sports*"
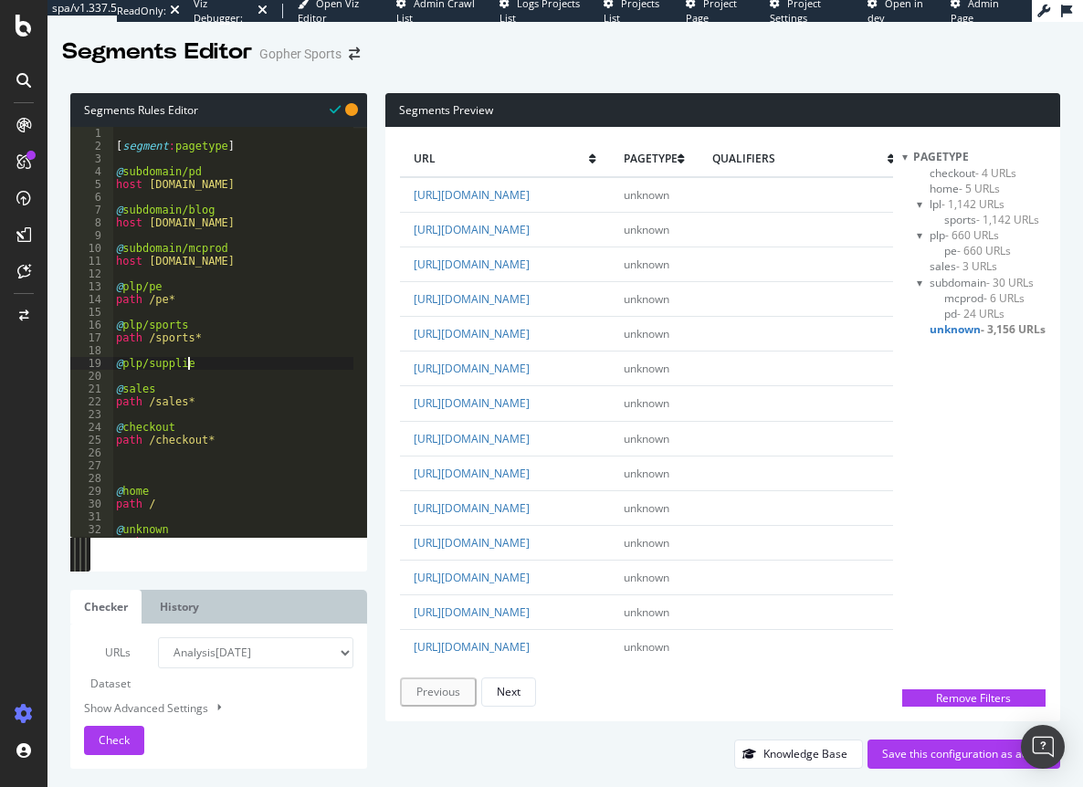
type textarea "@plp/supplies"
type textarea "P"
type textarea "path /supplies*"
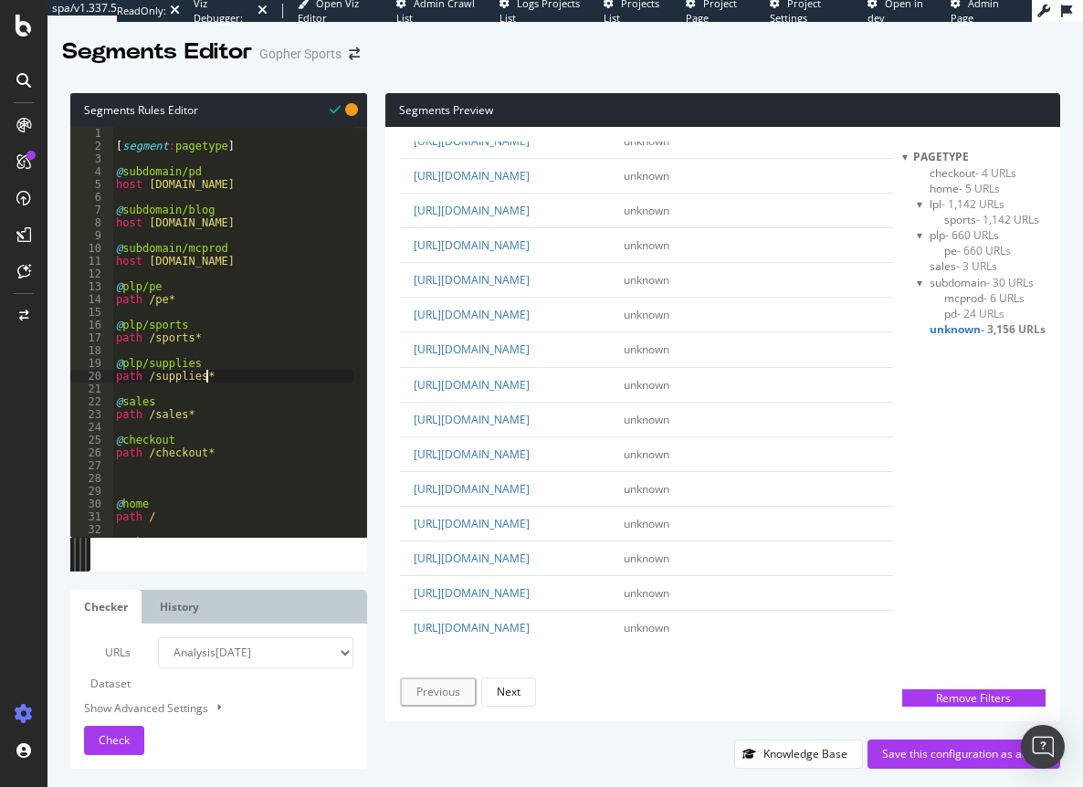
scroll to position [3928, 0]
drag, startPoint x: 212, startPoint y: 377, endPoint x: 223, endPoint y: 375, distance: 11.3
click at [217, 377] on div "[ segment : pagetype ] @ subdomain/pd host pd.gophersport.com @ subdomain/blog …" at bounding box center [232, 345] width 241 height 436
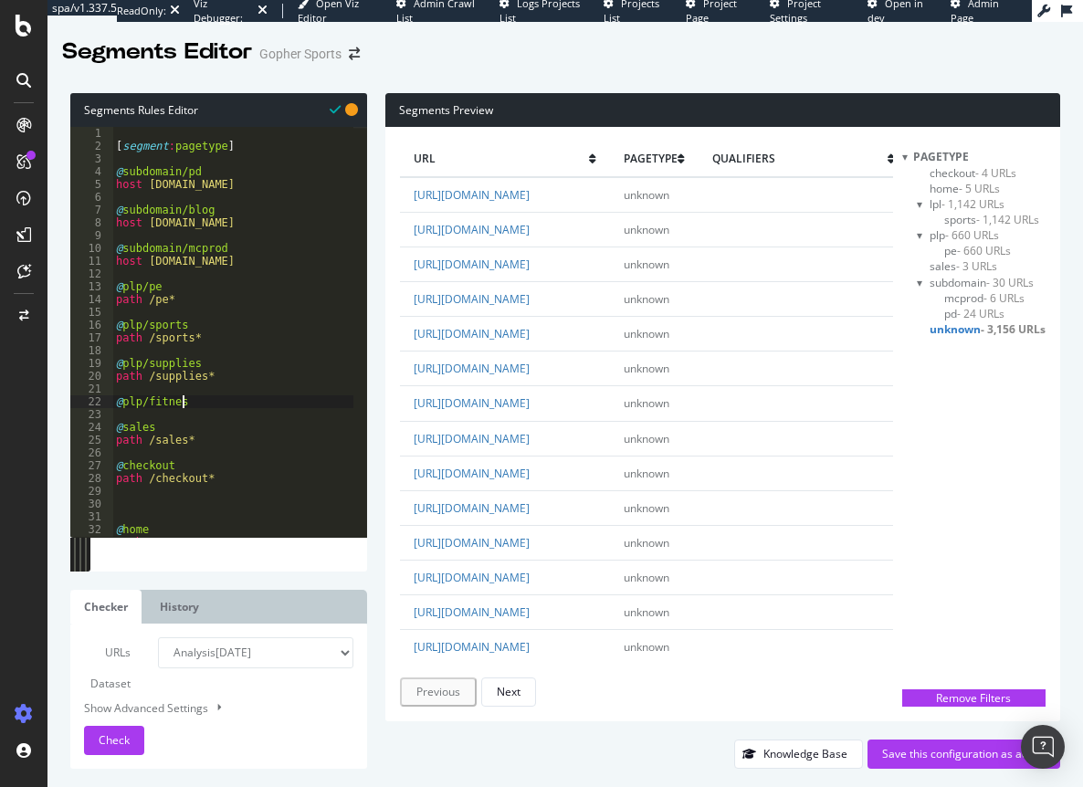
scroll to position [0, 5]
type textarea "@plp/fitness"
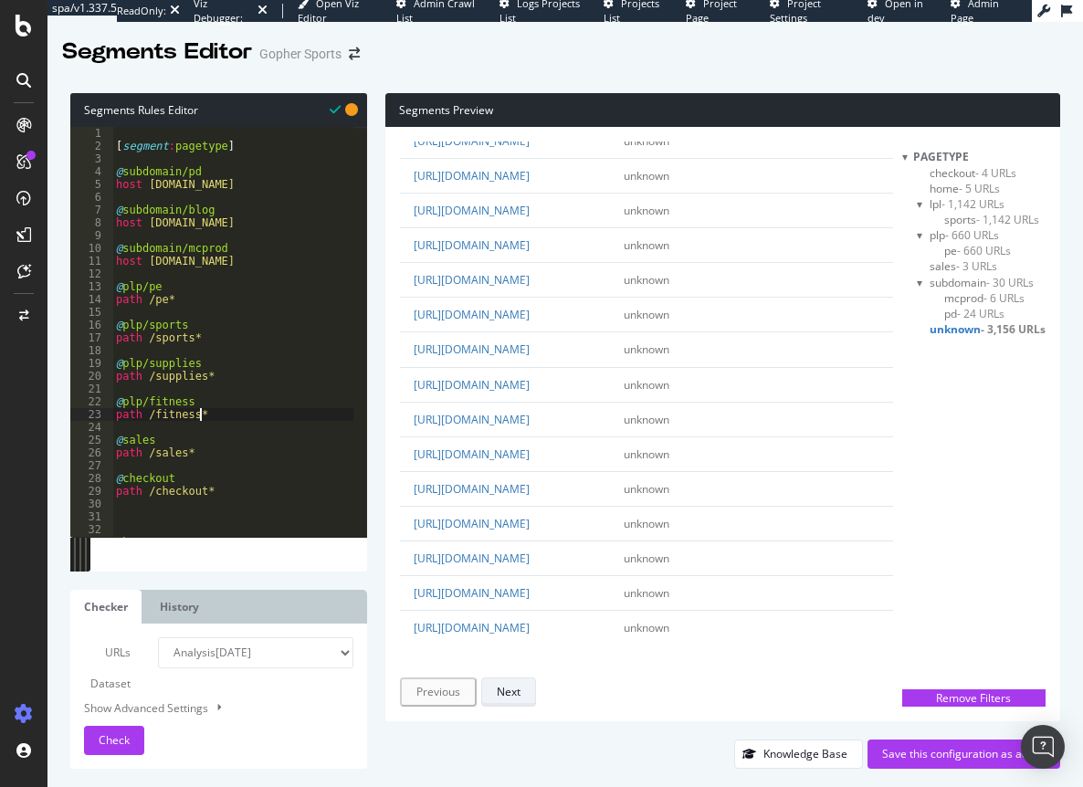
scroll to position [4579, 0]
type textarea "path /fitness*"
click at [516, 696] on div "Next" at bounding box center [509, 692] width 24 height 16
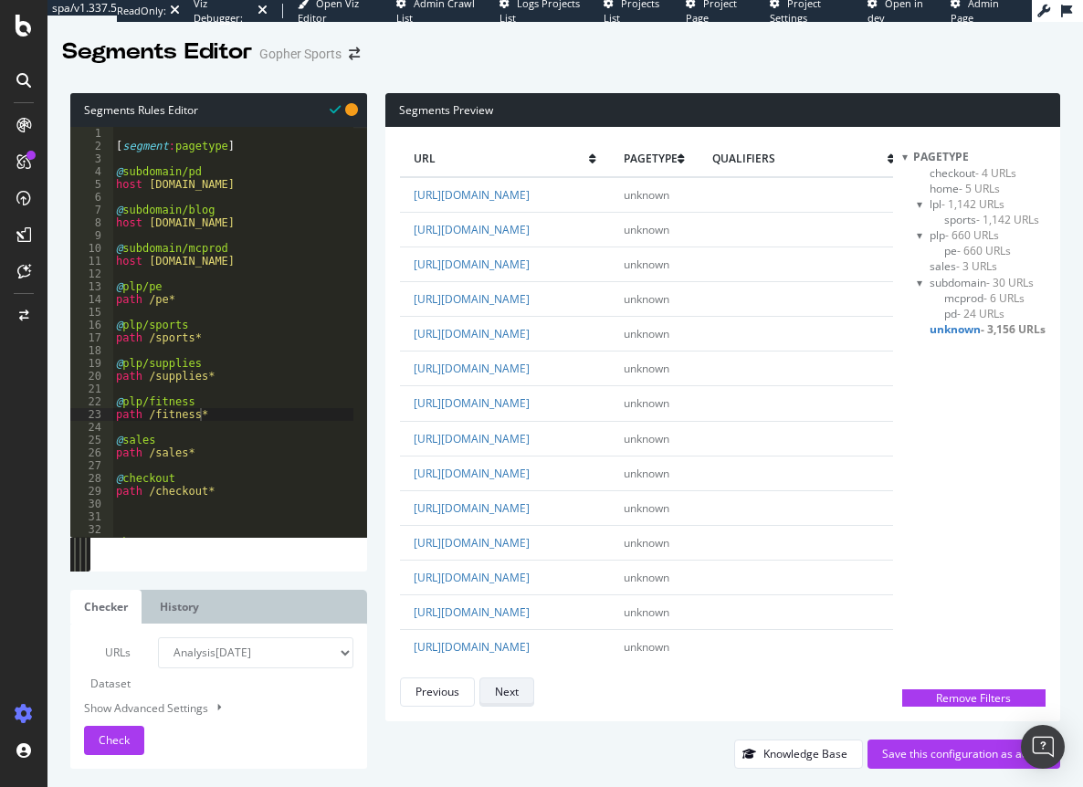
click at [518, 689] on div "Next" at bounding box center [507, 692] width 24 height 16
click at [102, 736] on span "Check" at bounding box center [114, 741] width 31 height 16
click at [208, 414] on div "[ segment : pagetype ] @ subdomain/pd host pd.gophersport.com @ subdomain/blog …" at bounding box center [232, 345] width 241 height 436
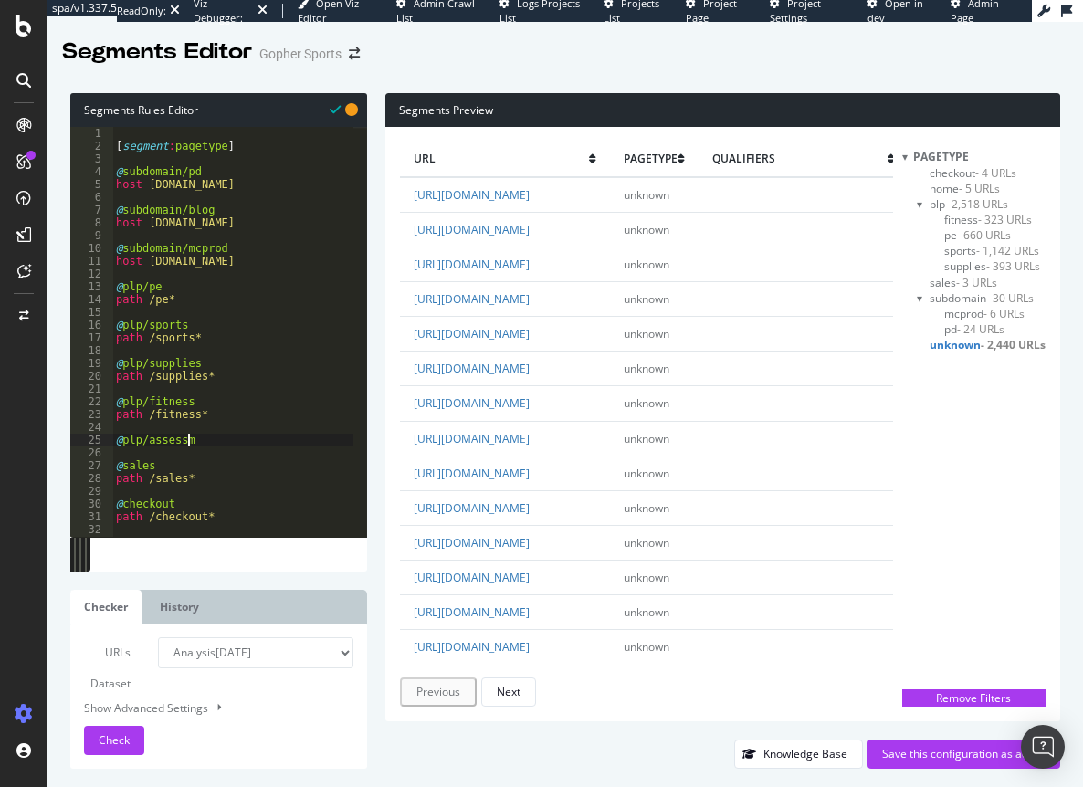
type textarea "@plp/assessment"
type textarea "path /assessment*"
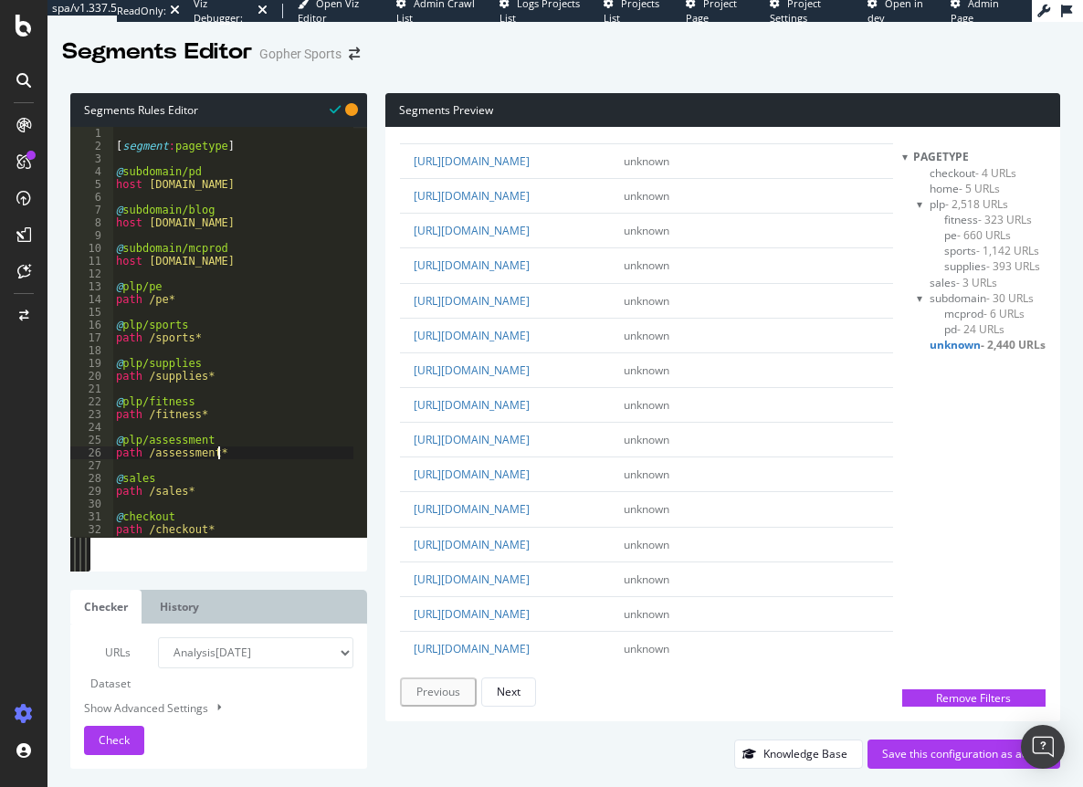
scroll to position [1918, 0]
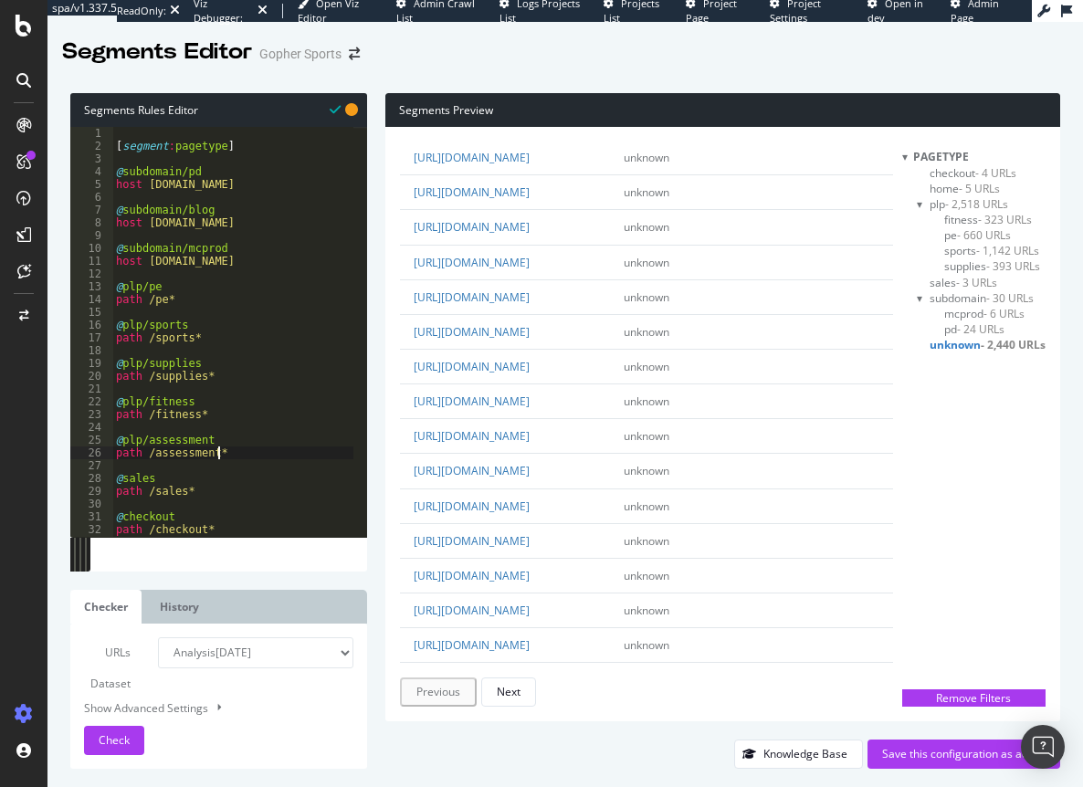
click at [227, 453] on div "[ segment : pagetype ] @ subdomain/pd host pd.gophersport.com @ subdomain/blog …" at bounding box center [232, 345] width 241 height 436
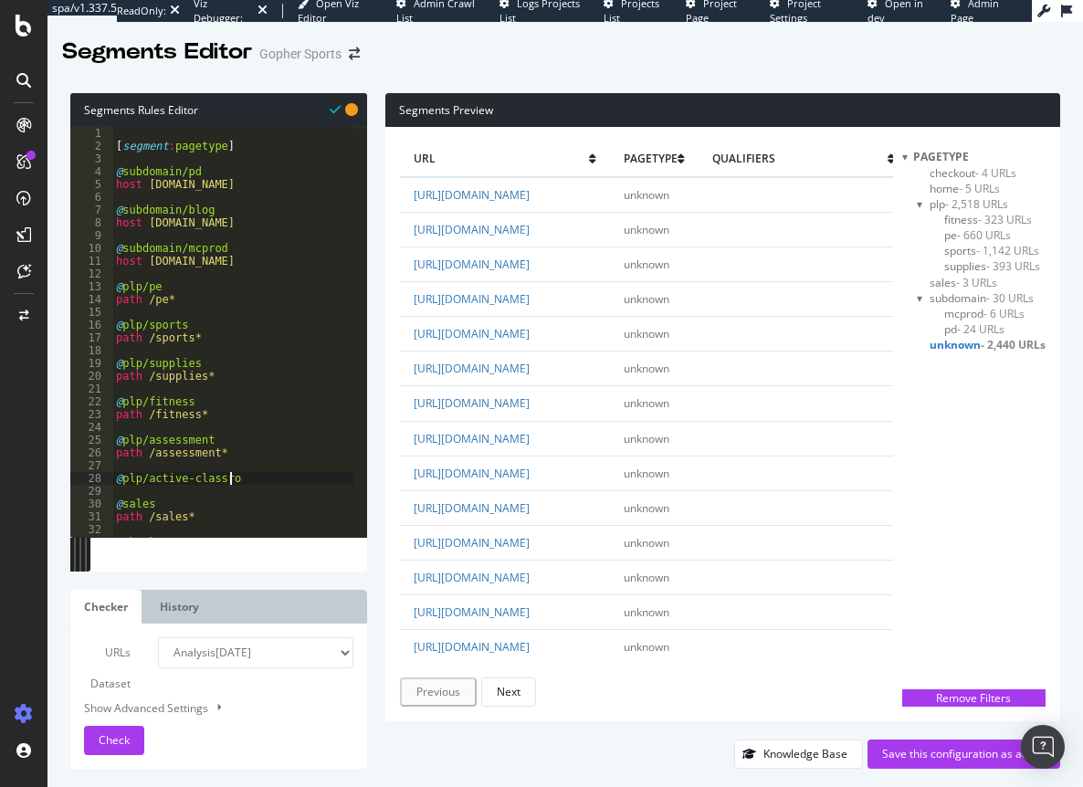
scroll to position [0, 9]
type textarea "@plp/active-classroom"
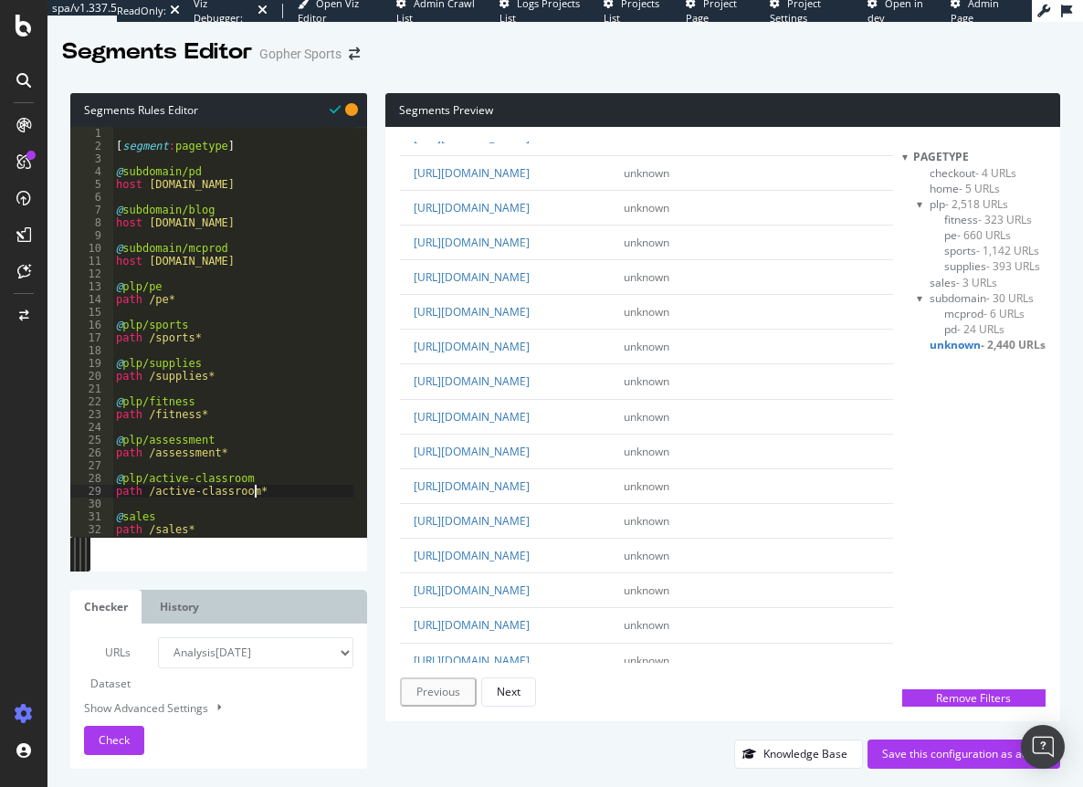
scroll to position [2284, 0]
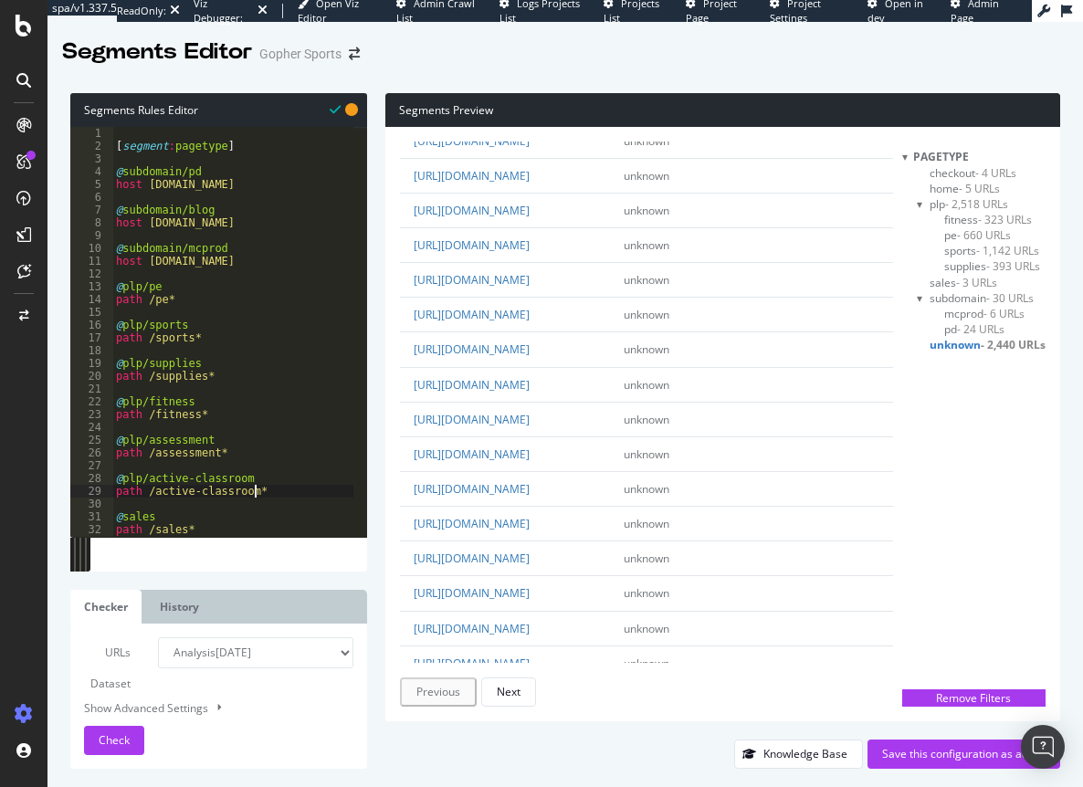
click at [266, 221] on div "[ segment : pagetype ] @ subdomain/pd host pd.gophersport.com @ subdomain/blog …" at bounding box center [232, 345] width 241 height 436
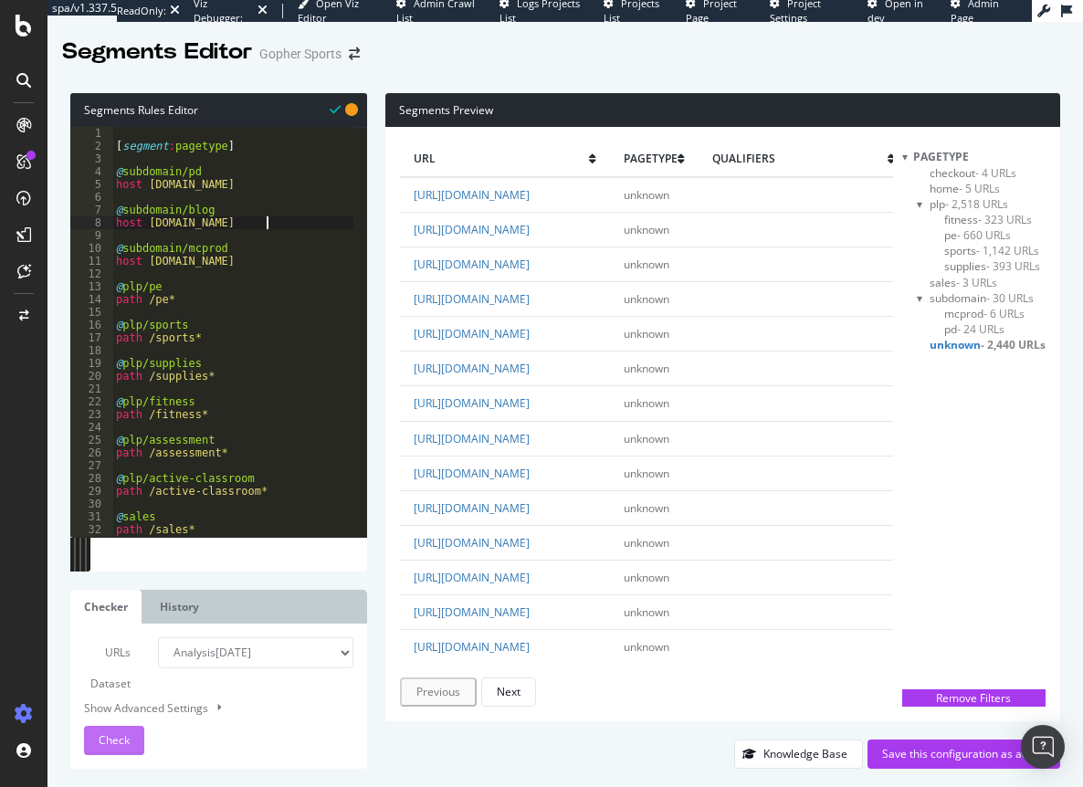
click at [121, 738] on span "Check" at bounding box center [114, 741] width 31 height 16
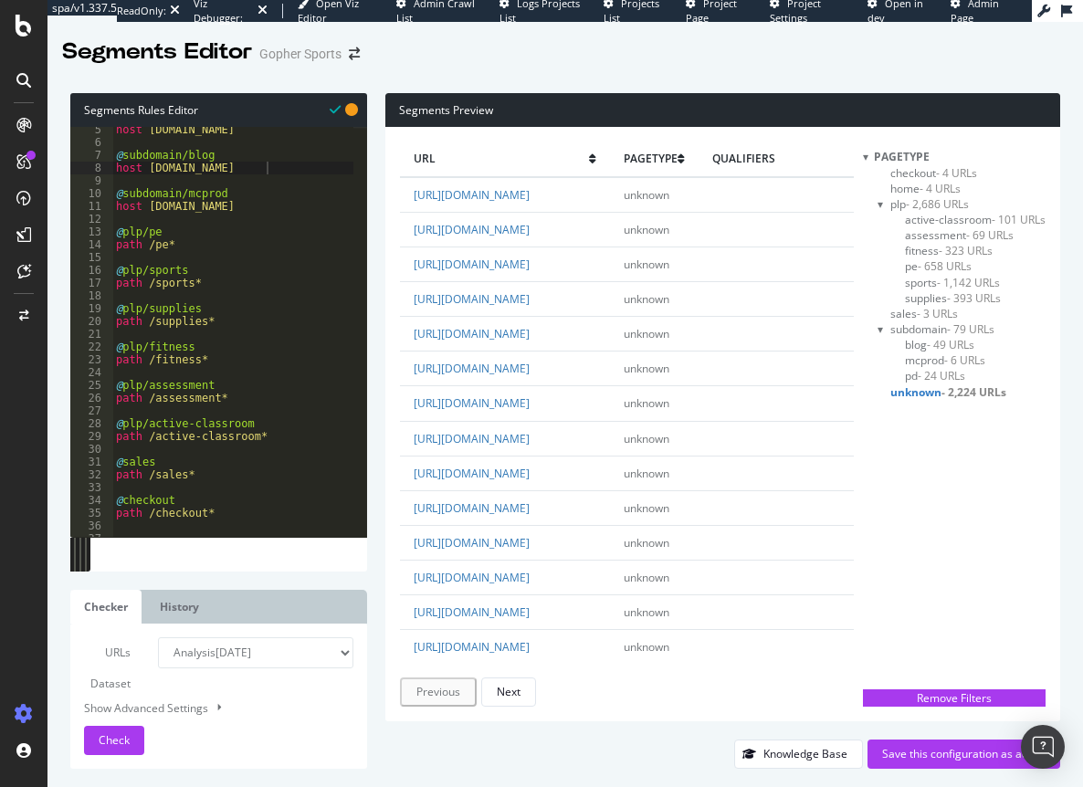
scroll to position [55, 0]
click at [215, 354] on div "host pd.gophersport.com @ subdomain/blog host blog.gophersport.com @ subdomain/…" at bounding box center [232, 341] width 241 height 436
type textarea "path /fitness*"
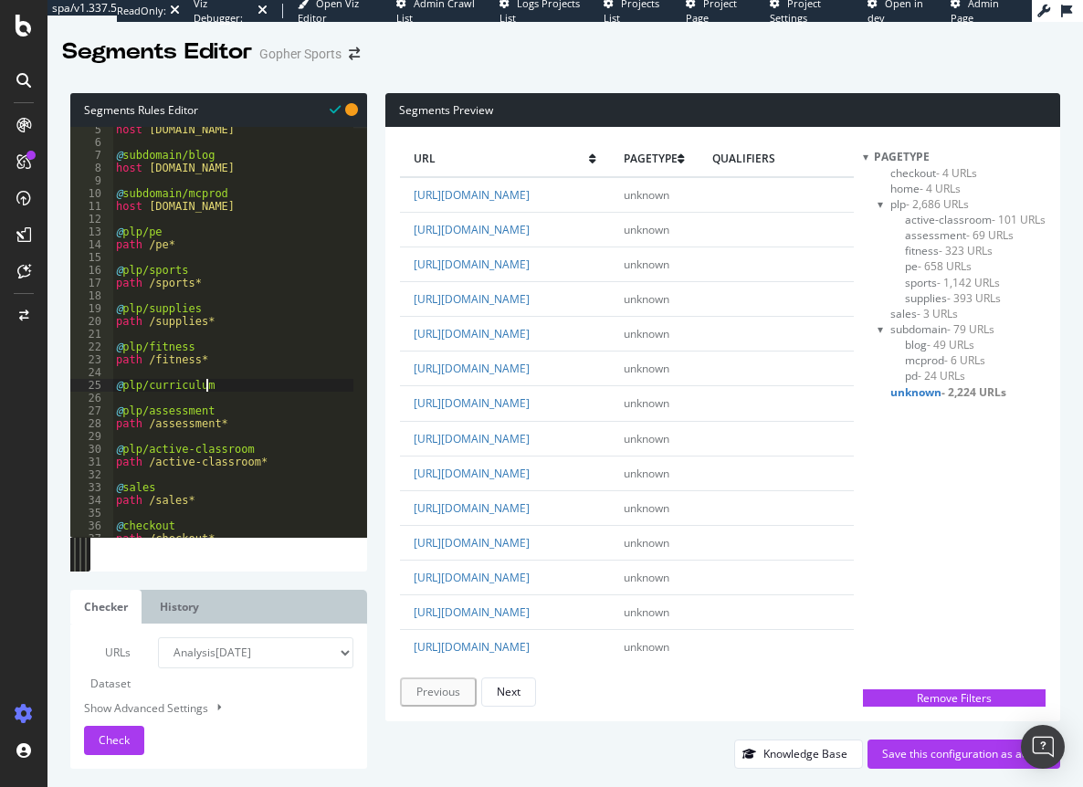
type textarea "@plp/curriculum*"
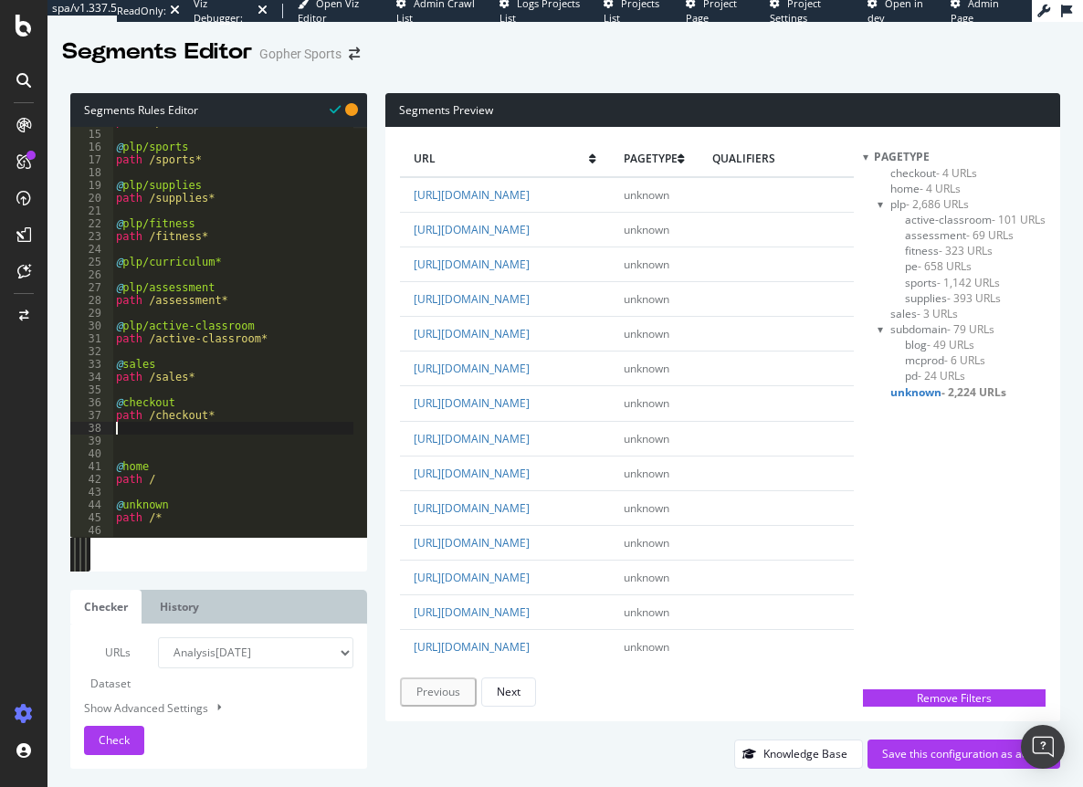
click at [155, 434] on div "path /pe* @ plp/sports path /sports* @ plp/supplies path /supplies* @ plp/fitne…" at bounding box center [232, 333] width 241 height 436
type textarea "@catalog"
type textarea "path /catalog*"
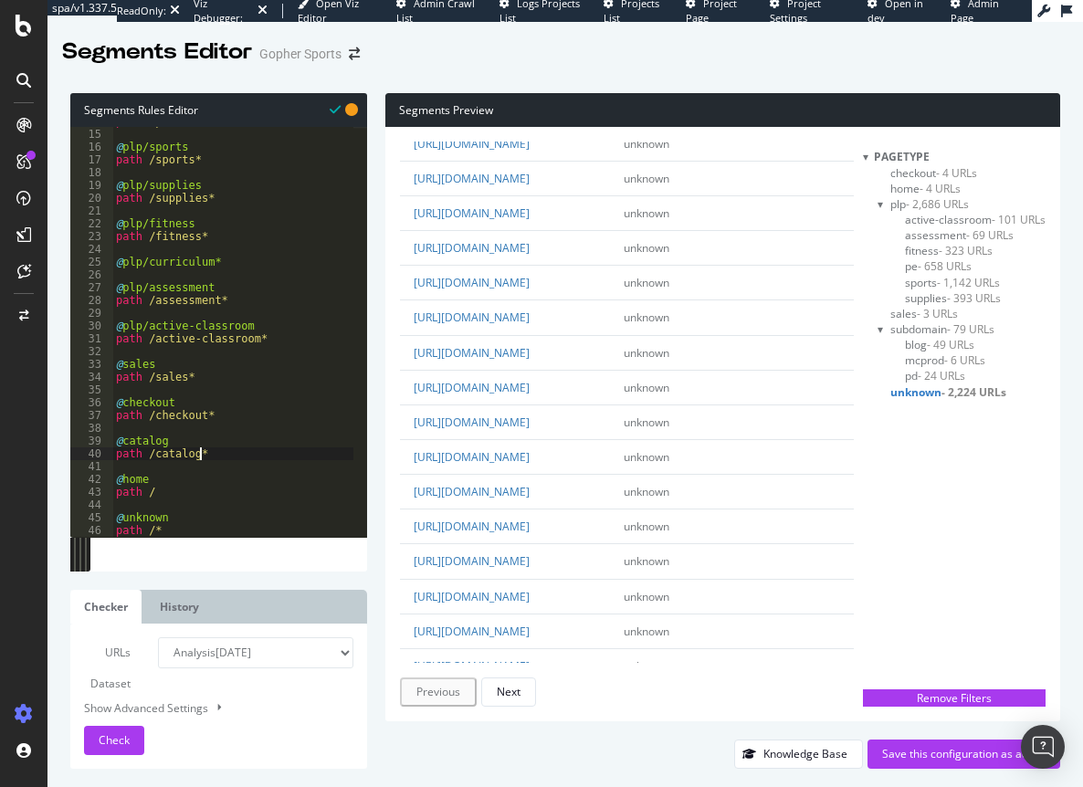
scroll to position [191, 0]
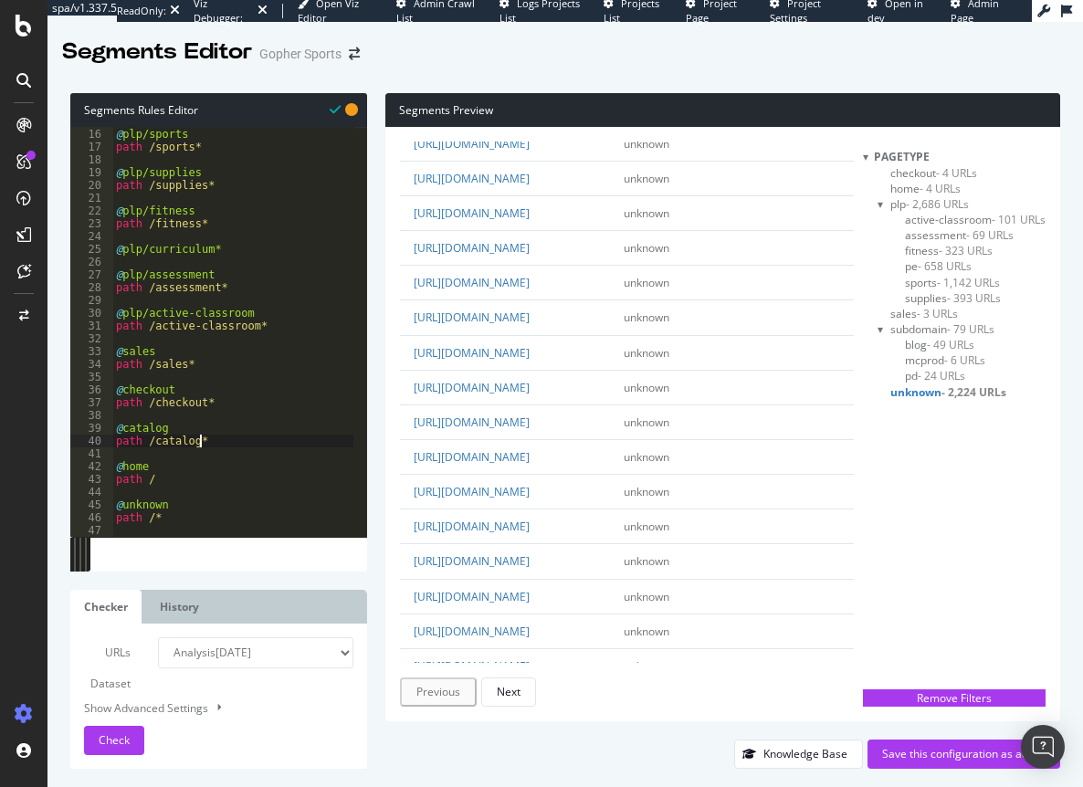
click at [215, 441] on div "@ plp/sports path /sports* @ plp/supplies path /supplies* @ plp/fitness path /f…" at bounding box center [232, 333] width 241 height 436
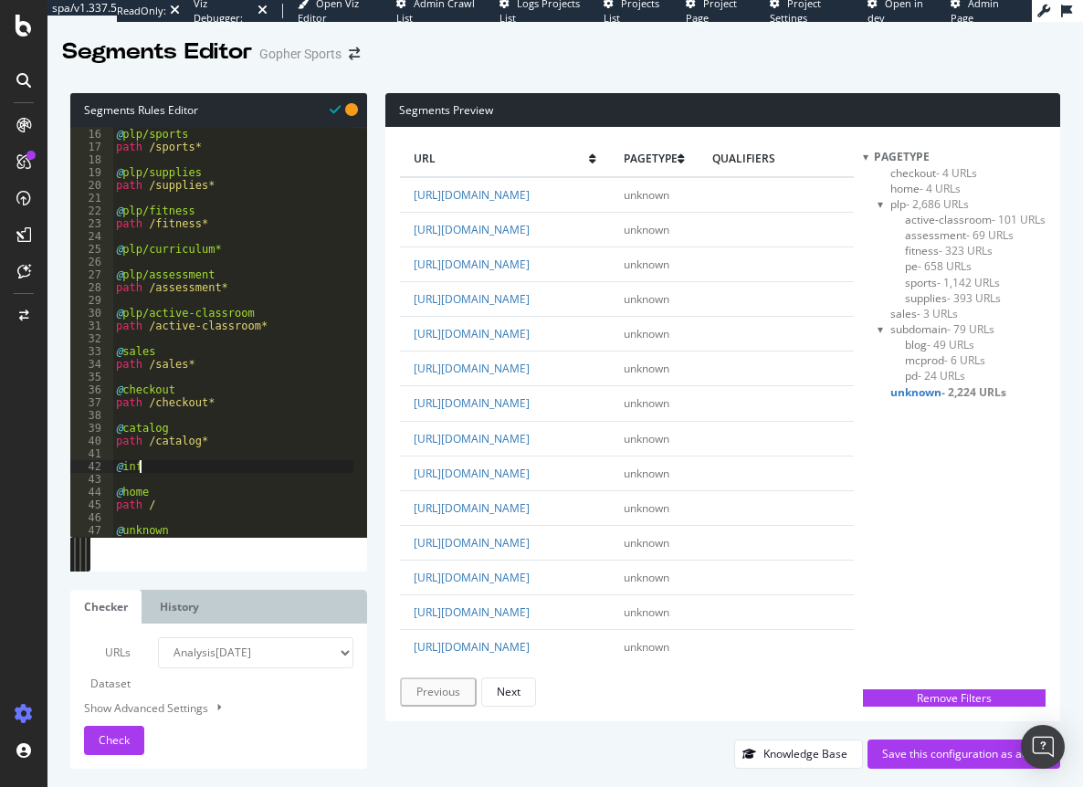
type textarea "@info"
type textarea "path /info*"
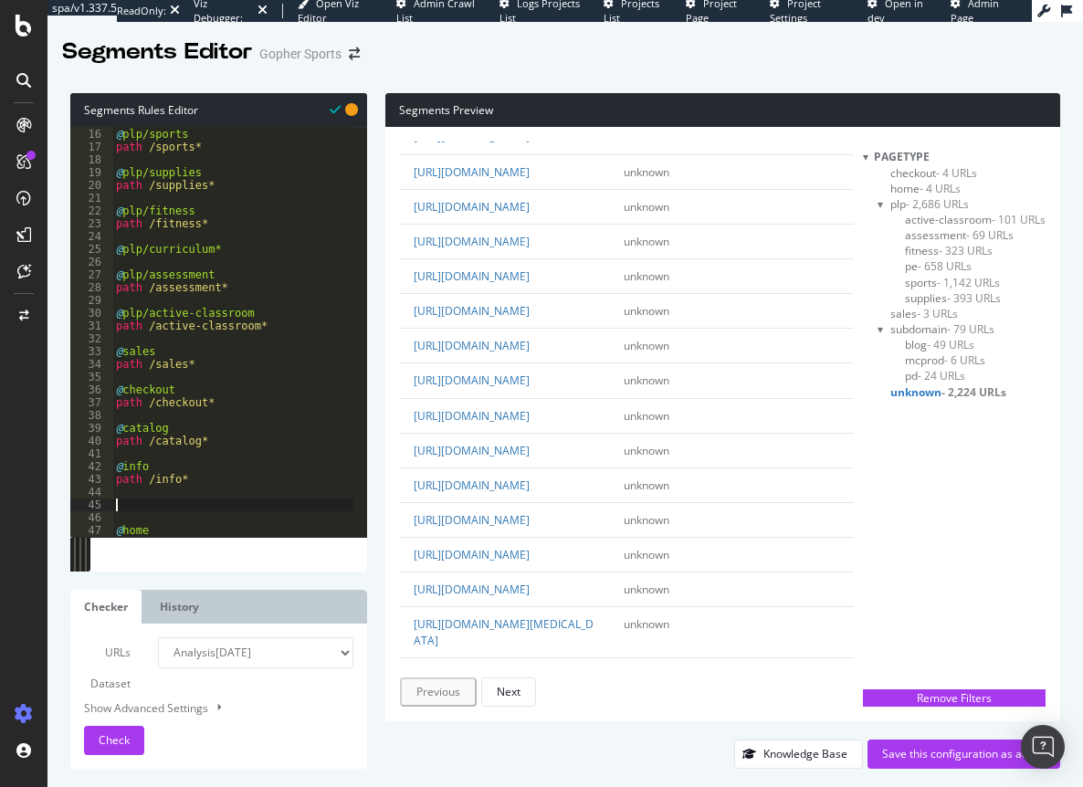
scroll to position [246, 0]
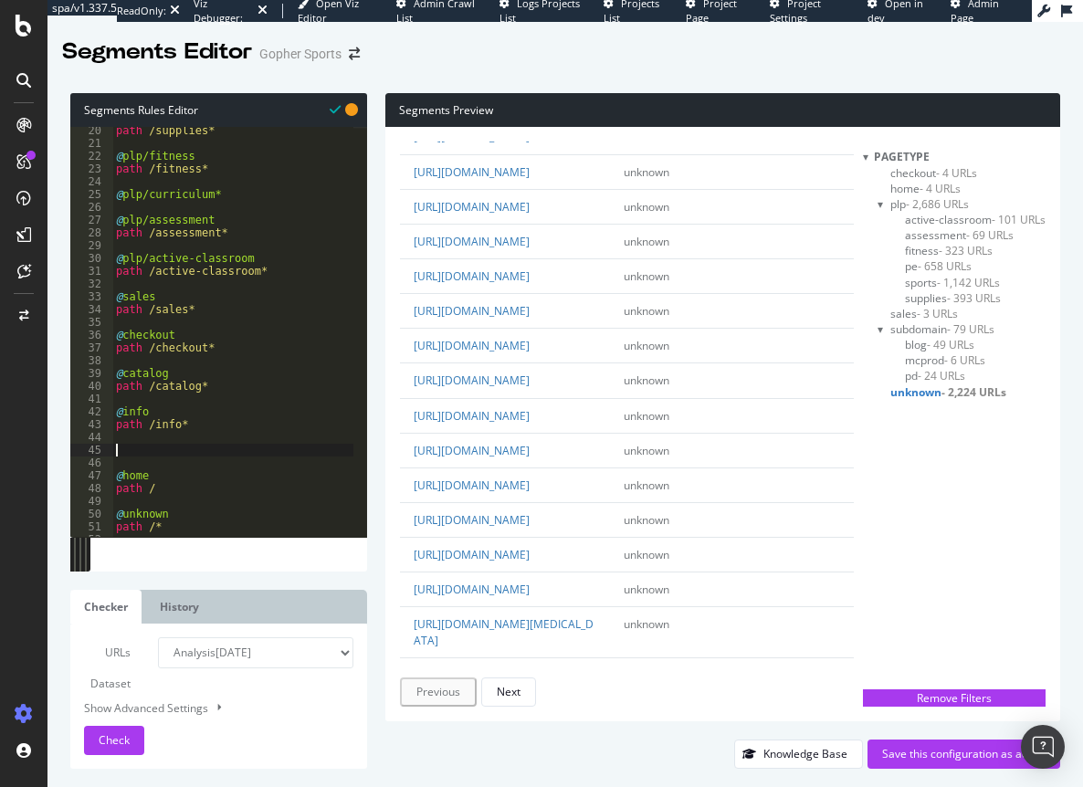
click at [123, 447] on div "path /supplies* @ plp/fitness path /fitness* @ plp/curriculum* @ plp/assessment…" at bounding box center [232, 342] width 241 height 436
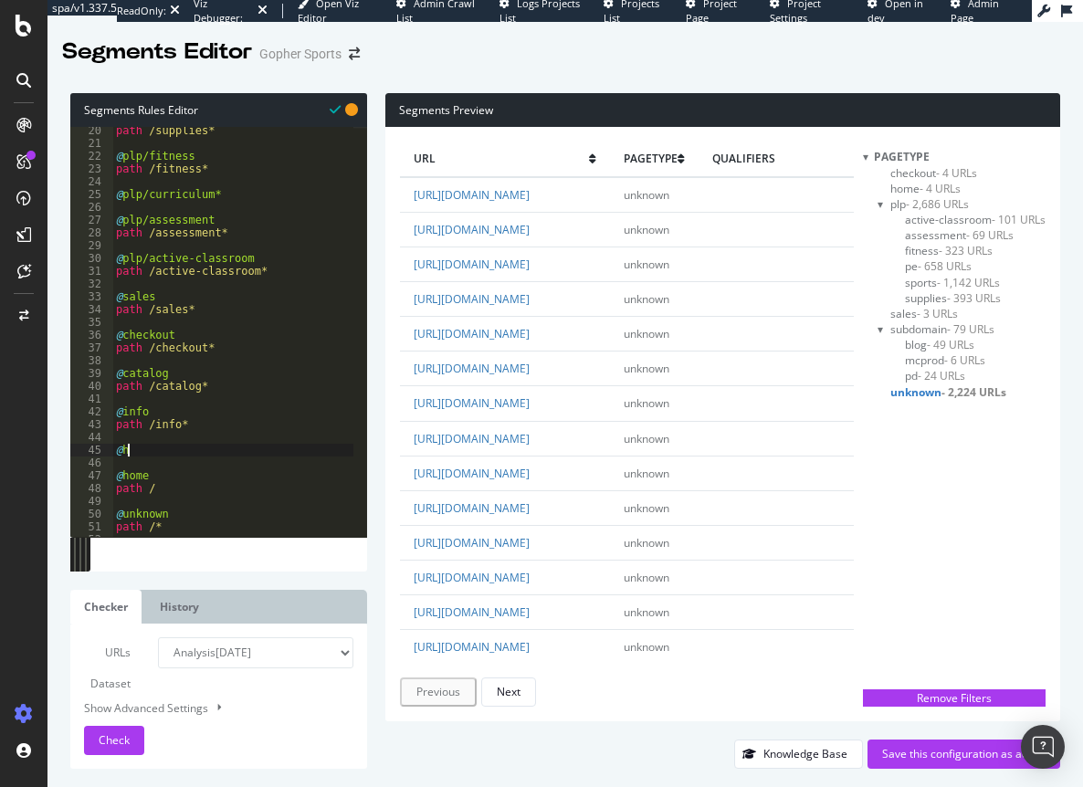
type textarea "@help"
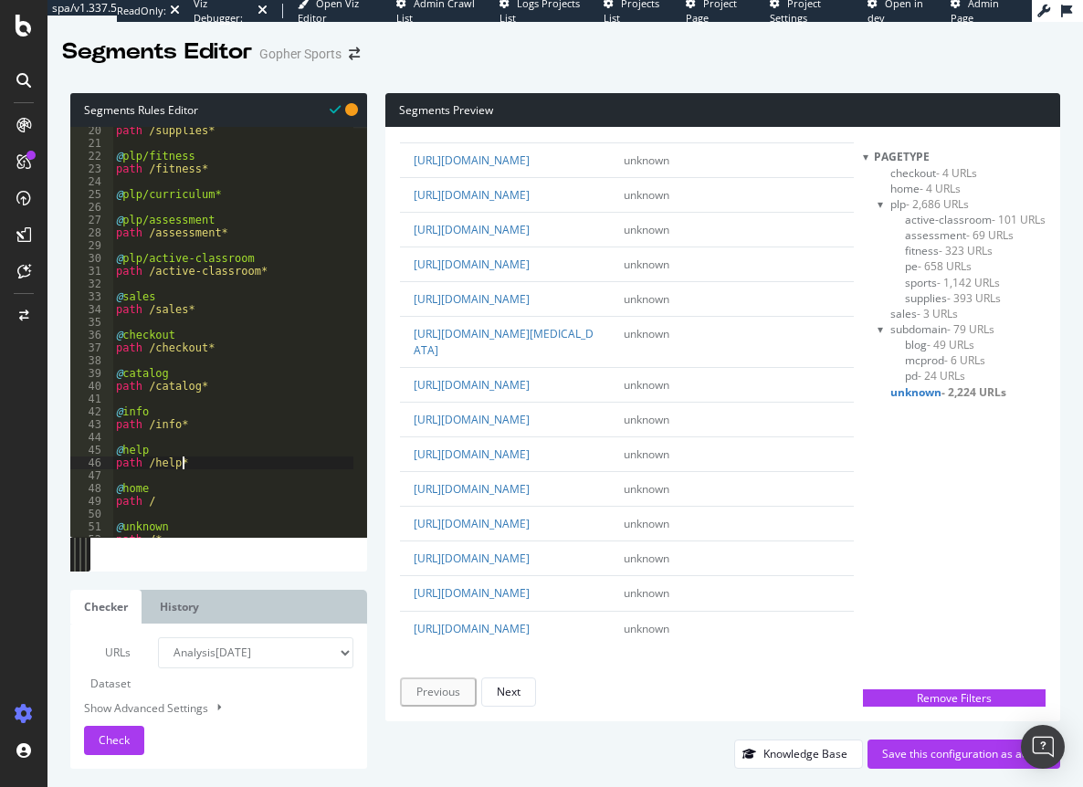
scroll to position [4579, 0]
click at [108, 739] on span "Check" at bounding box center [114, 741] width 31 height 16
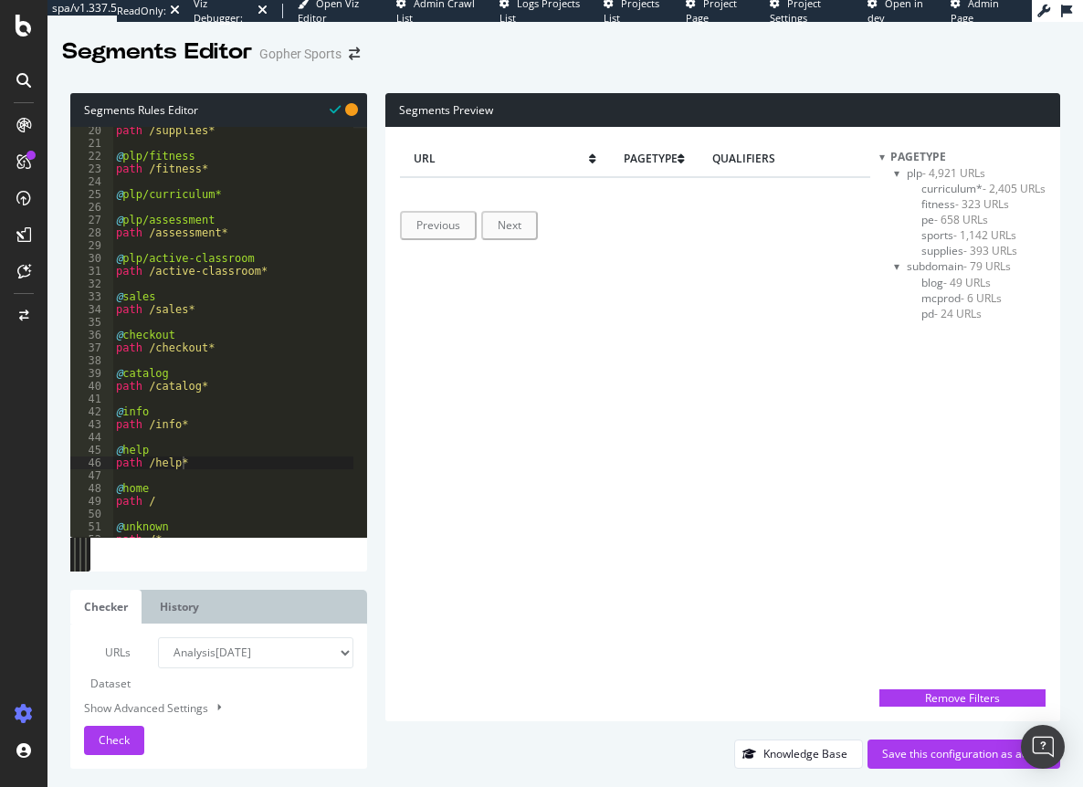
click at [189, 459] on div "path /supplies* @ plp/fitness path /fitness* @ plp/curriculum* @ plp/assessment…" at bounding box center [232, 342] width 241 height 436
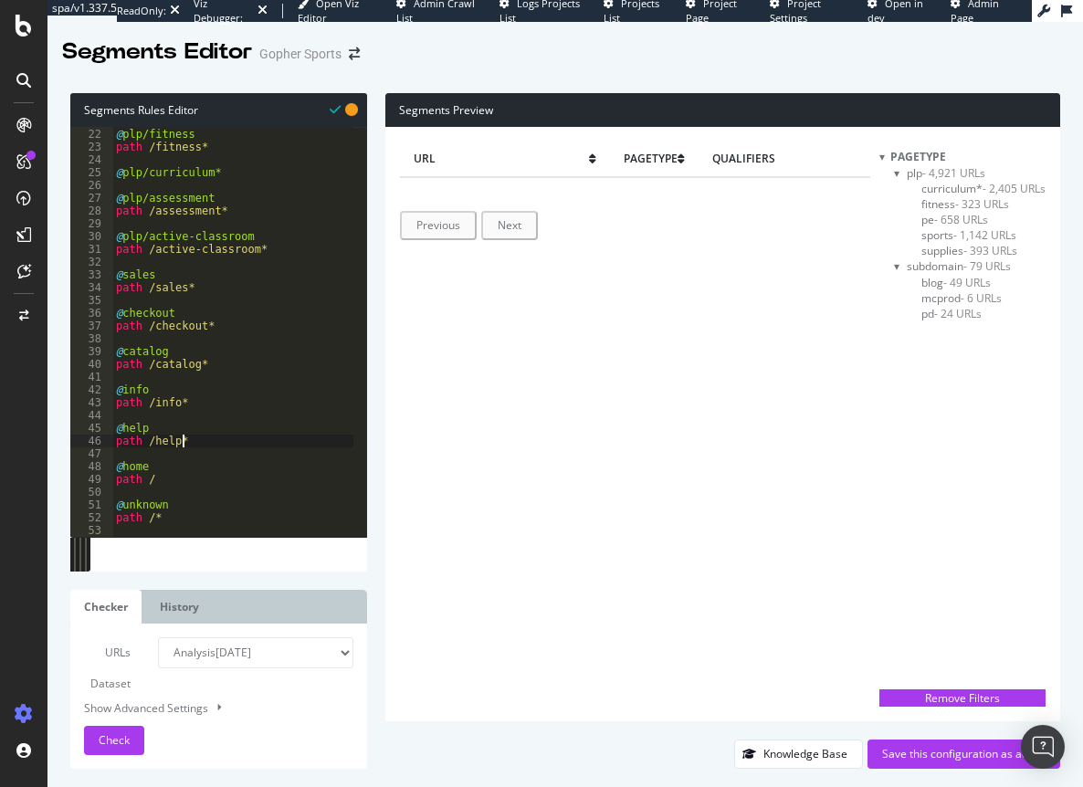
scroll to position [0, 0]
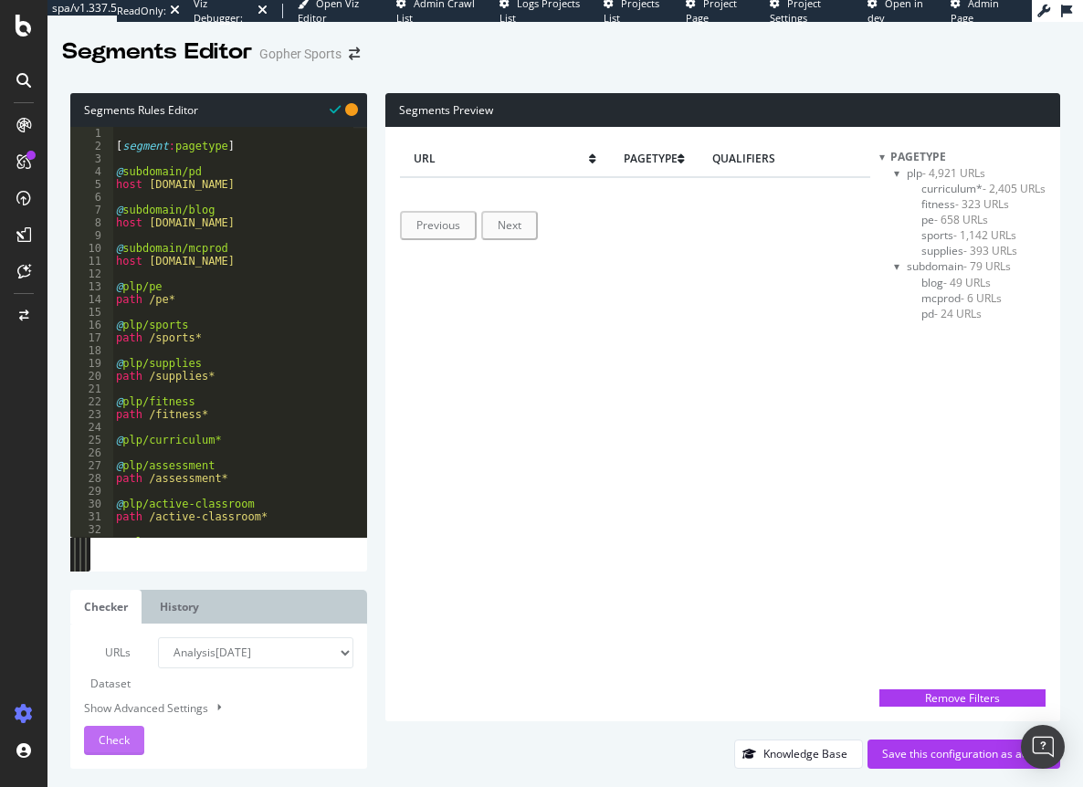
click at [111, 740] on span "Check" at bounding box center [114, 741] width 31 height 16
click at [213, 444] on div "[ segment : pagetype ] @ subdomain/pd host pd.gophersport.com @ subdomain/blog …" at bounding box center [232, 345] width 241 height 436
type textarea "@plp/curriculum"
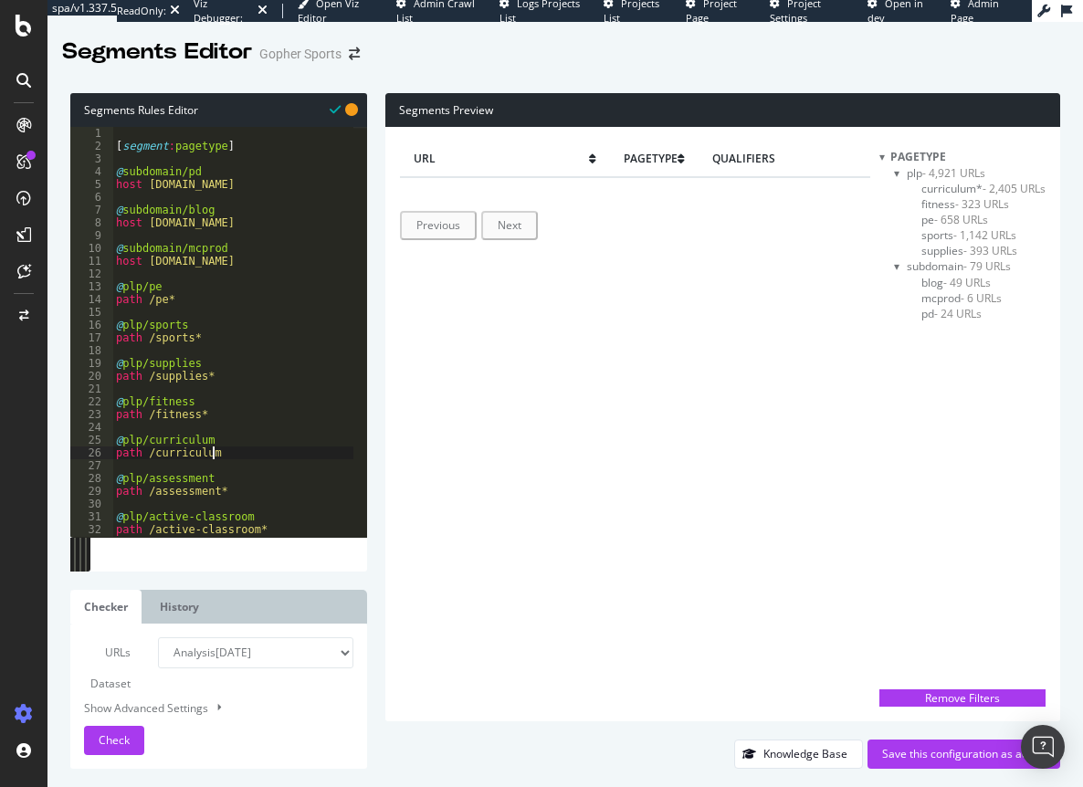
scroll to position [0, 7]
click at [118, 736] on span "Check" at bounding box center [114, 741] width 31 height 16
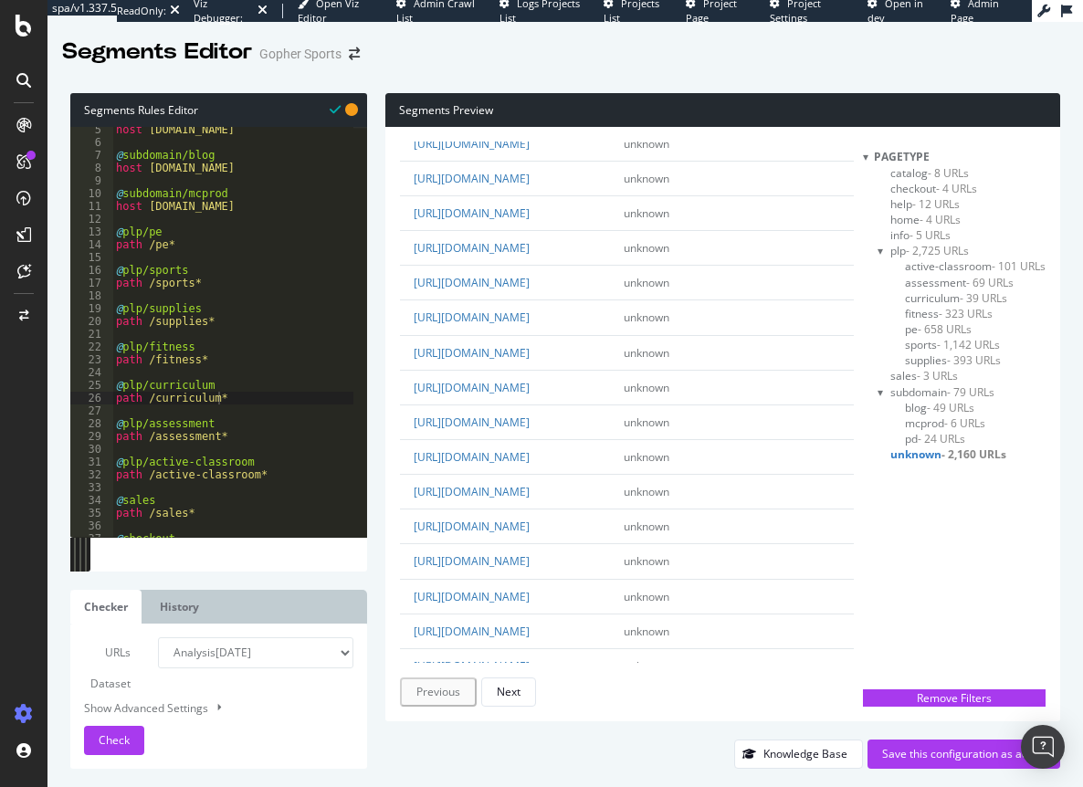
scroll to position [274, 0]
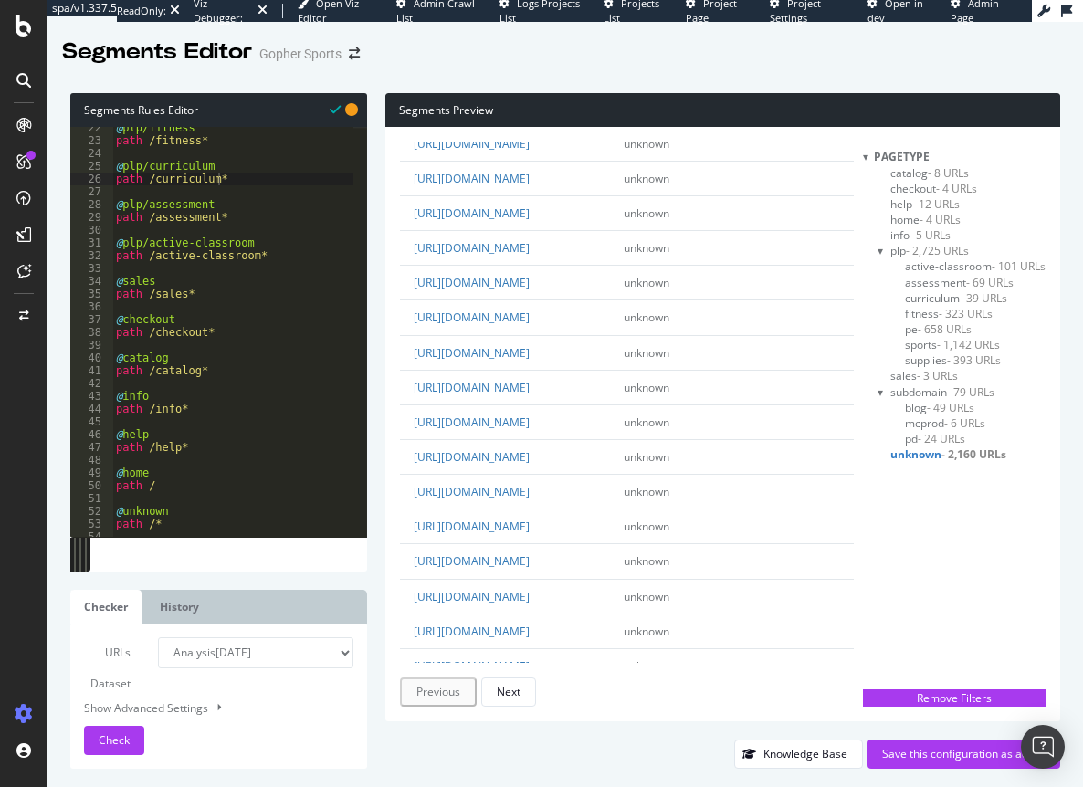
click at [209, 445] on div "@ plp/fitness path /fitness* @ plp/curriculum path /curriculum* @ plp/assessmen…" at bounding box center [232, 339] width 241 height 436
type textarea "path /help*"
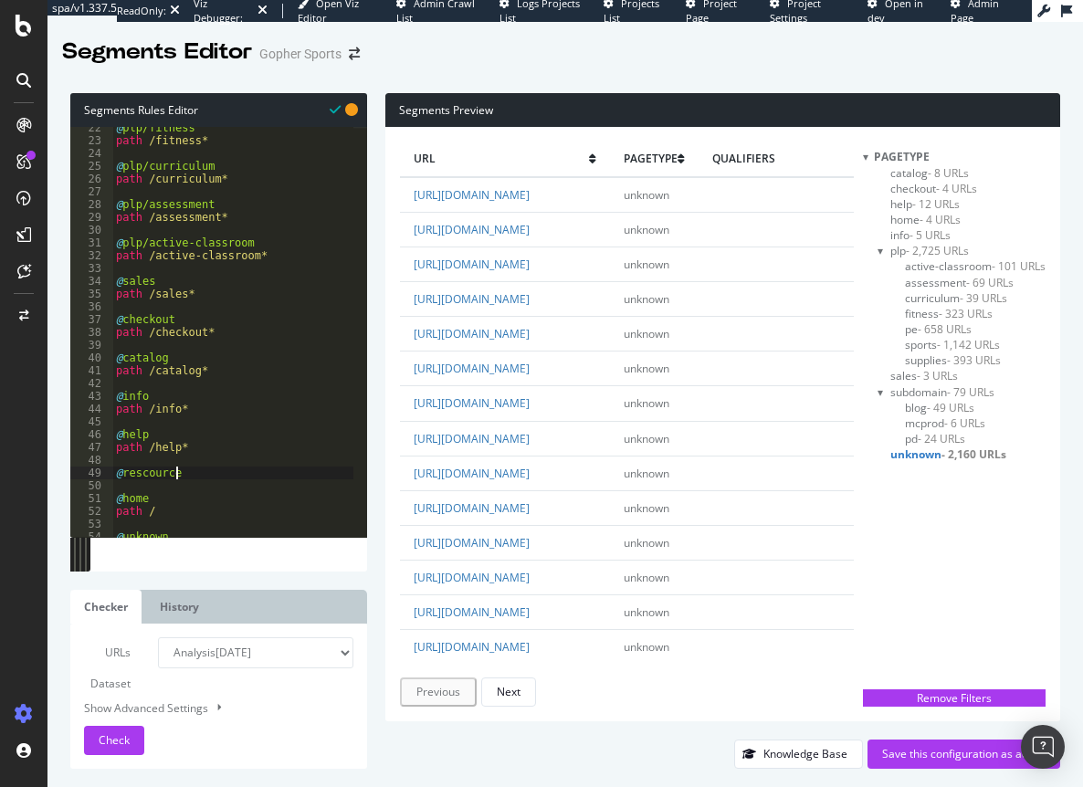
type textarea "@rescources"
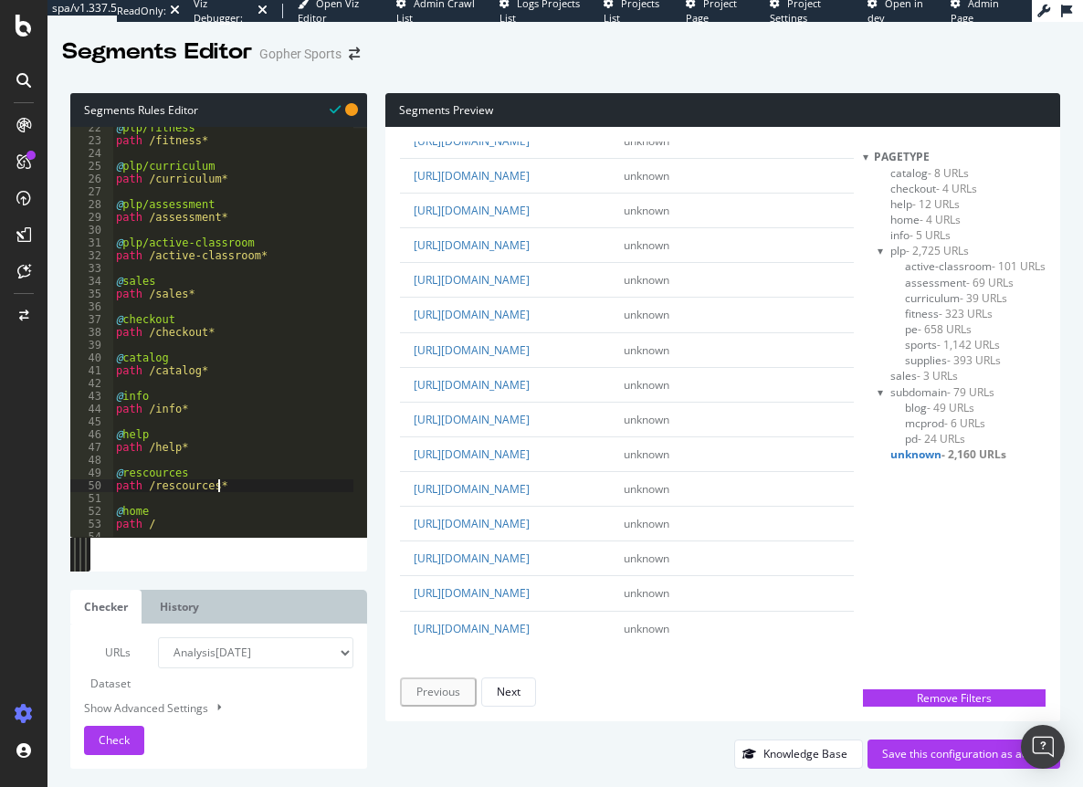
scroll to position [3197, 0]
type textarea "path /rescources*"
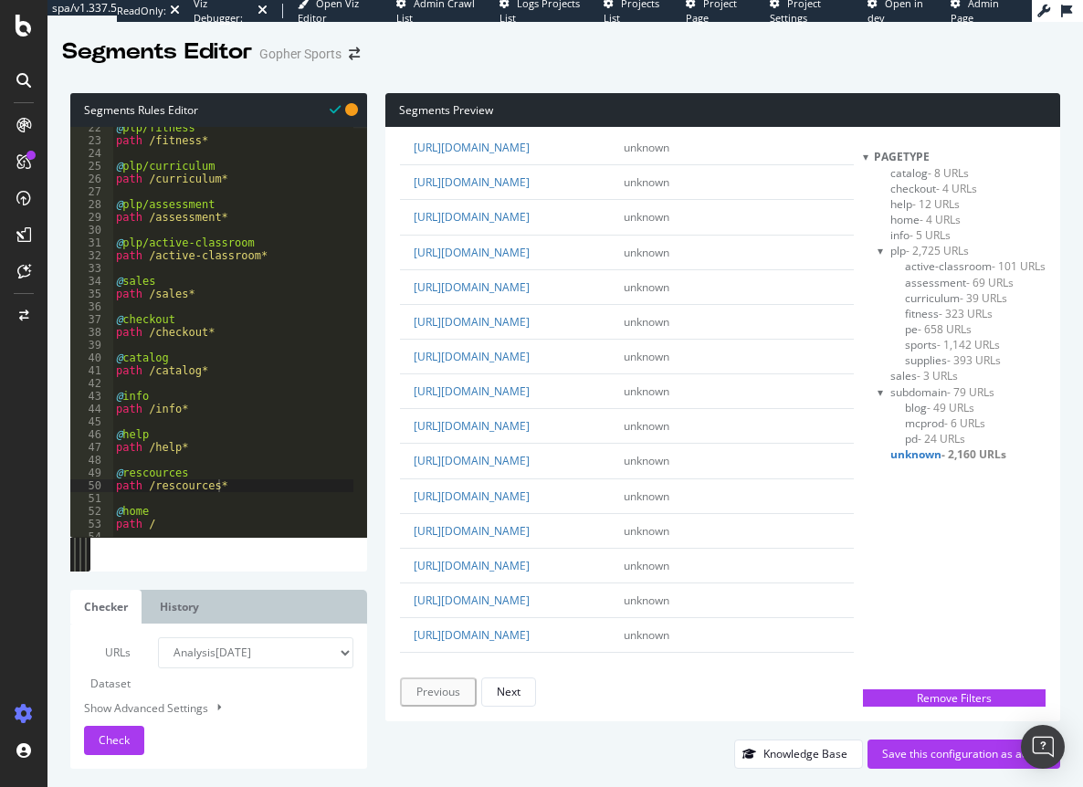
scroll to position [1091, 0]
click at [499, 682] on div "Next" at bounding box center [509, 693] width 24 height 26
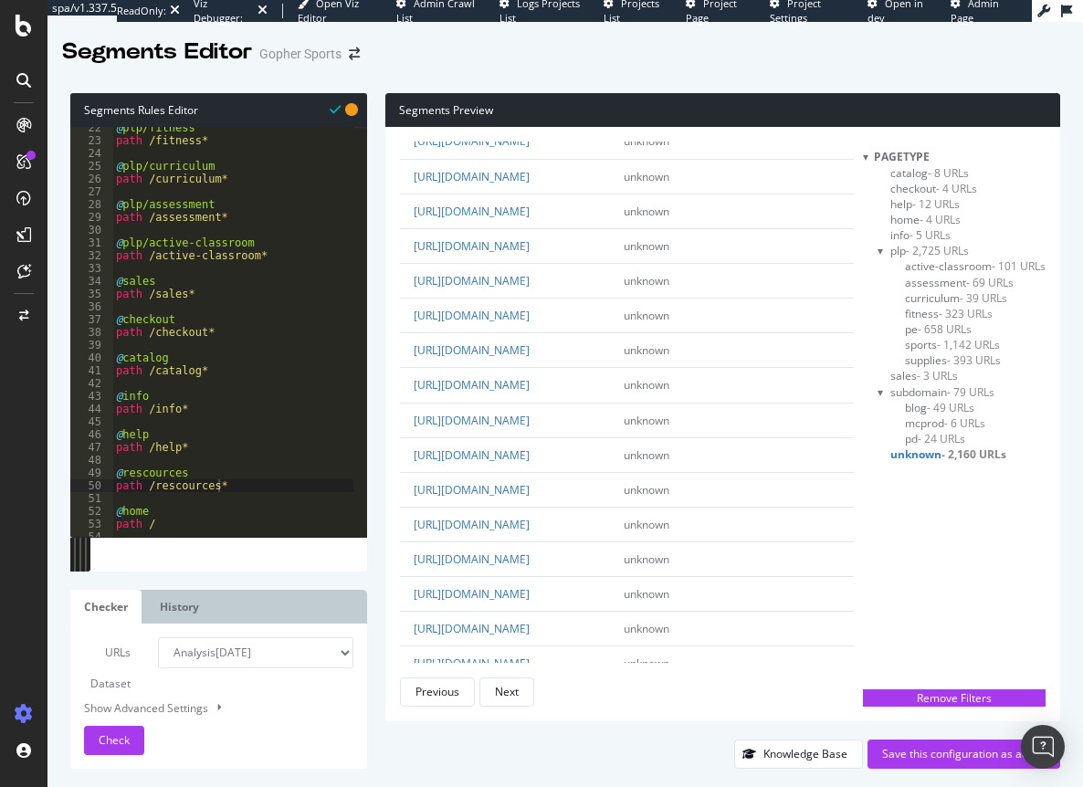
scroll to position [2923, 0]
click at [501, 693] on div "Next" at bounding box center [507, 692] width 24 height 16
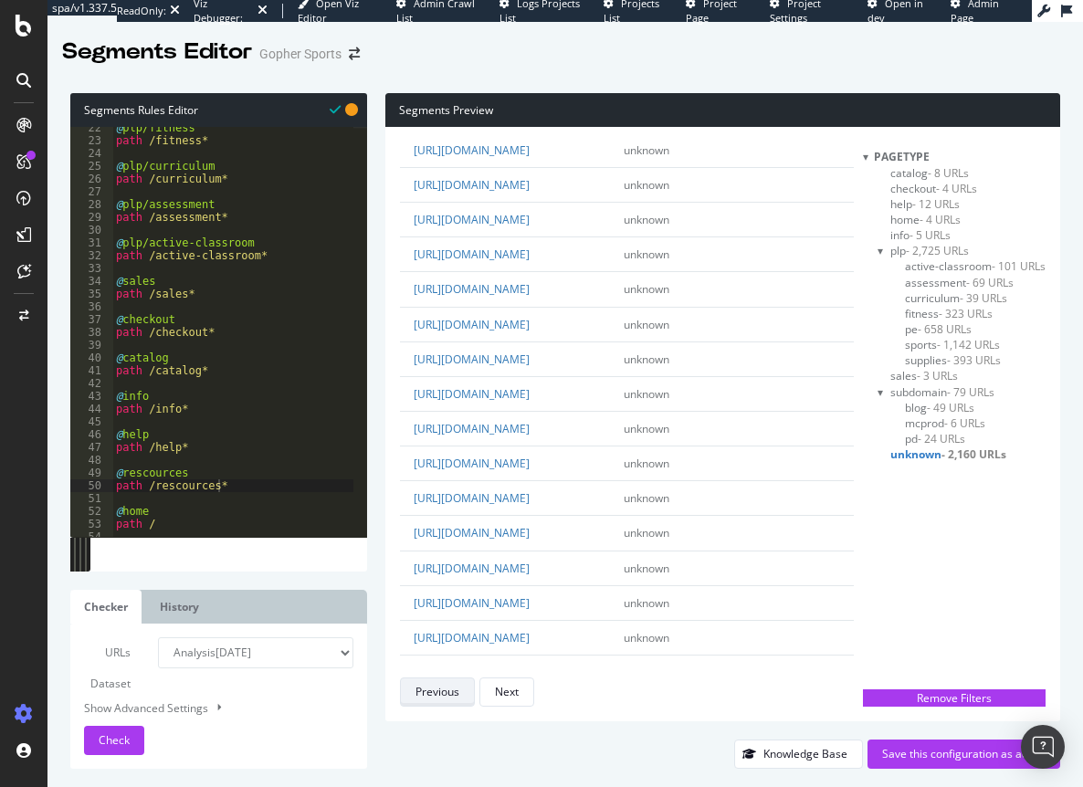
click at [441, 697] on div "Previous" at bounding box center [438, 692] width 44 height 16
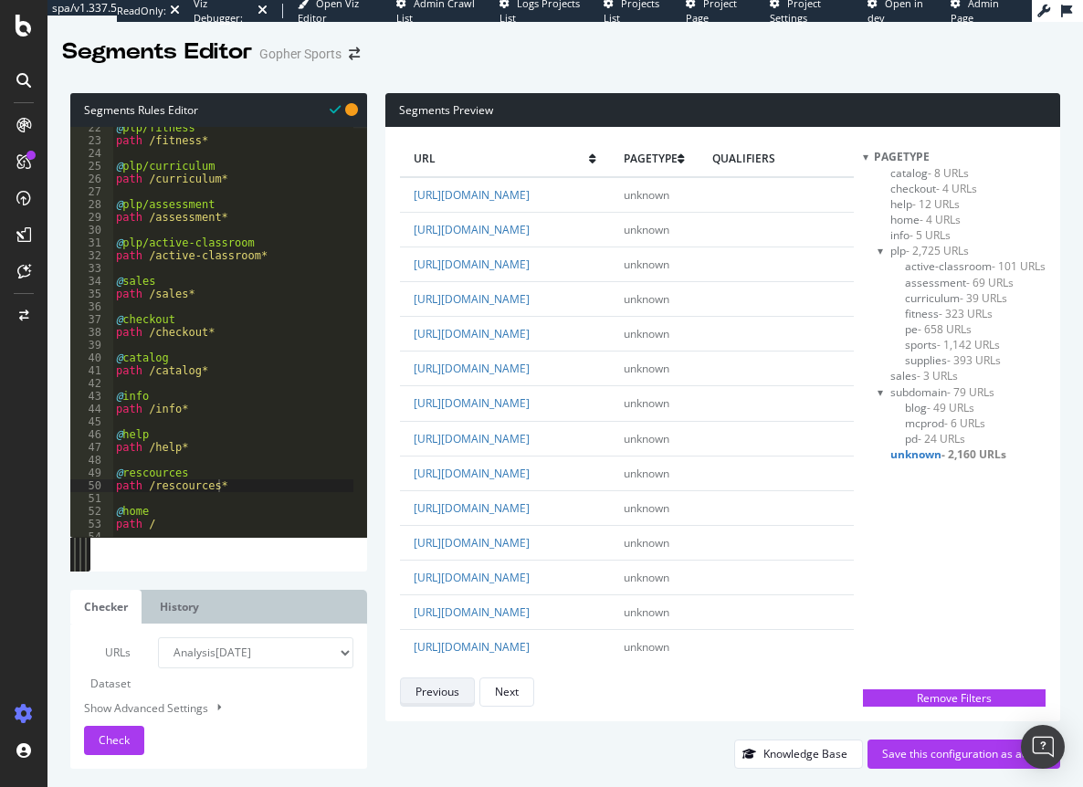
click at [436, 693] on div "Previous" at bounding box center [438, 692] width 44 height 16
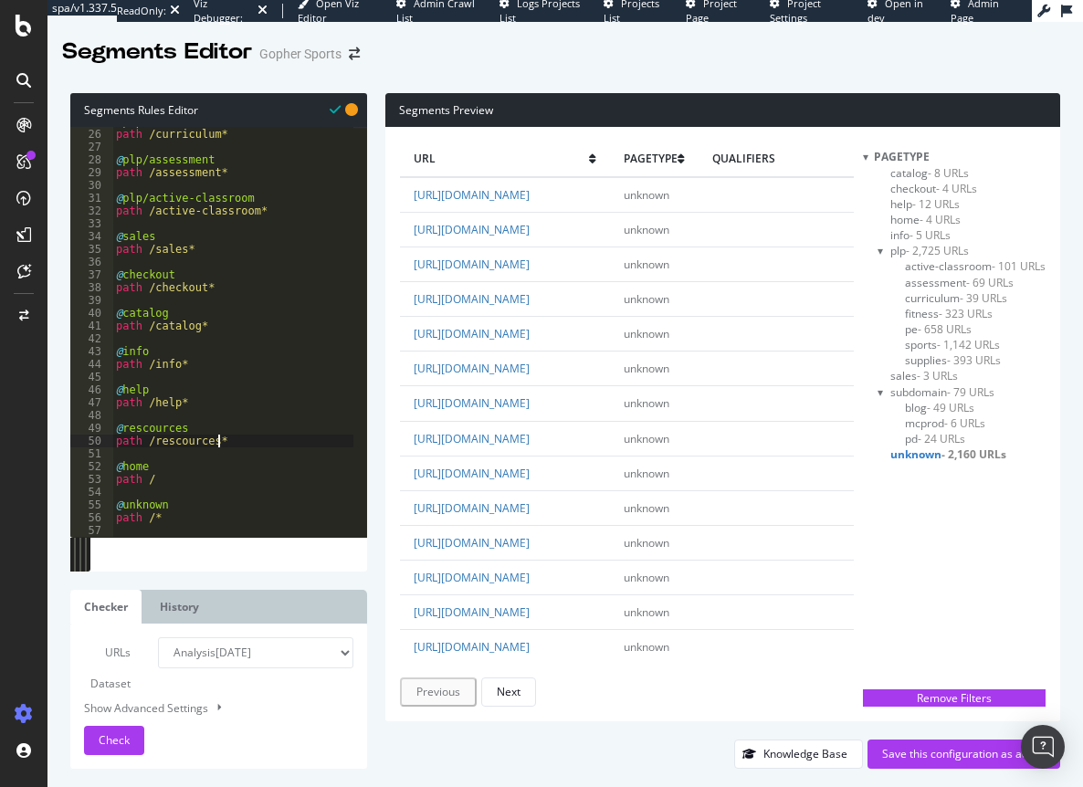
click at [221, 442] on div "@ plp/curriculum path /curriculum* @ plp/assessment path /assessment* @ plp/act…" at bounding box center [232, 333] width 241 height 436
type textarea "@new"
type textarea "path /new*"
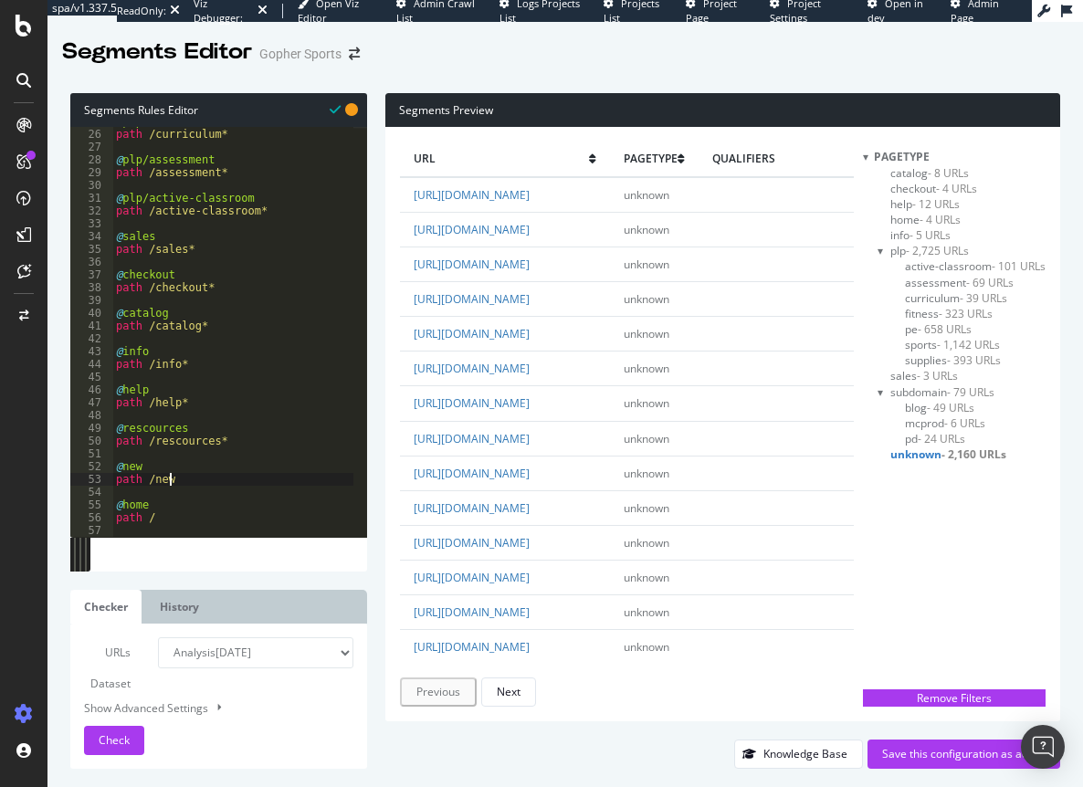
scroll to position [0, 4]
click at [219, 480] on div "@ plp/curriculum path /curriculum* @ plp/assessment path /assessment* @ plp/act…" at bounding box center [232, 333] width 241 height 436
type textarea "@bonus"
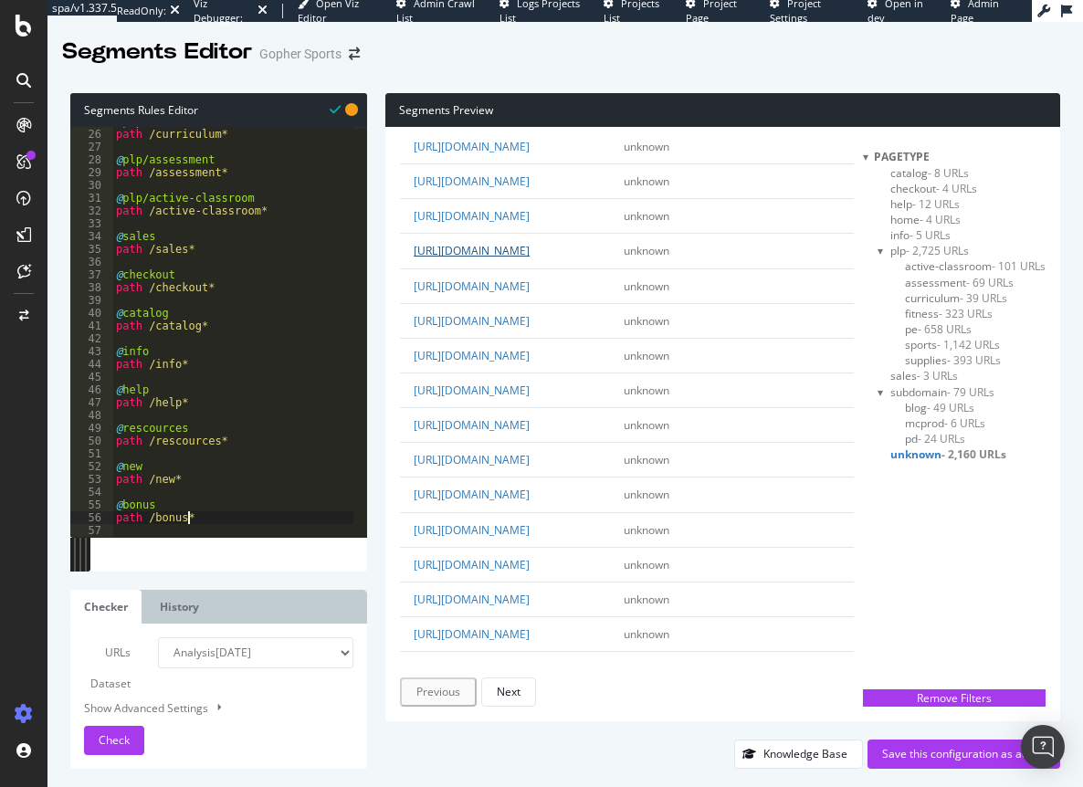
scroll to position [183, 0]
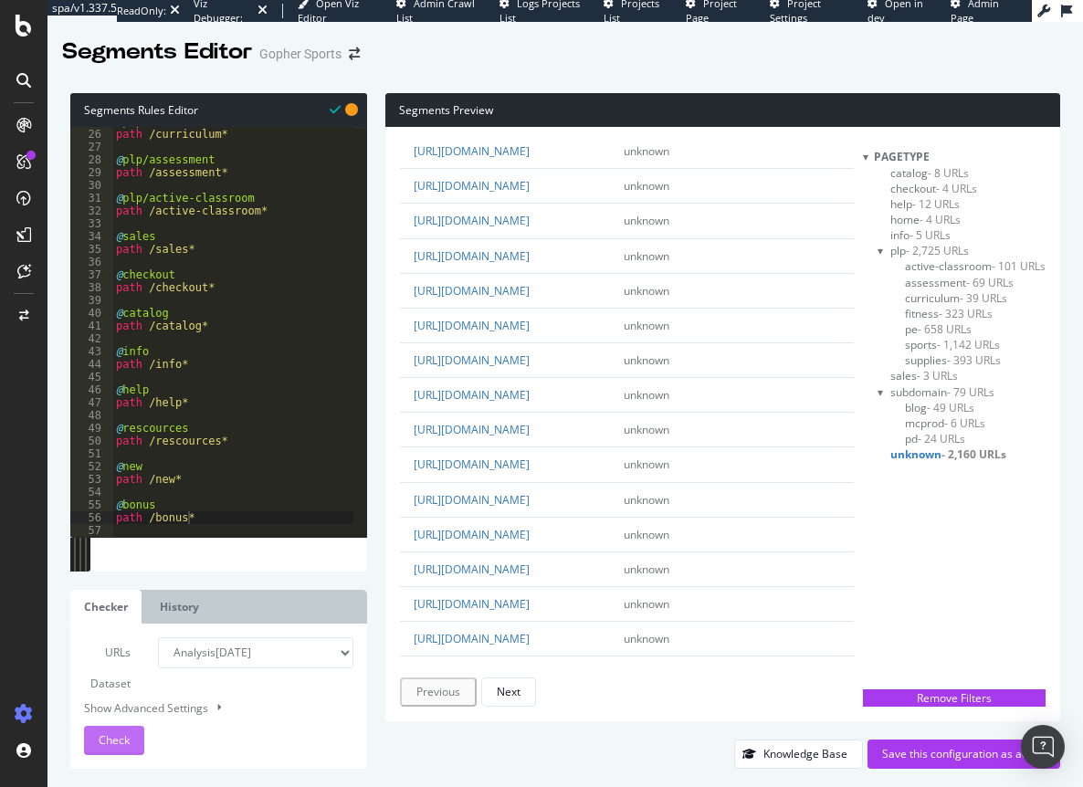
click at [100, 744] on span "Check" at bounding box center [114, 741] width 31 height 16
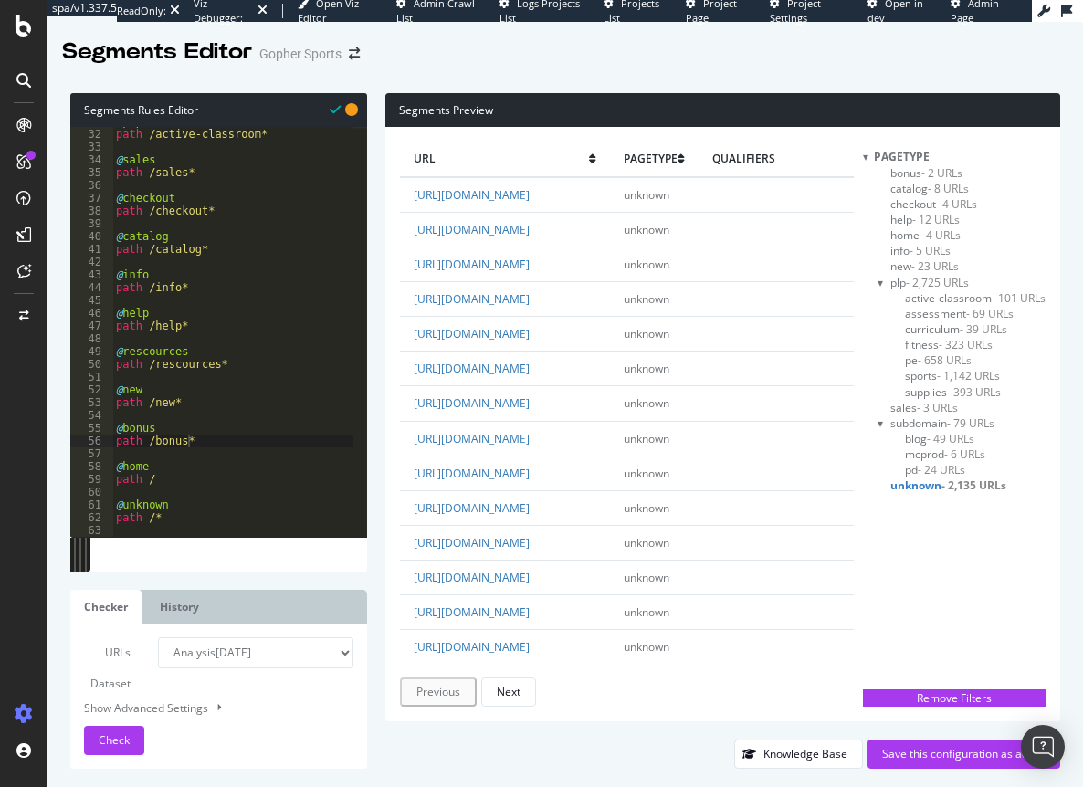
scroll to position [0, 3]
drag, startPoint x: 122, startPoint y: 502, endPoint x: 165, endPoint y: 502, distance: 42.9
click at [165, 502] on div "@ plp/active-classroom path /active-classroom* @ sales path /sales* @ checkout …" at bounding box center [232, 333] width 241 height 436
type textarea "@pdp"
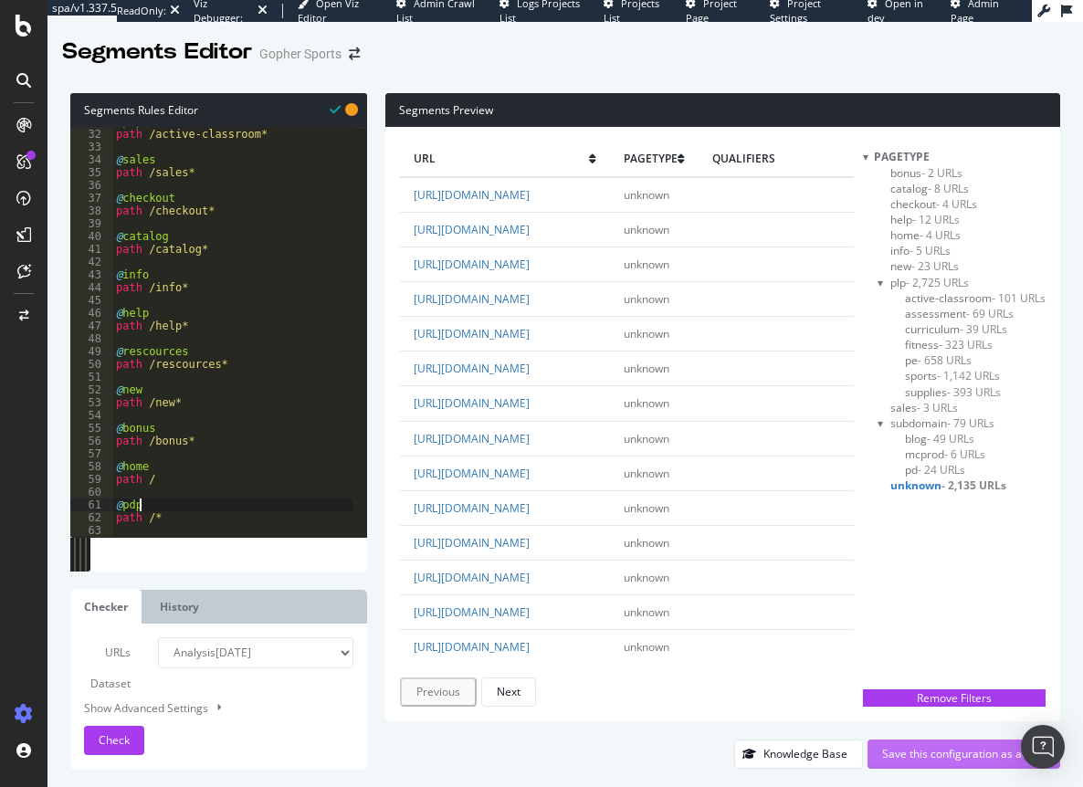
click at [941, 754] on div "Save this configuration as active" at bounding box center [964, 754] width 164 height 16
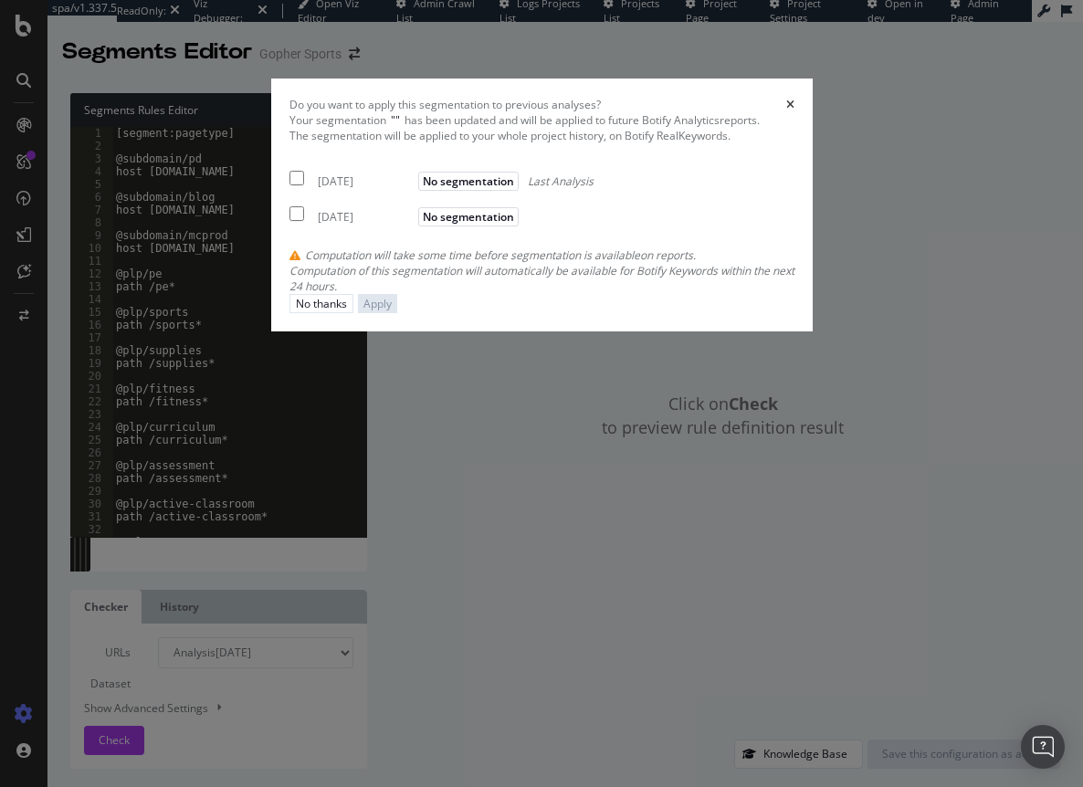
click at [290, 185] on input "modal" at bounding box center [297, 178] width 15 height 15
checkbox input "true"
click at [290, 221] on input "modal" at bounding box center [297, 213] width 15 height 15
checkbox input "true"
click at [392, 311] on div "Apply" at bounding box center [378, 304] width 28 height 16
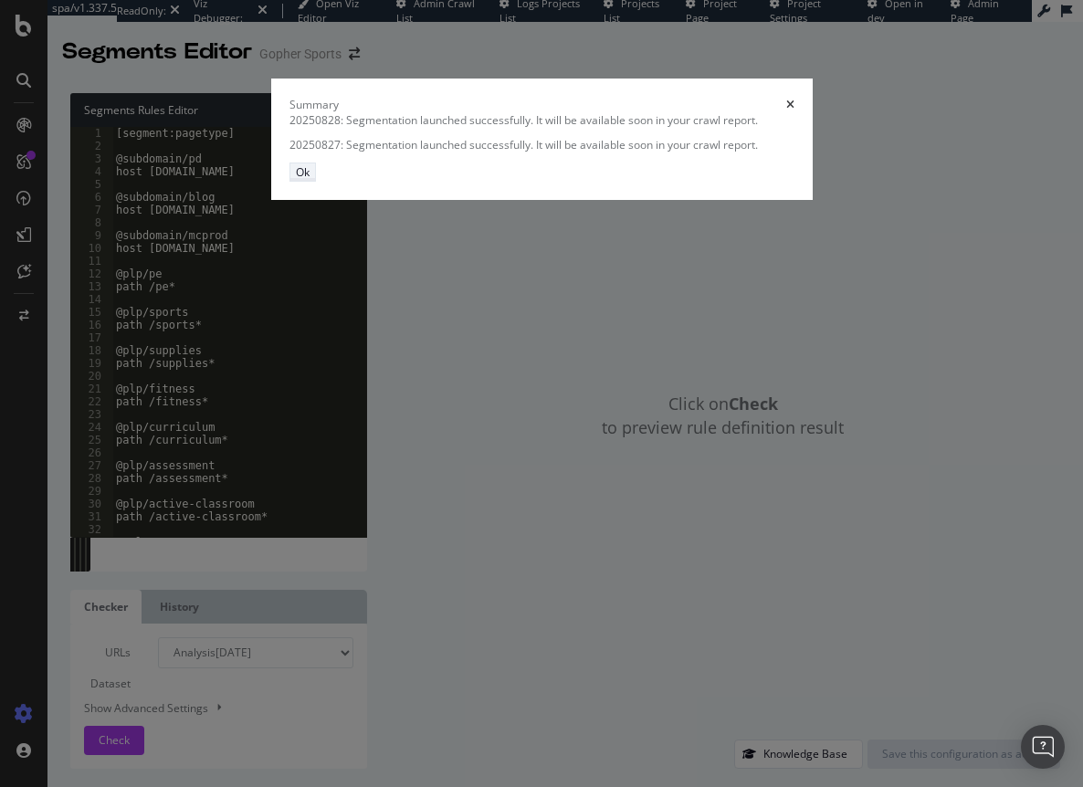
click at [310, 180] on div "Ok" at bounding box center [303, 172] width 14 height 16
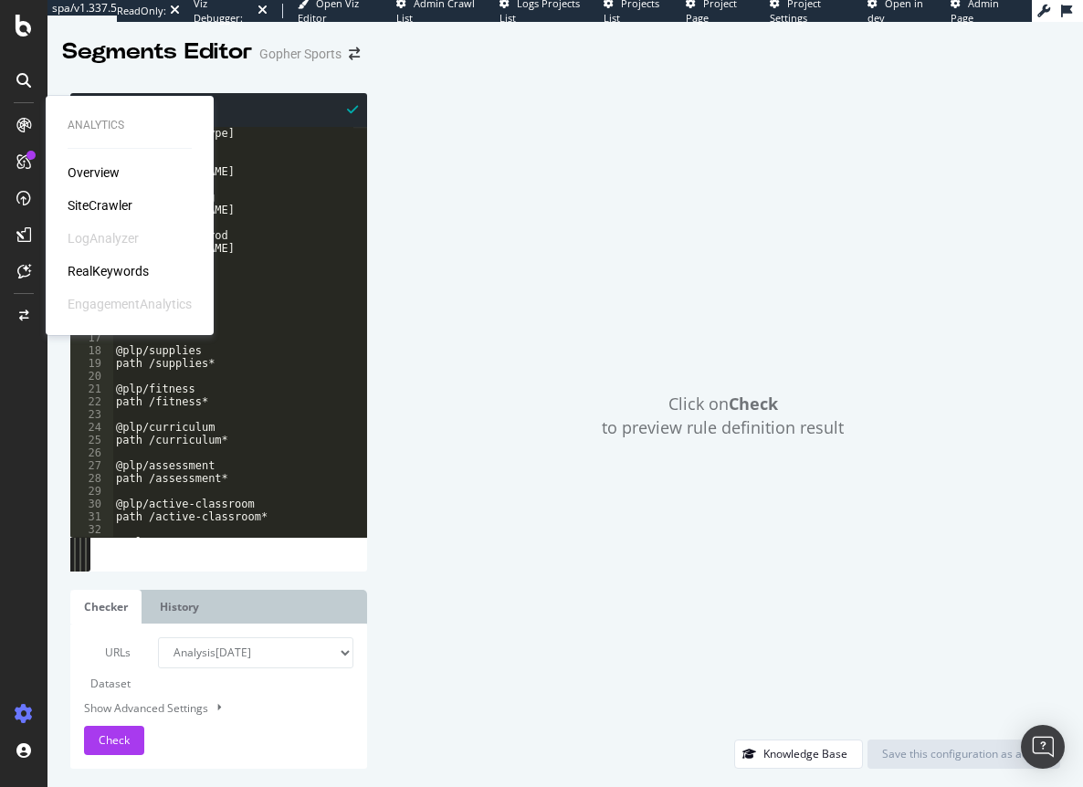
click at [120, 198] on div "SiteCrawler" at bounding box center [100, 205] width 65 height 18
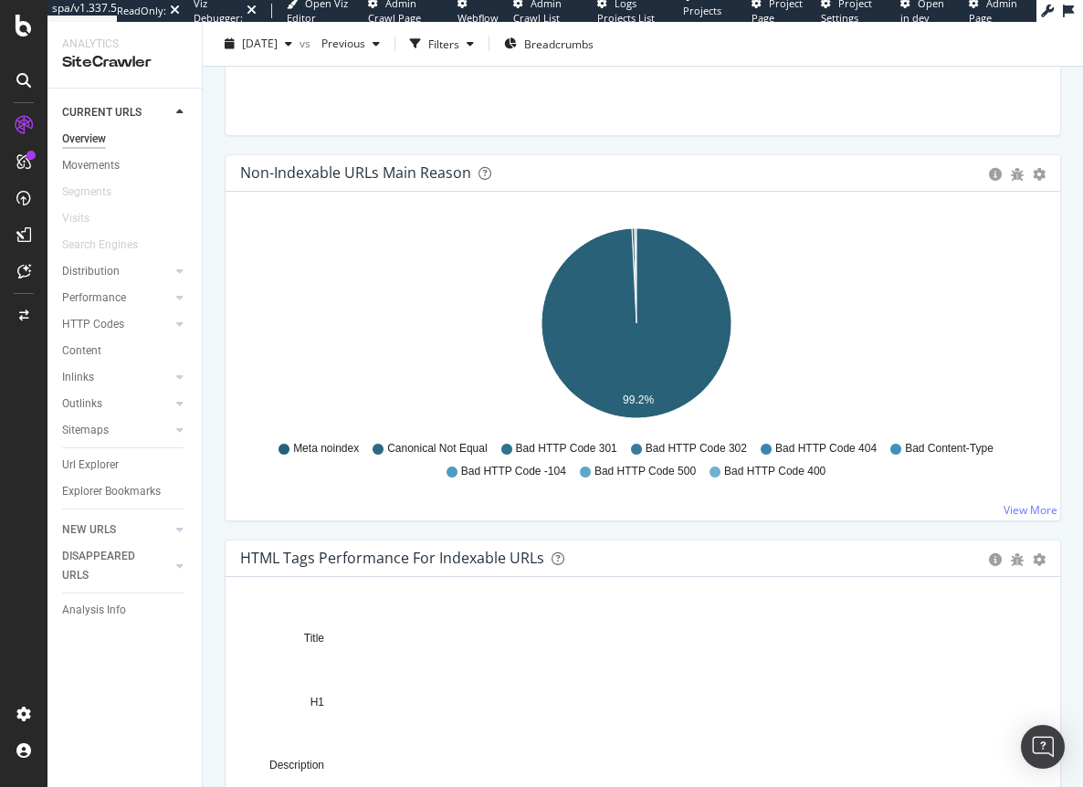
scroll to position [913, 0]
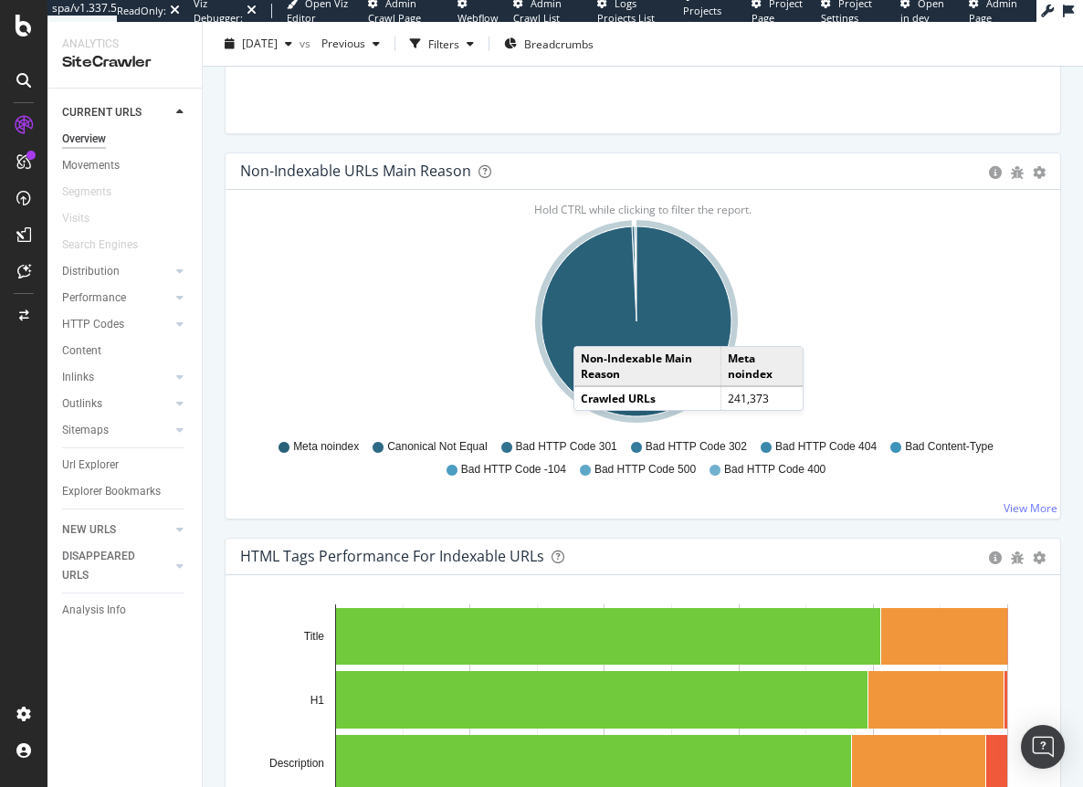
click at [592, 328] on icon "A chart." at bounding box center [637, 322] width 190 height 190
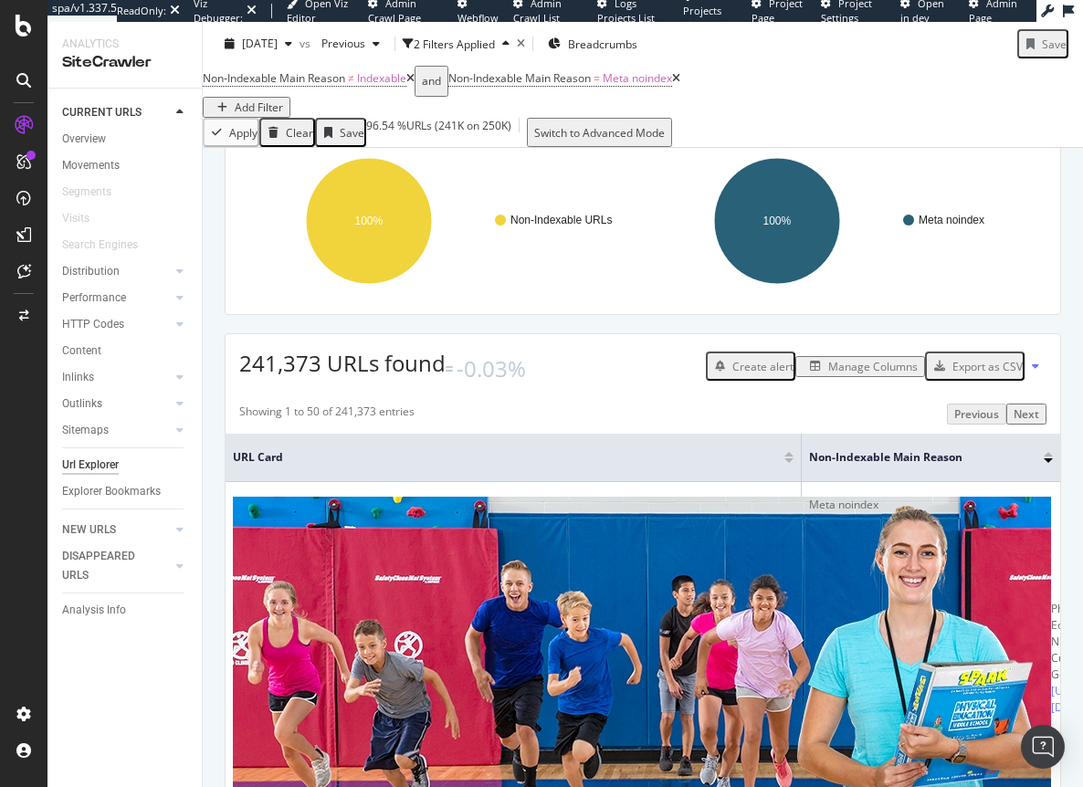
scroll to position [91, 0]
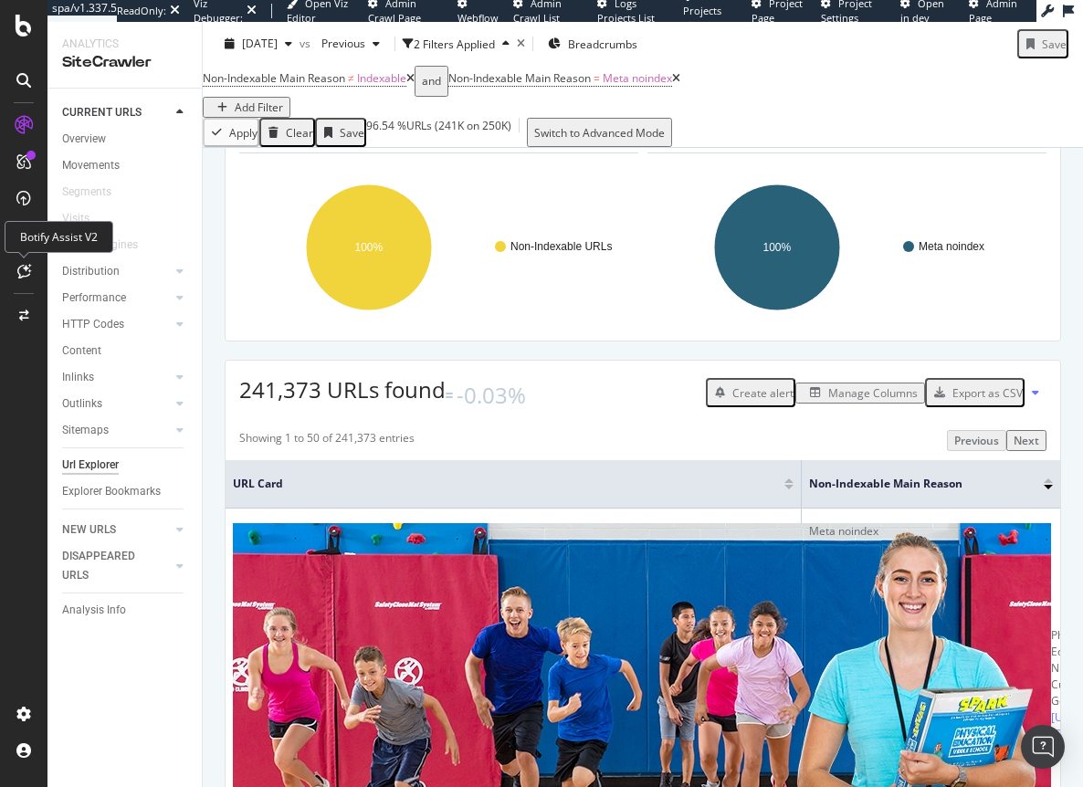
click at [22, 263] on div at bounding box center [23, 271] width 29 height 29
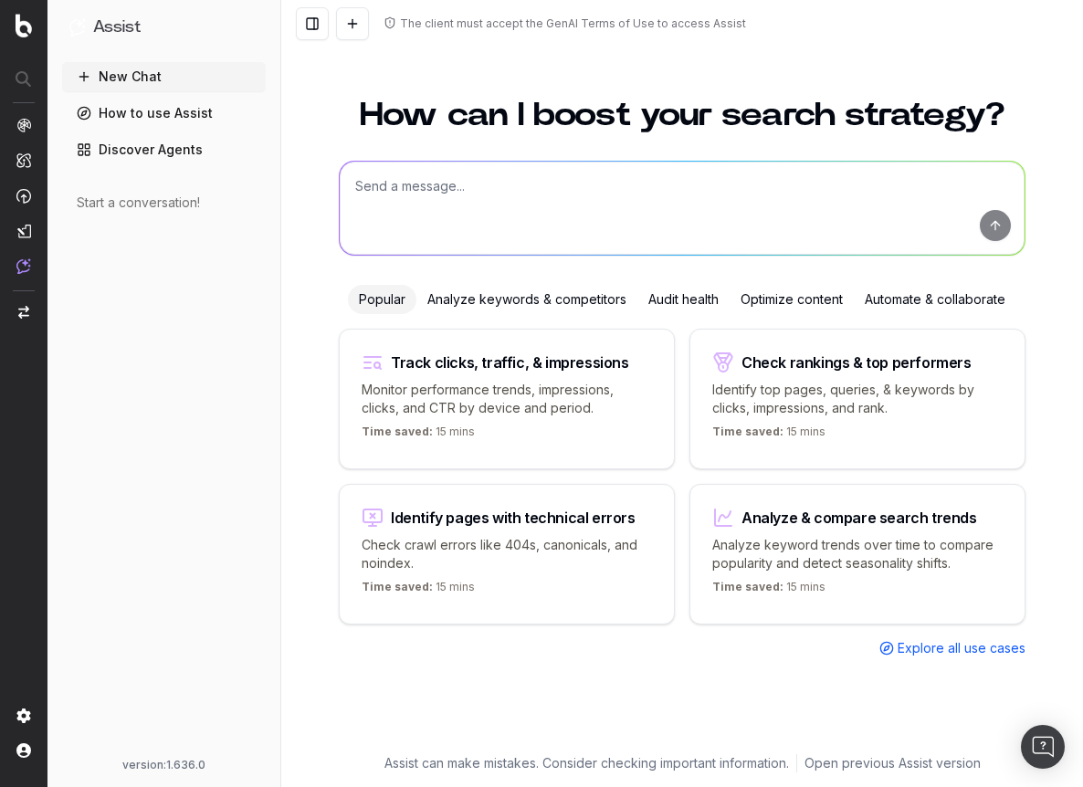
click at [435, 185] on textarea at bounding box center [682, 208] width 685 height 93
paste textarea "[URL][DOMAIN_NAME][PERSON_NAME]"
type textarea "how many of the urls in this list have been crawled by google in the last 30 da…"
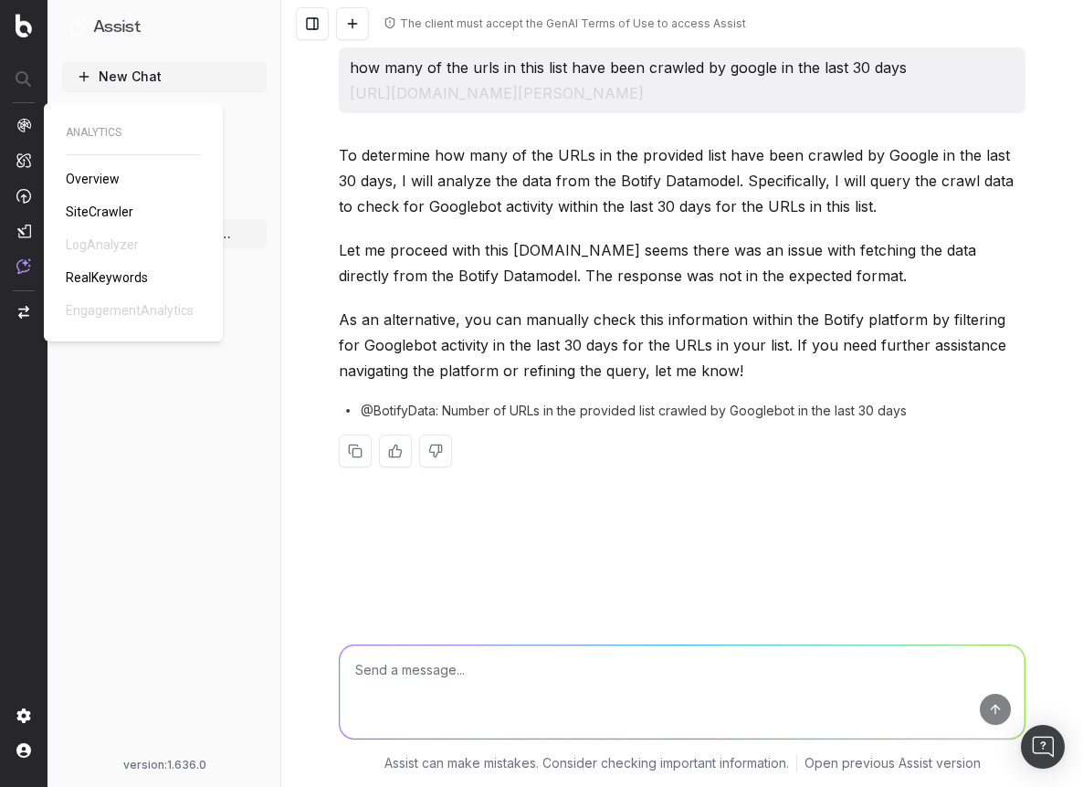
click at [79, 211] on span "SiteCrawler" at bounding box center [100, 212] width 68 height 15
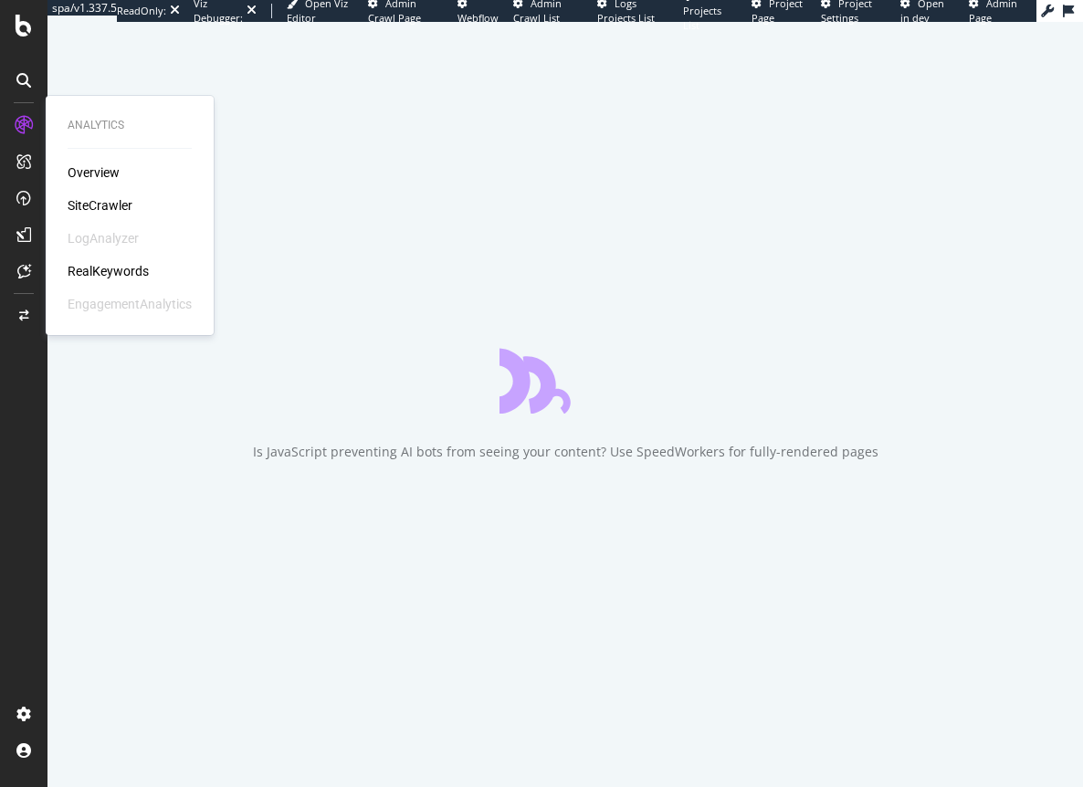
click at [120, 267] on div "RealKeywords" at bounding box center [108, 271] width 81 height 18
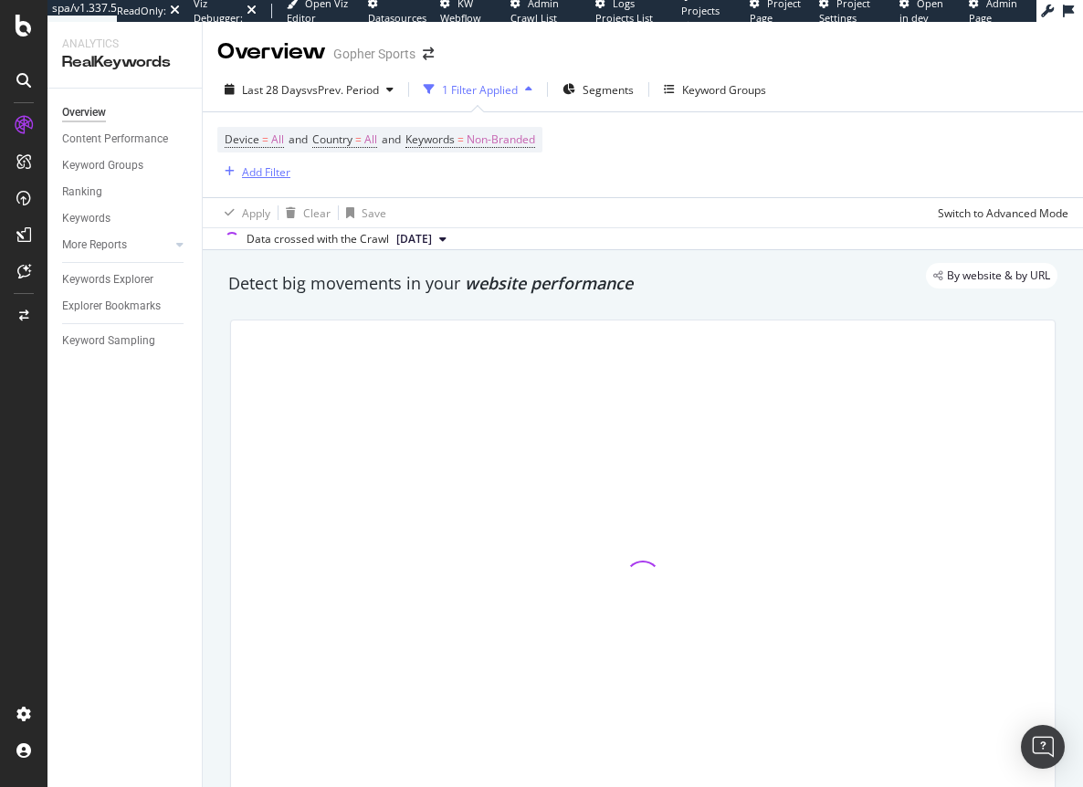
click at [252, 166] on div "Add Filter" at bounding box center [266, 172] width 48 height 16
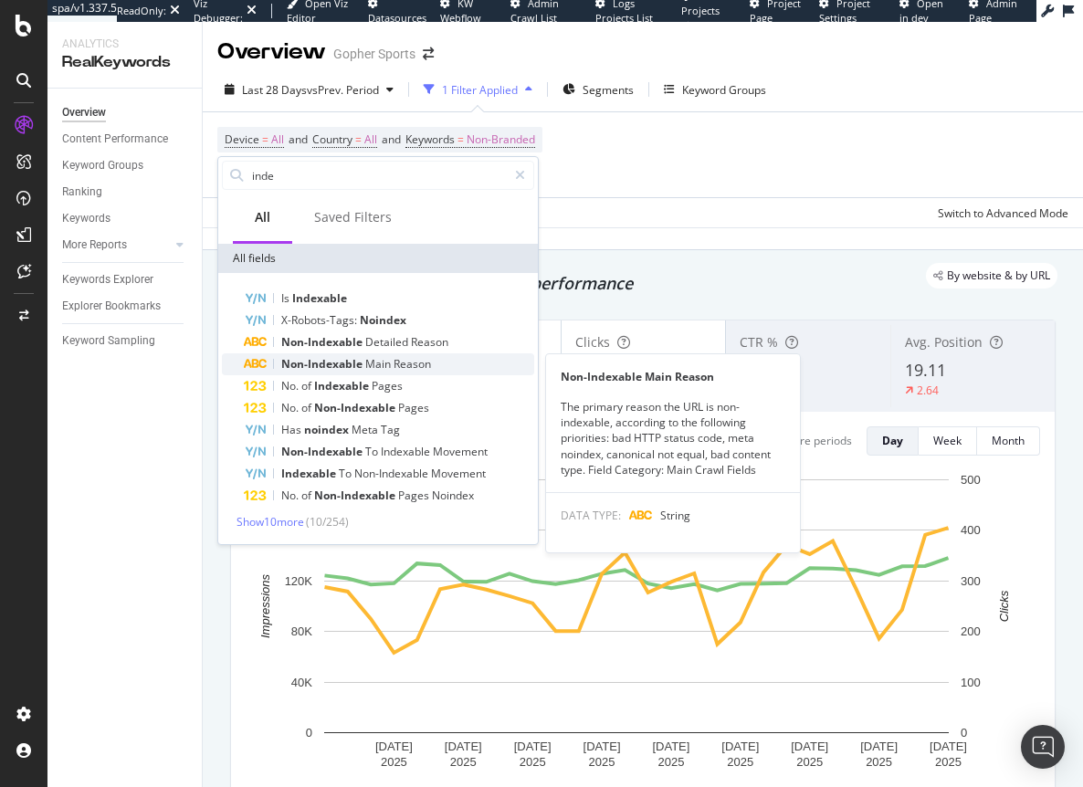
type input "inde"
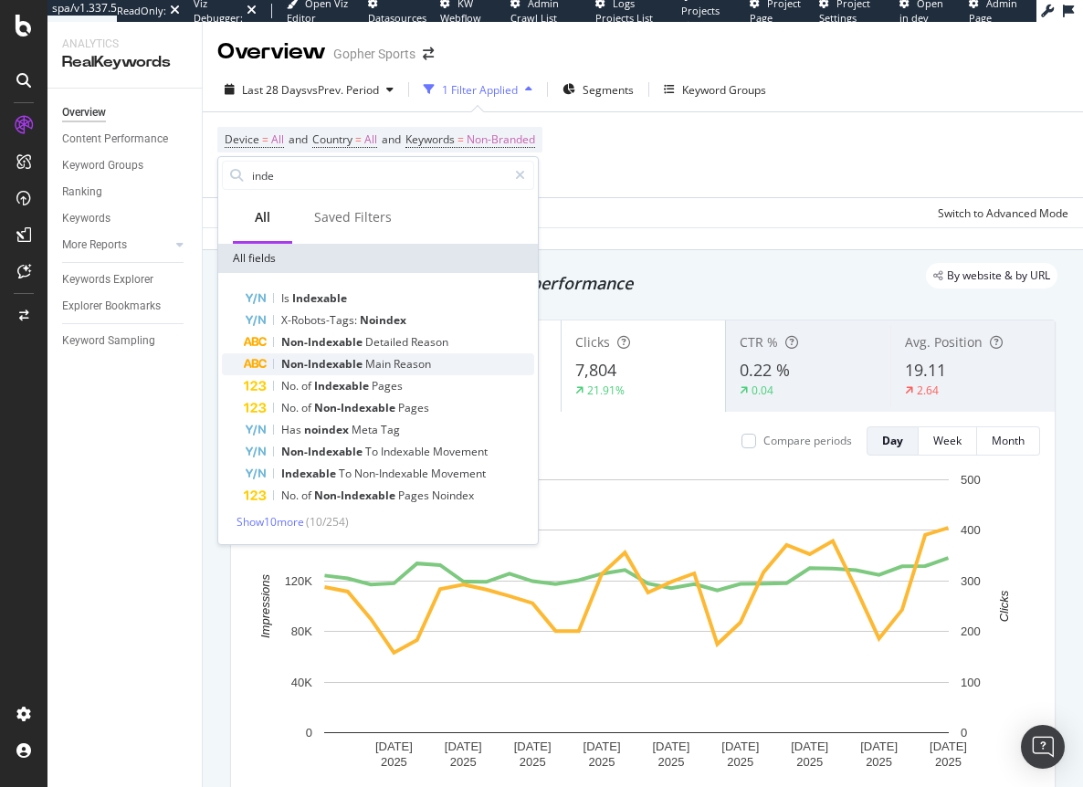
click at [383, 367] on span "Main" at bounding box center [379, 364] width 28 height 16
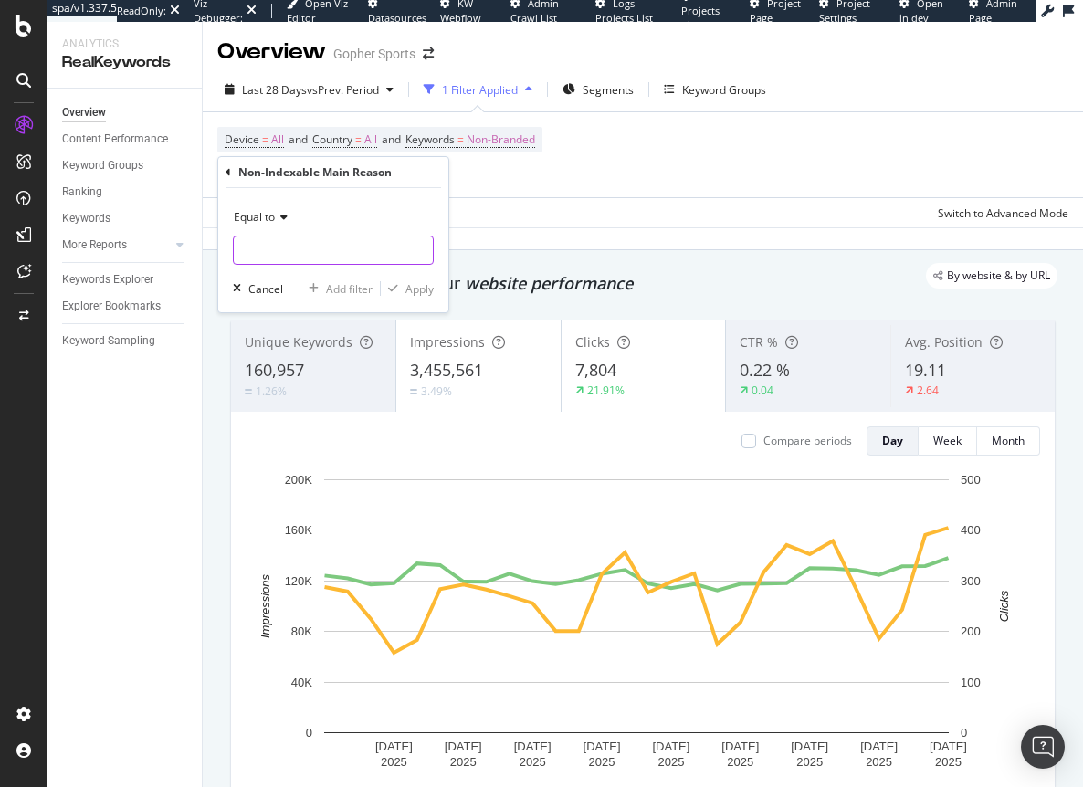
click at [269, 239] on input "text" at bounding box center [333, 250] width 199 height 29
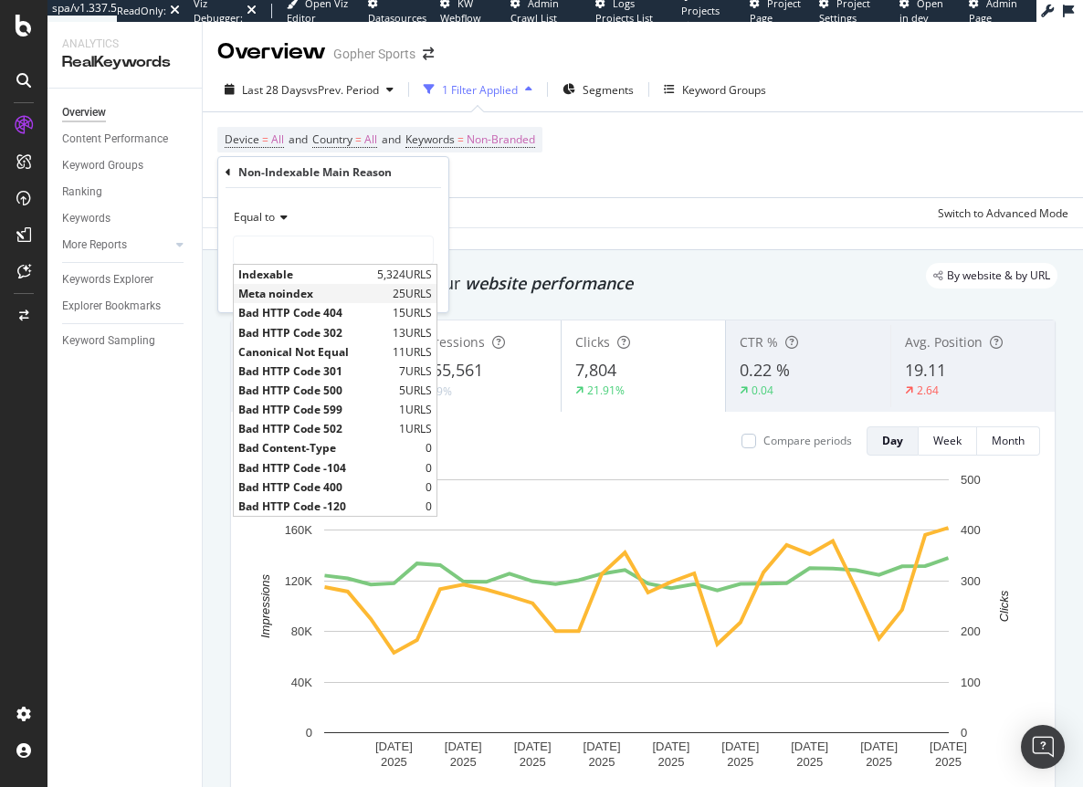
click at [284, 296] on span "Meta noindex" at bounding box center [313, 294] width 150 height 16
type input "Meta noindex"
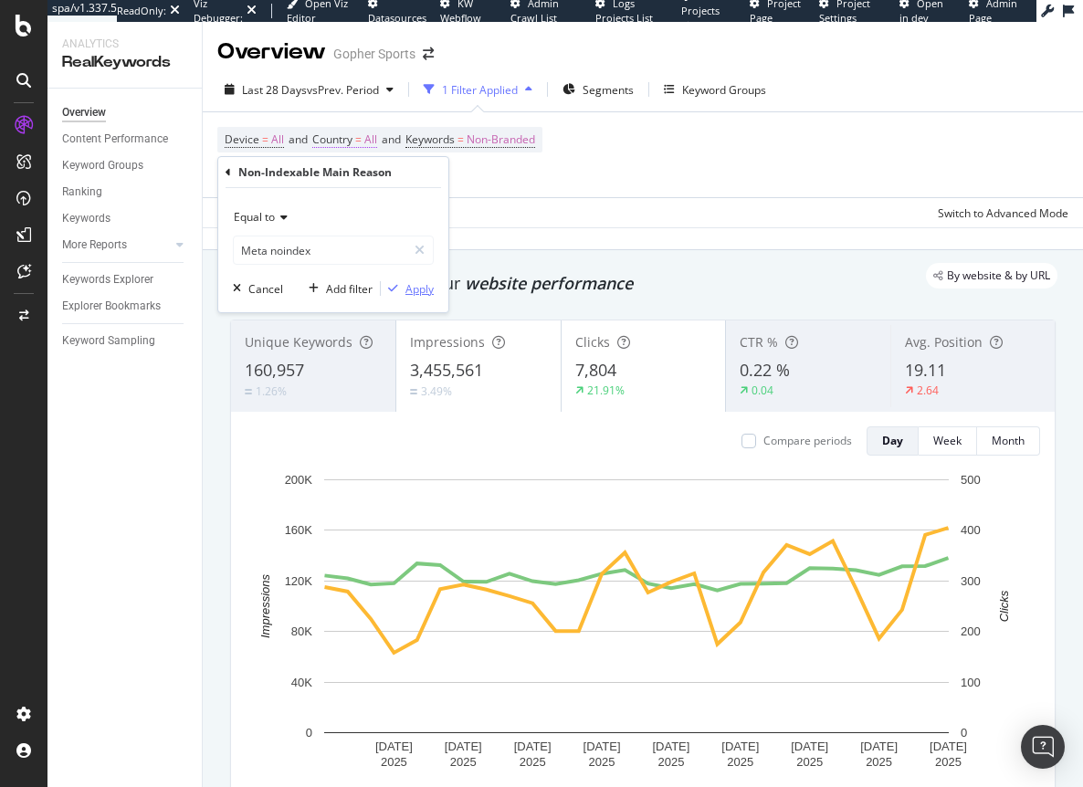
click at [412, 288] on div "Apply" at bounding box center [420, 289] width 28 height 16
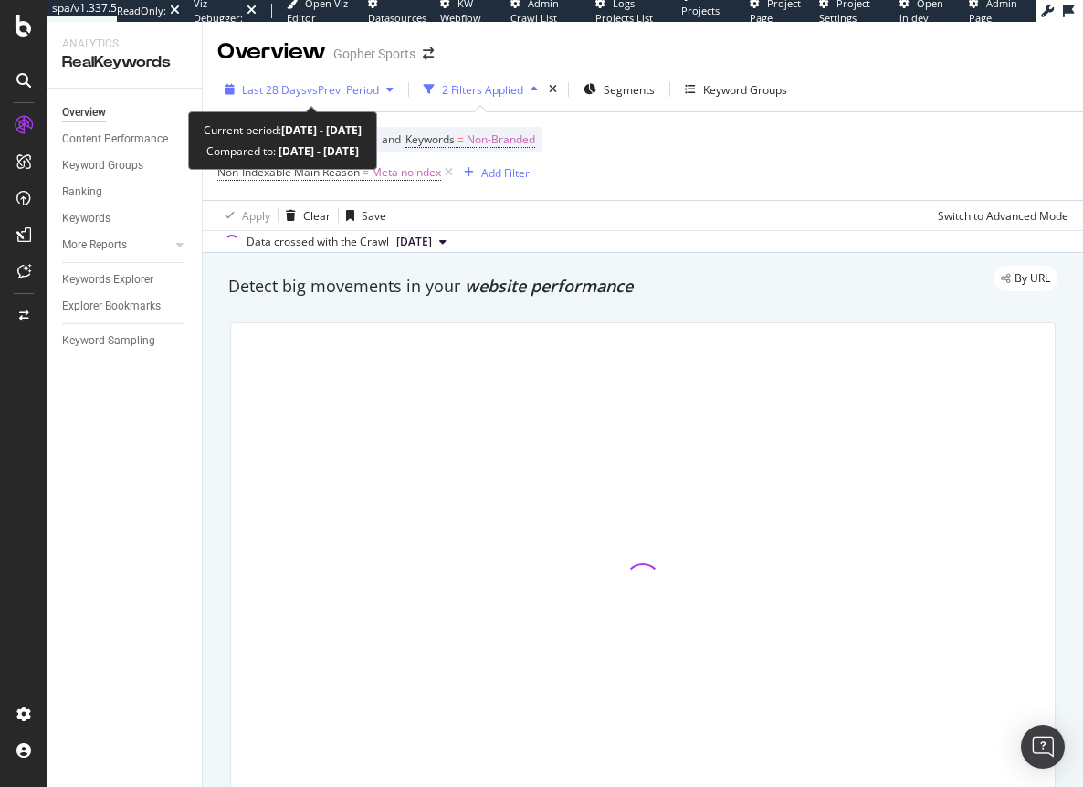
click at [311, 92] on span "vs Prev. Period" at bounding box center [343, 90] width 72 height 16
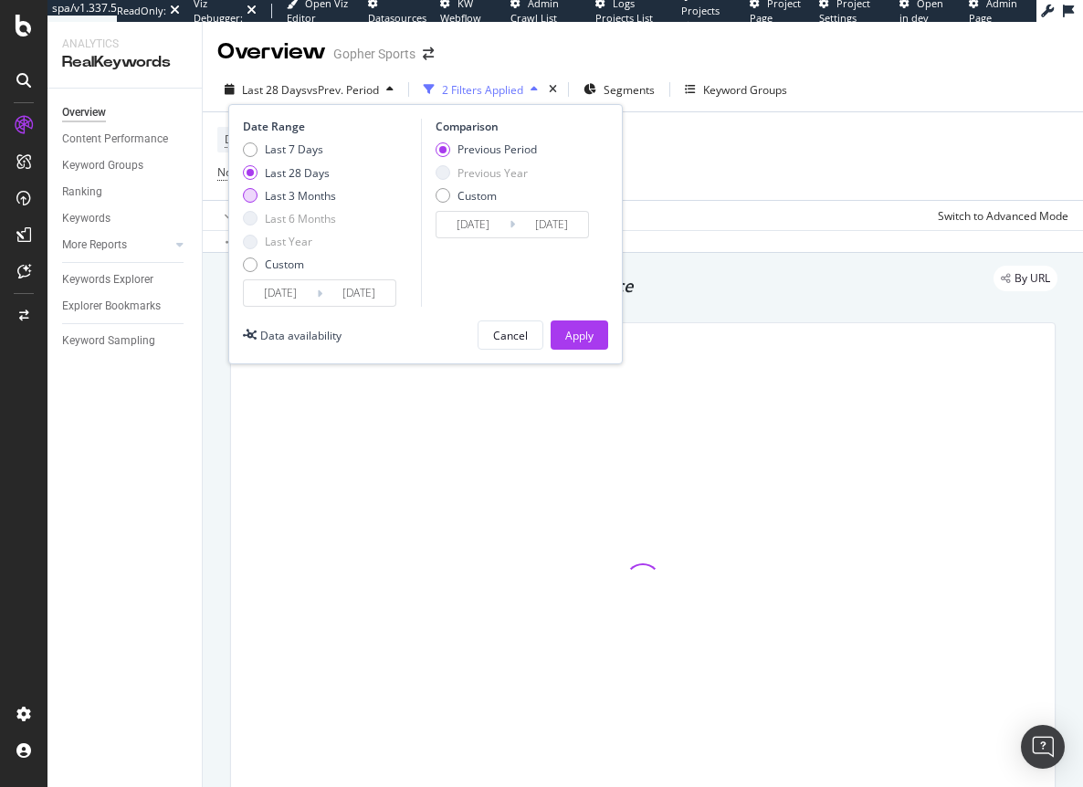
click at [305, 201] on div "Last 3 Months" at bounding box center [300, 196] width 71 height 16
type input "2025/05/27"
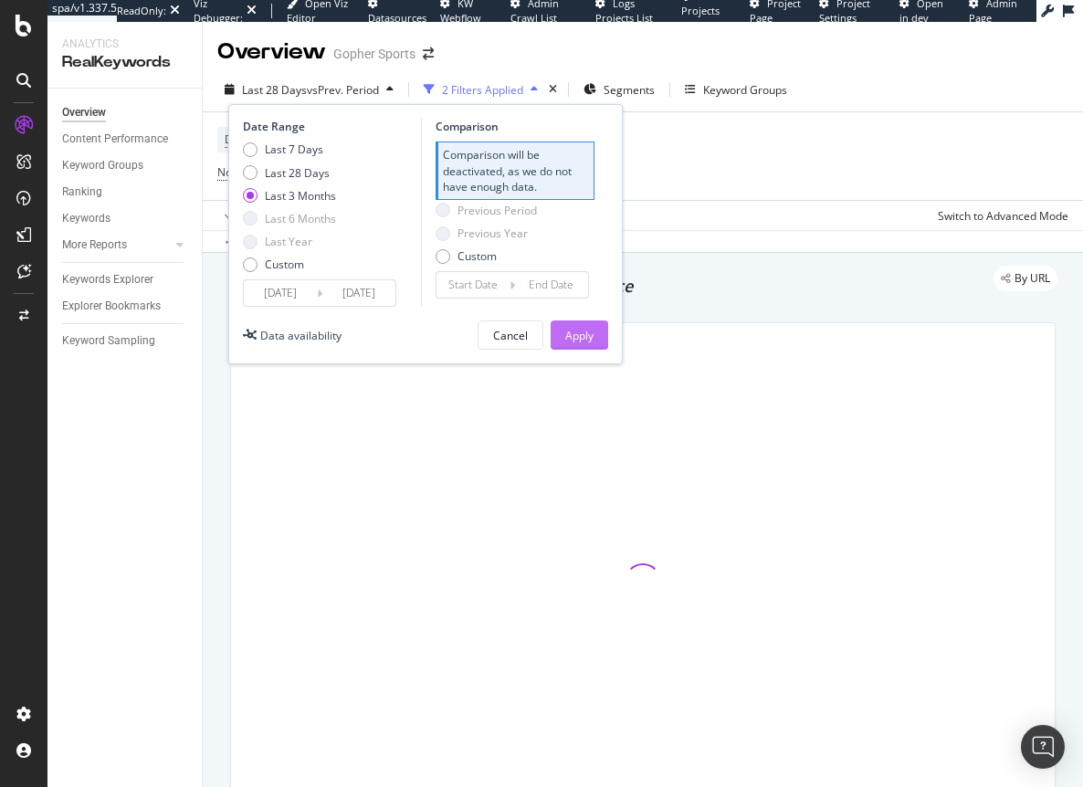
click at [585, 334] on div "Apply" at bounding box center [579, 336] width 28 height 16
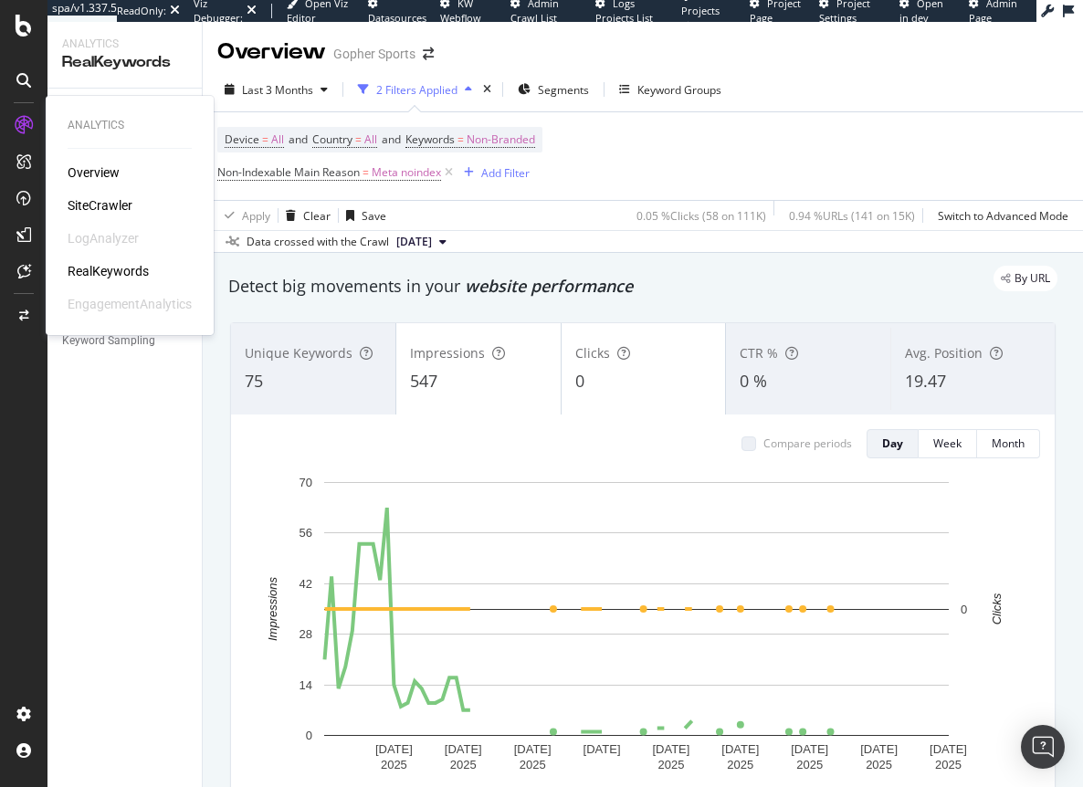
click at [123, 202] on div "SiteCrawler" at bounding box center [100, 205] width 65 height 18
